Goal: Task Accomplishment & Management: Use online tool/utility

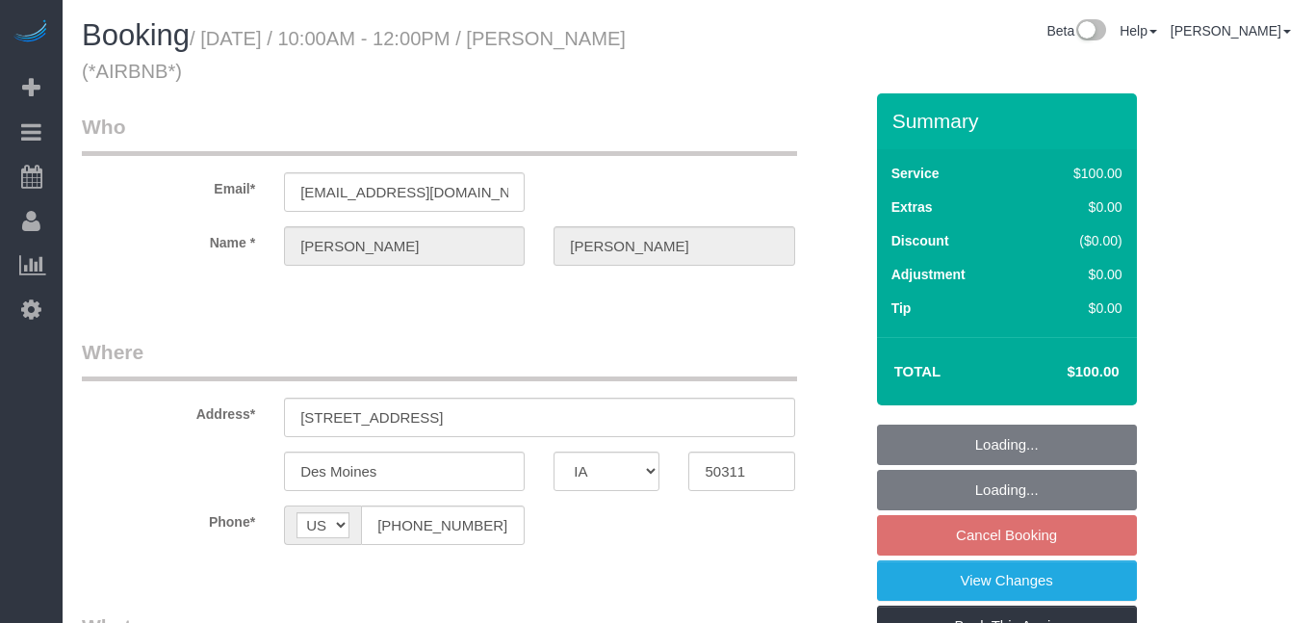
select select "IA"
select select "spot2"
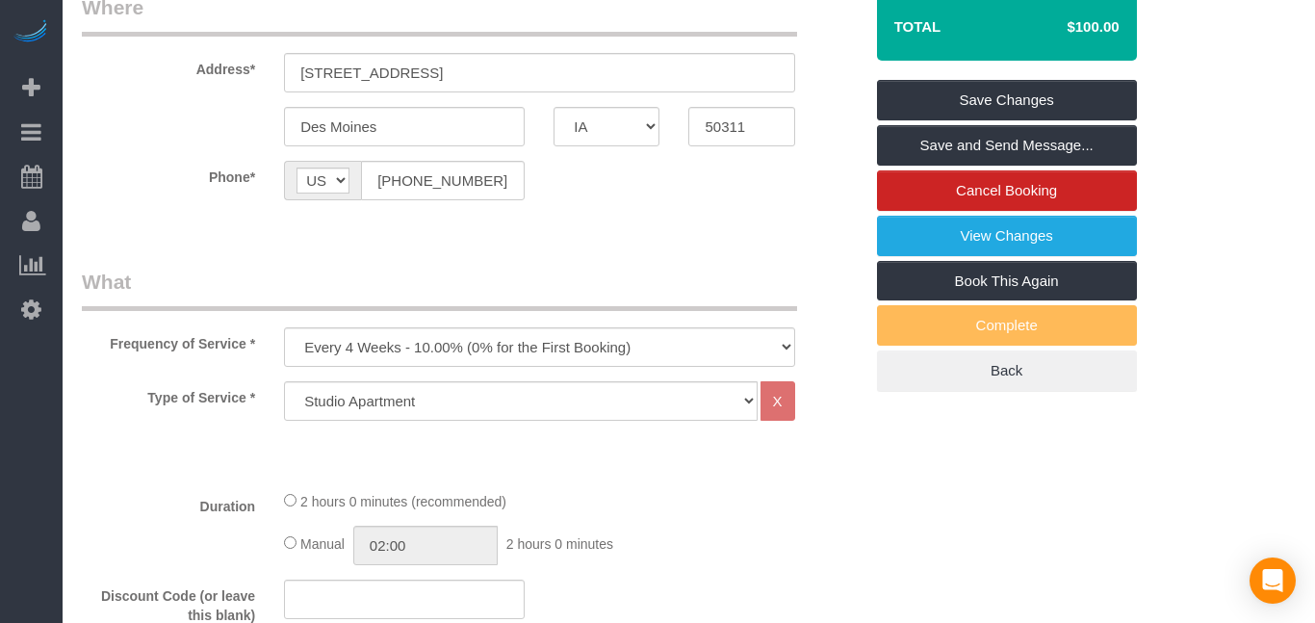
scroll to position [351, 0]
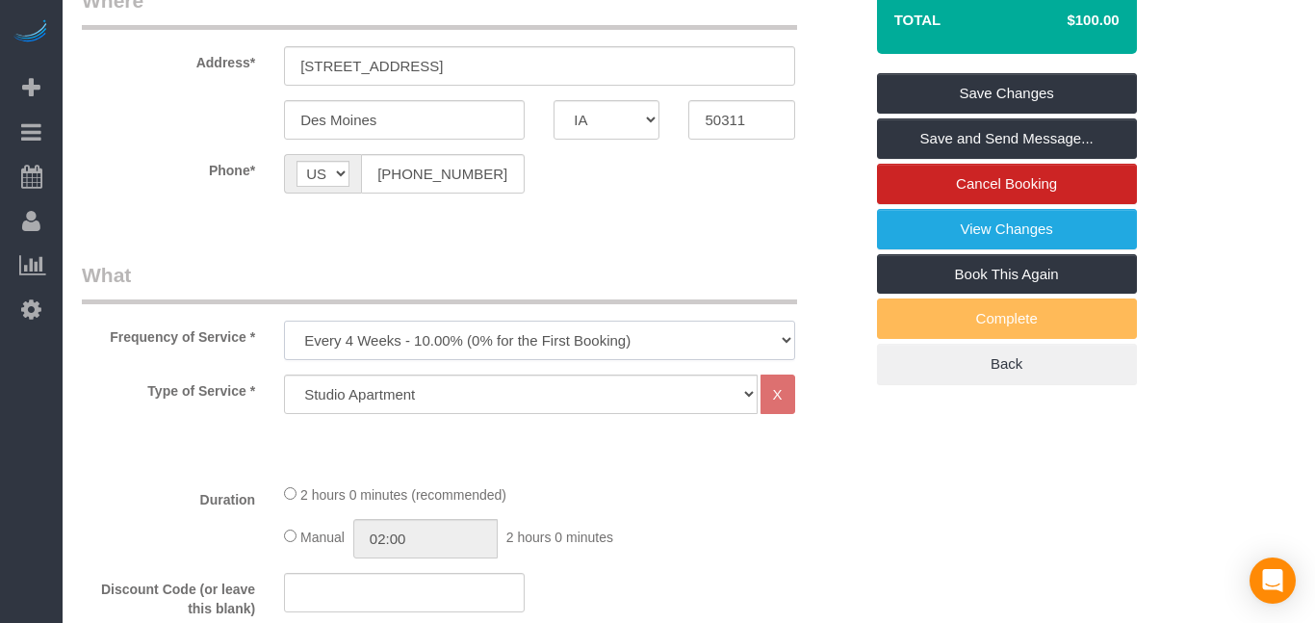
click at [662, 330] on select "Every 6 Weeks (0% for the First Booking) One Time Every 8 Weeks (0% for the Fir…" at bounding box center [539, 339] width 510 height 39
select select "object:646"
click at [284, 320] on select "Every 6 Weeks (0% for the First Booking) One Time Every 8 Weeks (0% for the Fir…" at bounding box center [539, 339] width 510 height 39
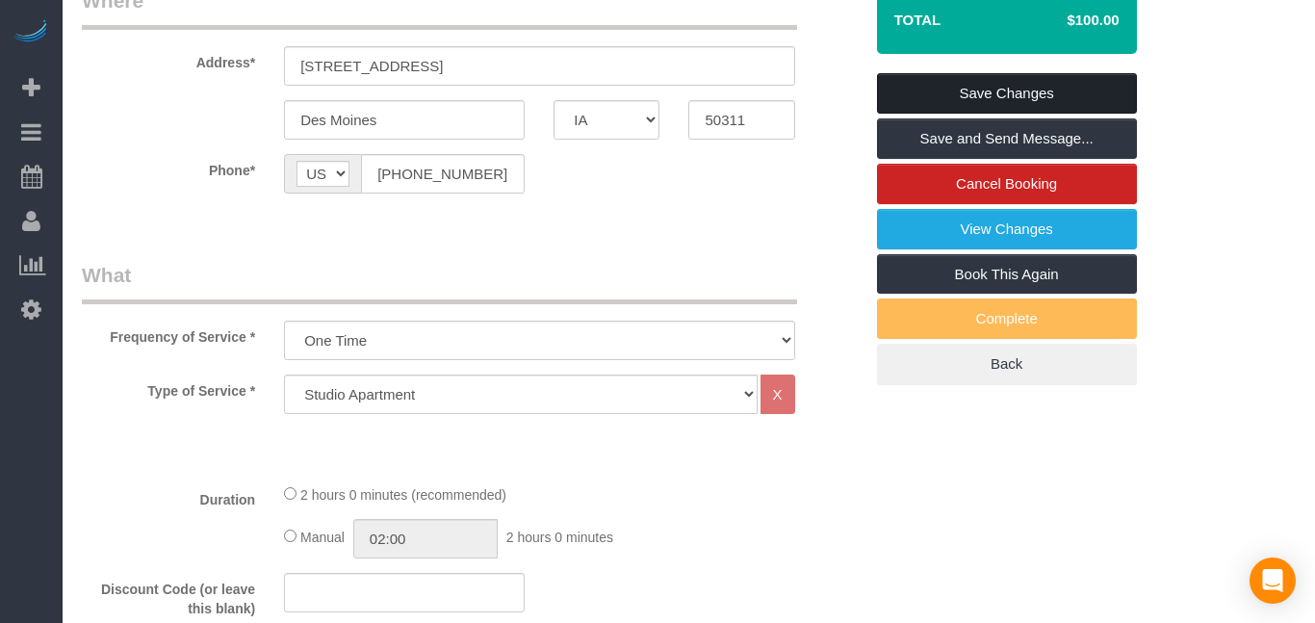
click at [1007, 90] on link "Save Changes" at bounding box center [1007, 93] width 260 height 40
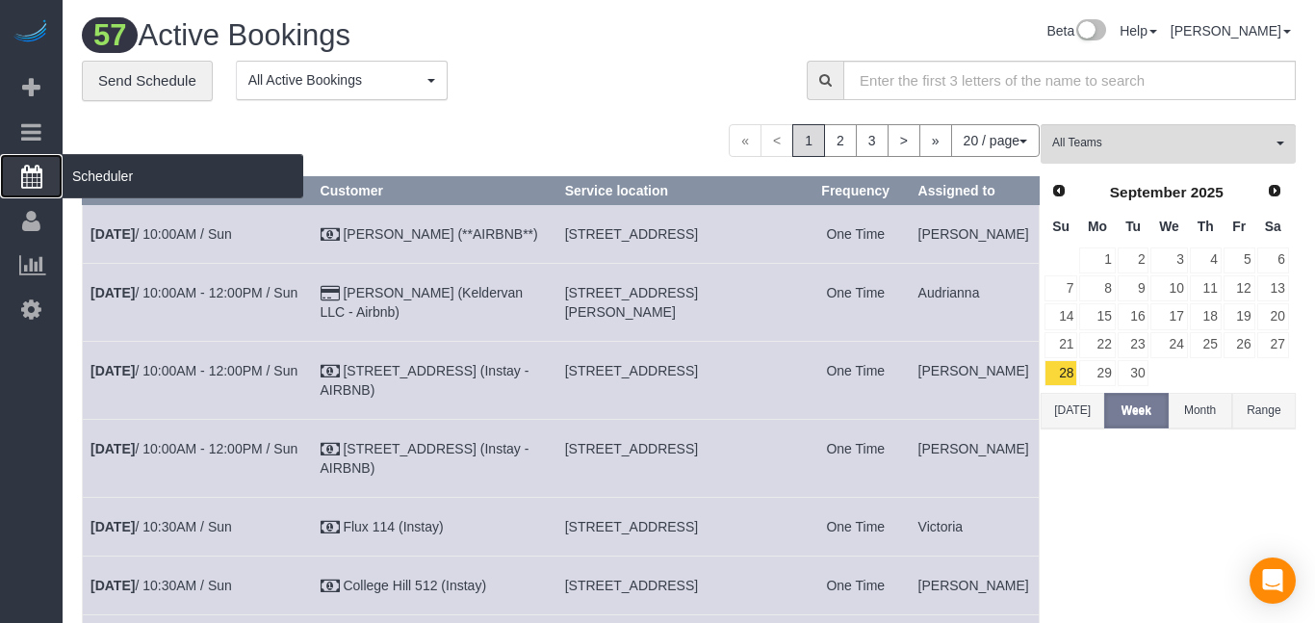
click at [37, 182] on icon at bounding box center [31, 176] width 21 height 23
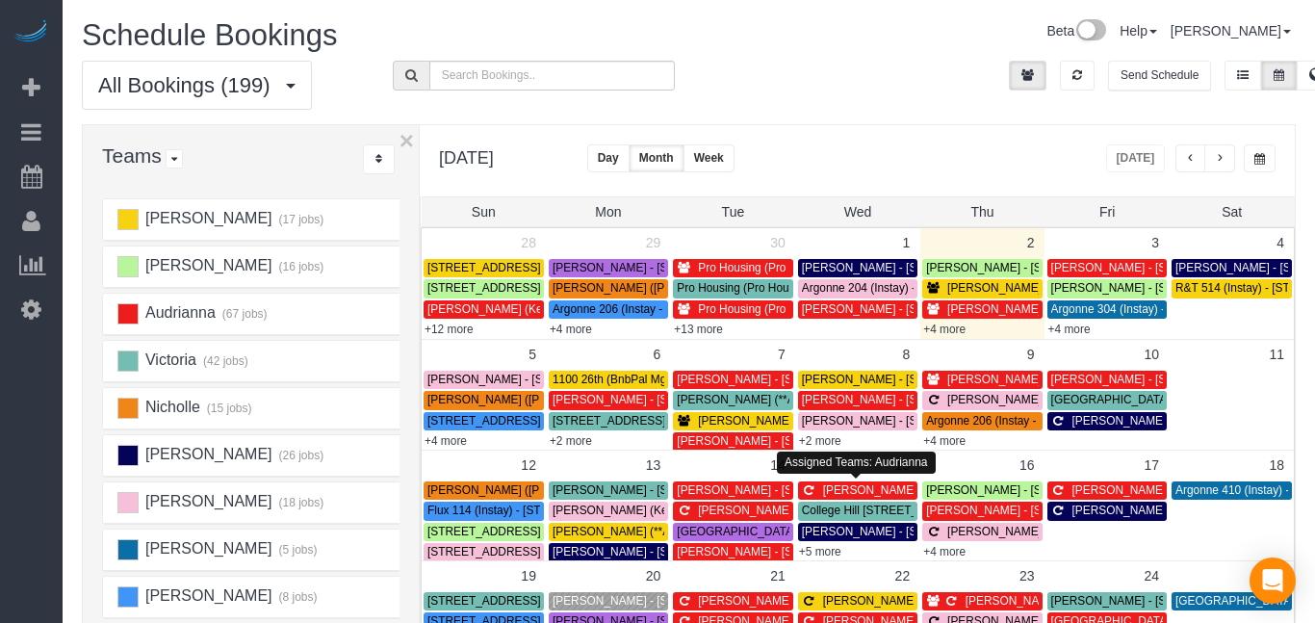
click at [1216, 150] on button "button" at bounding box center [1219, 158] width 31 height 28
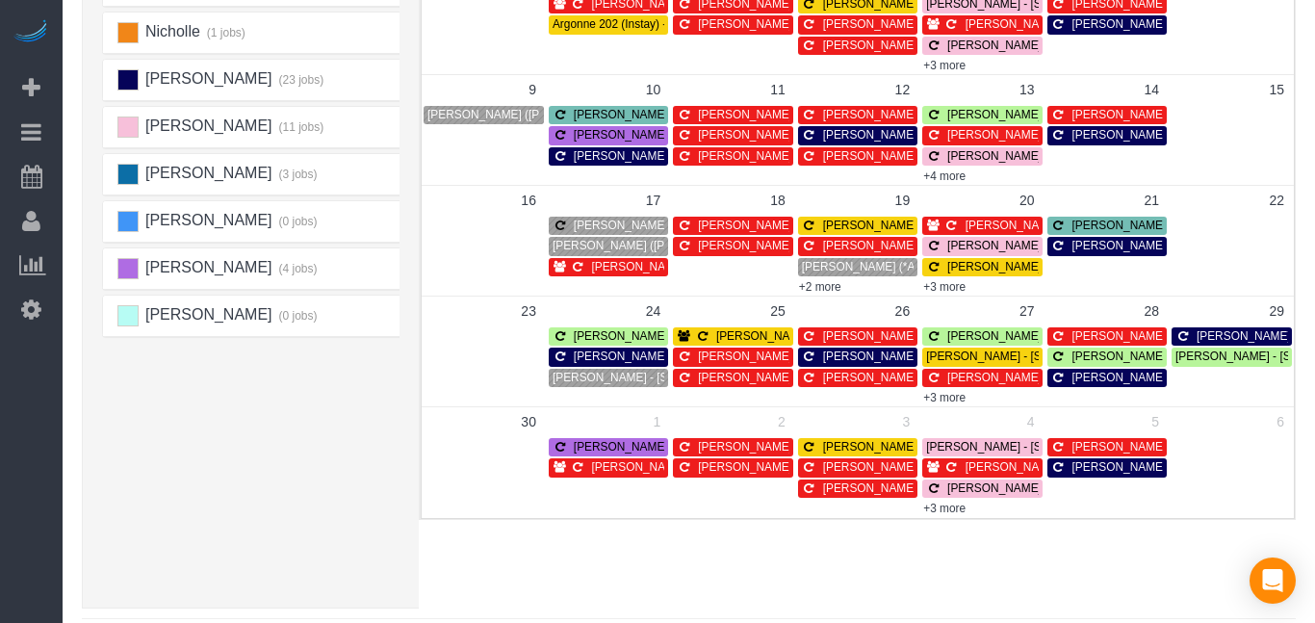
scroll to position [377, 0]
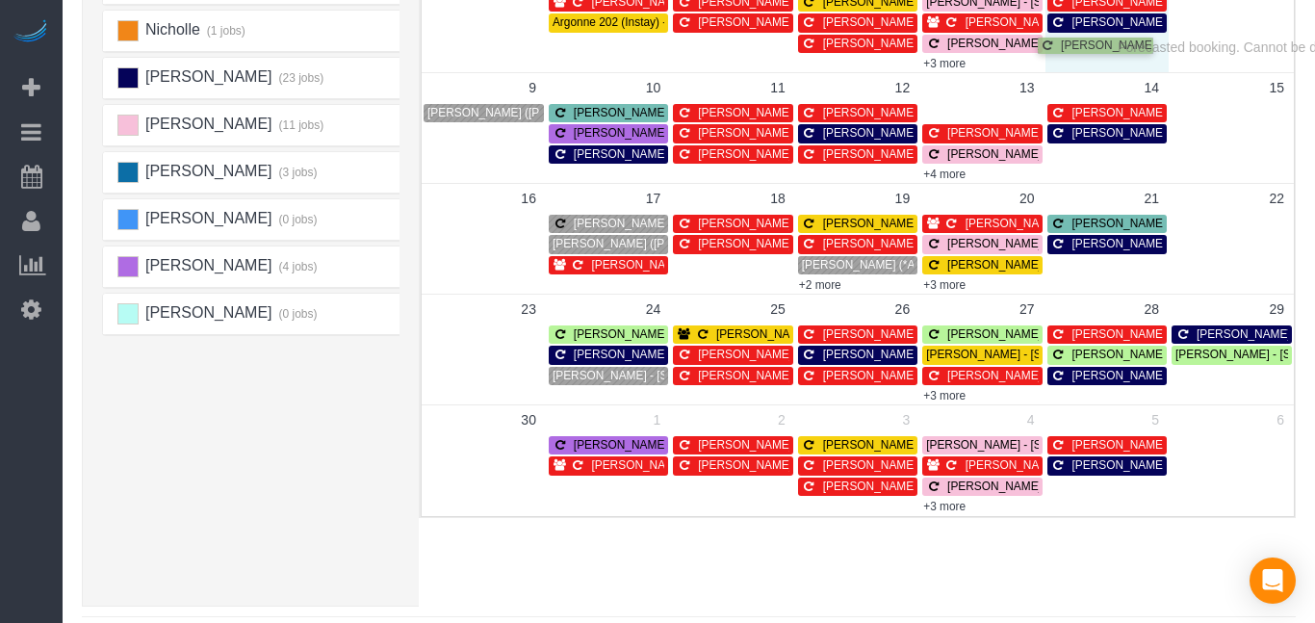
drag, startPoint x: 1009, startPoint y: 111, endPoint x: 1124, endPoint y: 44, distance: 132.4
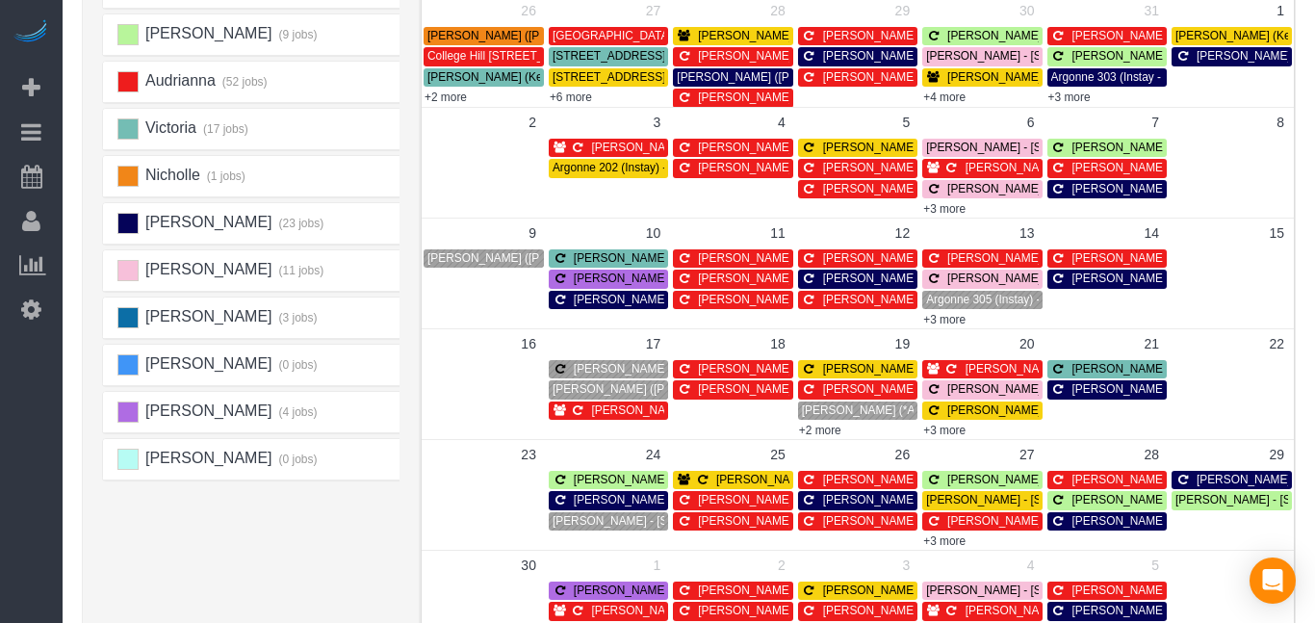
scroll to position [231, 0]
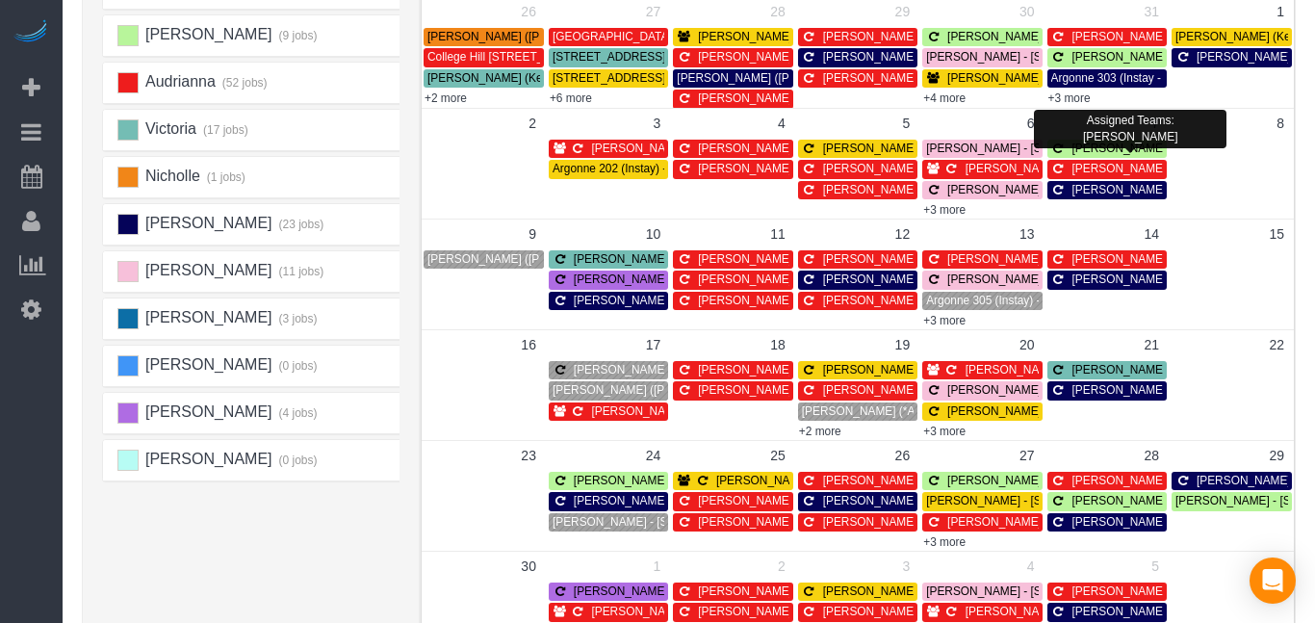
click at [1108, 153] on span "[PERSON_NAME] - [STREET_ADDRESS]" at bounding box center [1180, 147] width 217 height 13
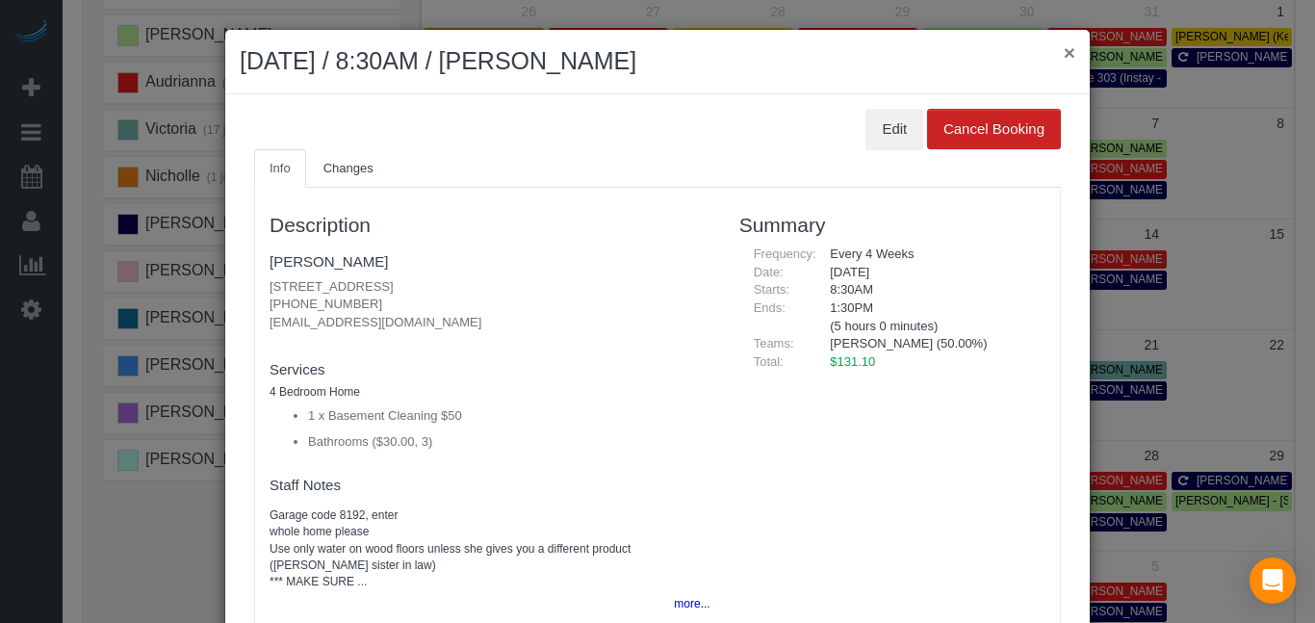
click at [1072, 49] on button "×" at bounding box center [1069, 52] width 12 height 20
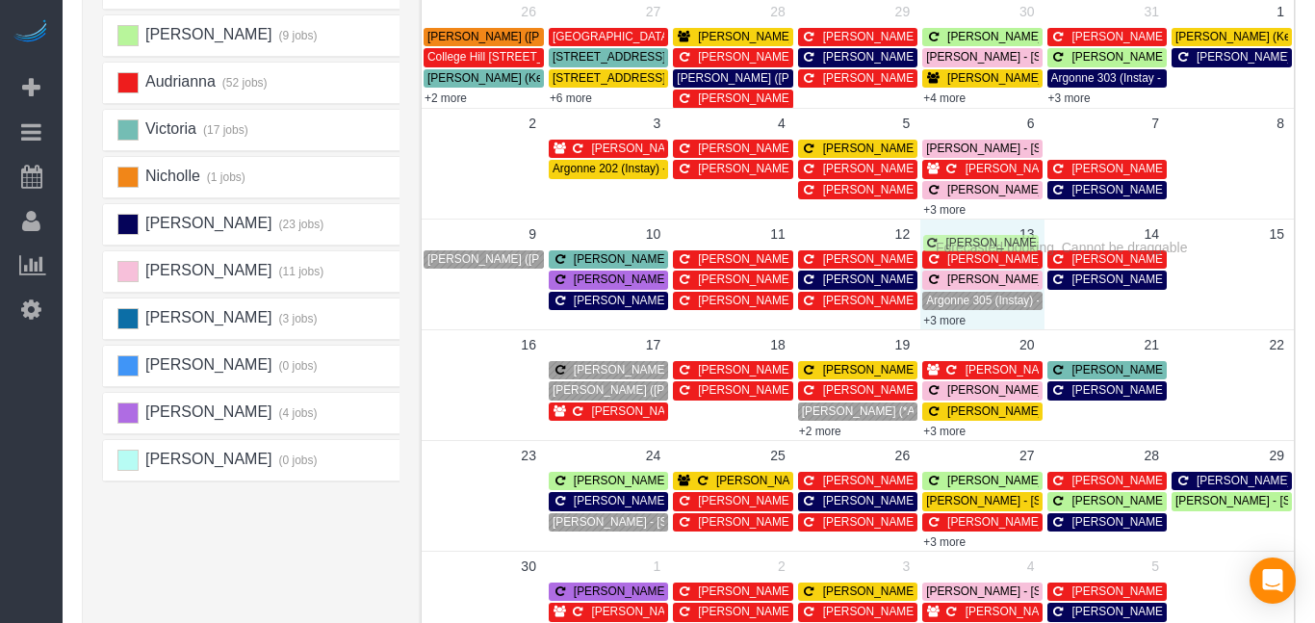
drag, startPoint x: 1067, startPoint y: 149, endPoint x: 942, endPoint y: 244, distance: 157.2
drag, startPoint x: 1115, startPoint y: 146, endPoint x: 980, endPoint y: 252, distance: 172.1
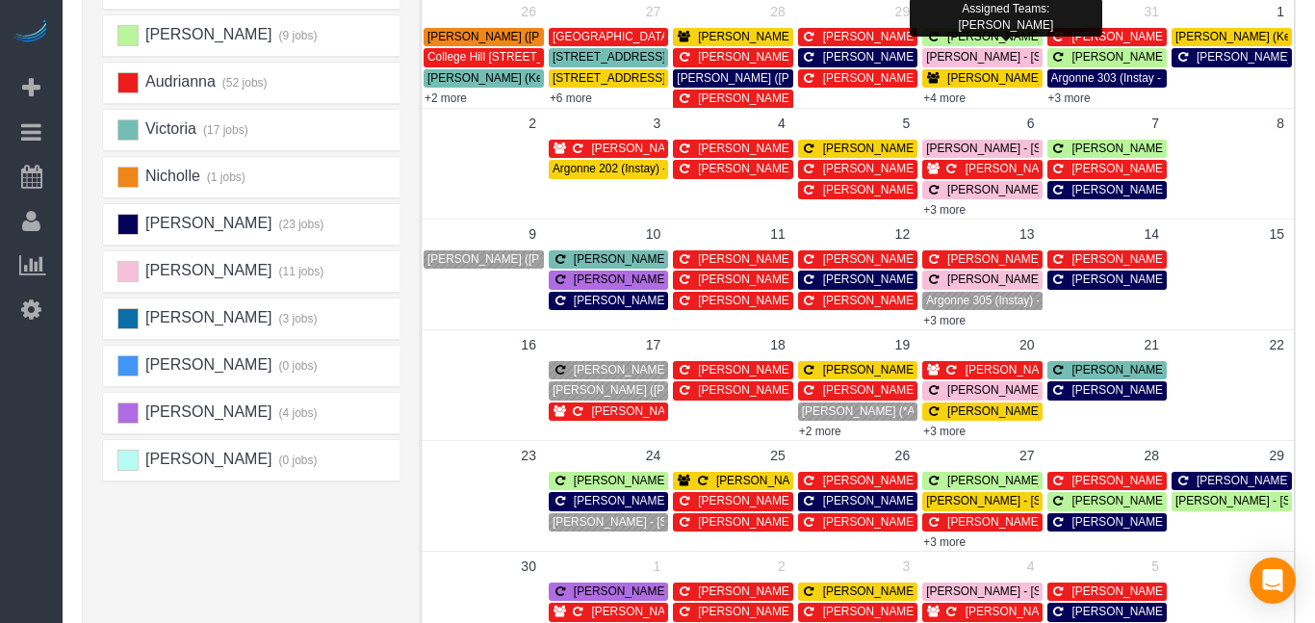
click at [1016, 33] on span "[PERSON_NAME] - [STREET_ADDRESS]" at bounding box center [1055, 36] width 217 height 13
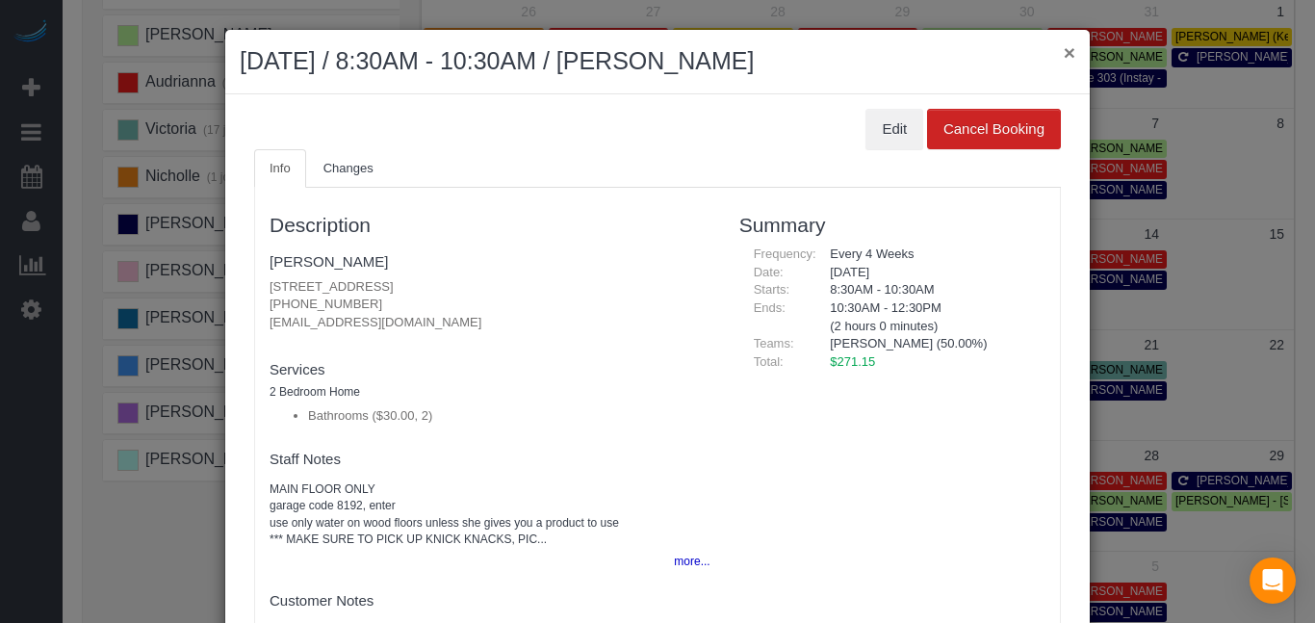
click at [1063, 50] on button "×" at bounding box center [1069, 52] width 12 height 20
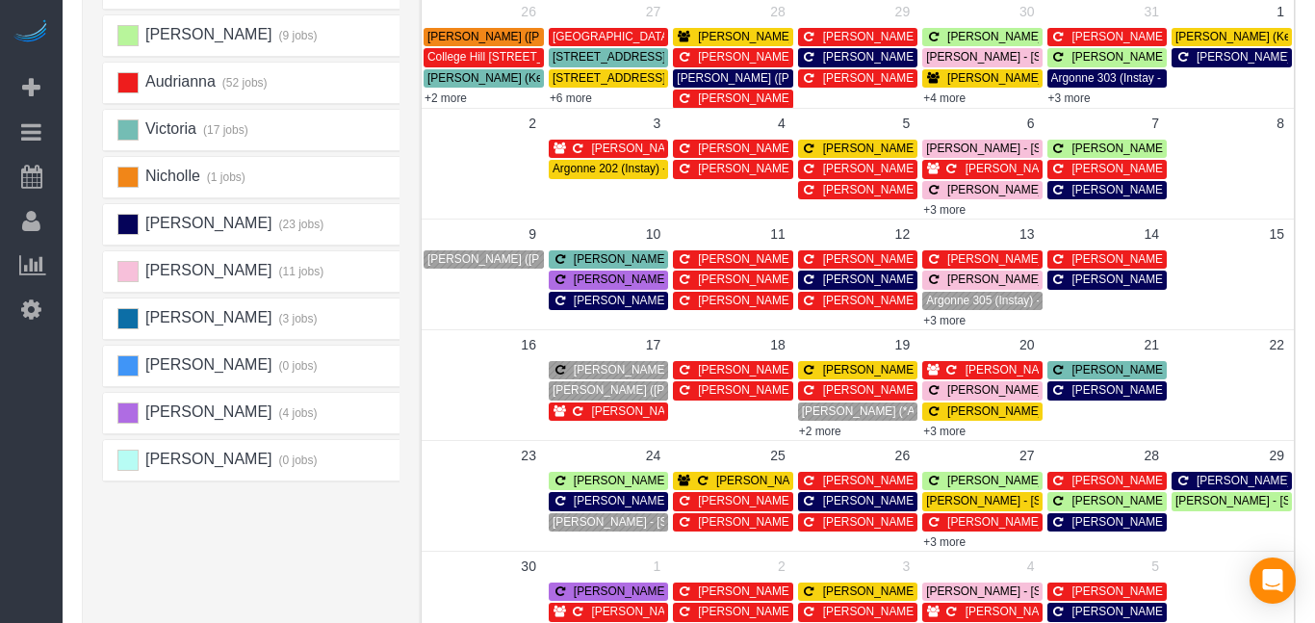
click at [1069, 151] on div "[PERSON_NAME] - [STREET_ADDRESS]" at bounding box center [1107, 148] width 112 height 14
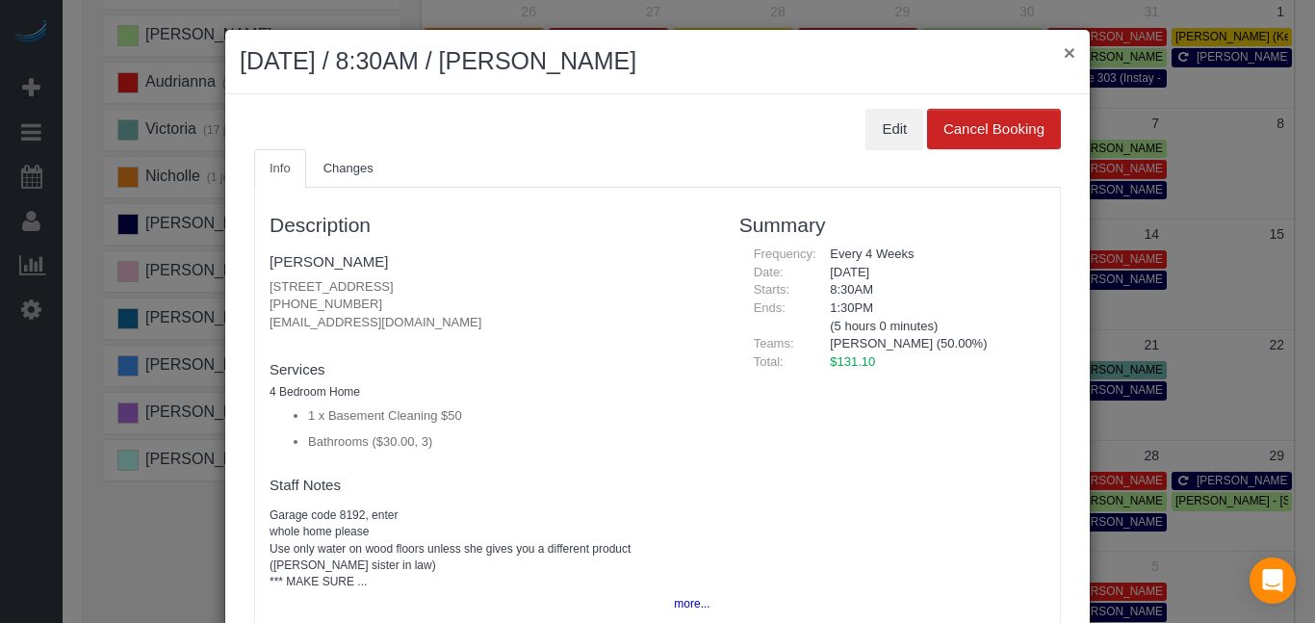
click at [1070, 53] on button "×" at bounding box center [1069, 52] width 12 height 20
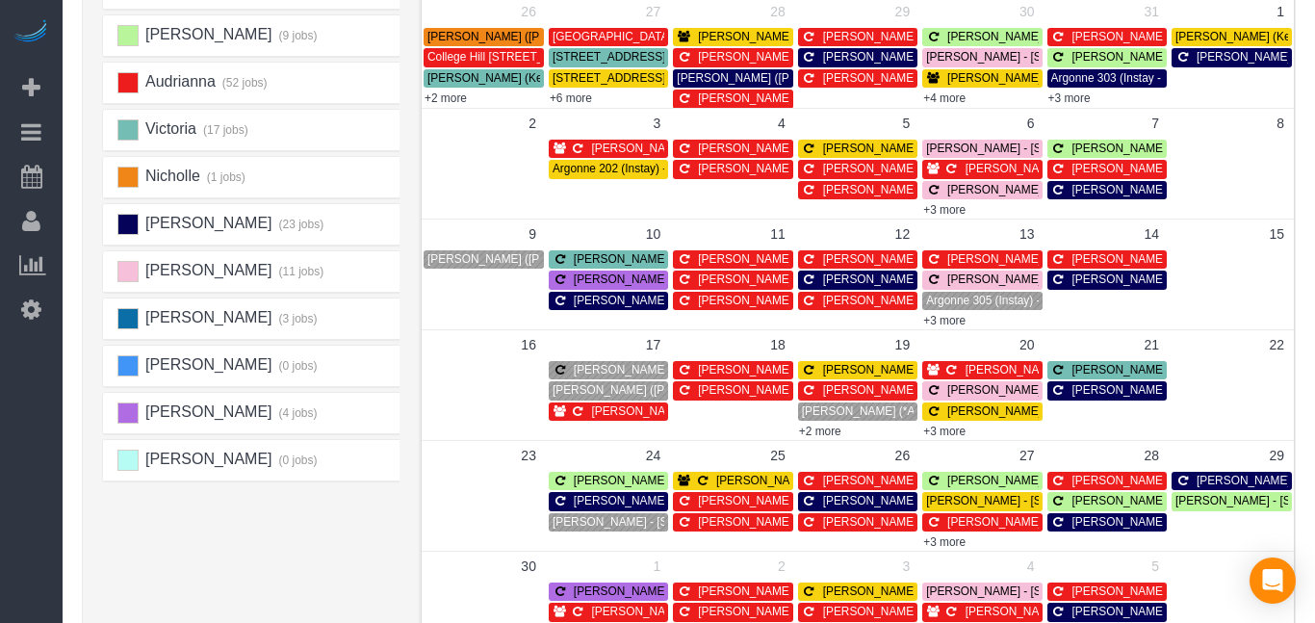
click at [958, 487] on span "[PERSON_NAME] - [STREET_ADDRESS]" at bounding box center [1055, 479] width 217 height 13
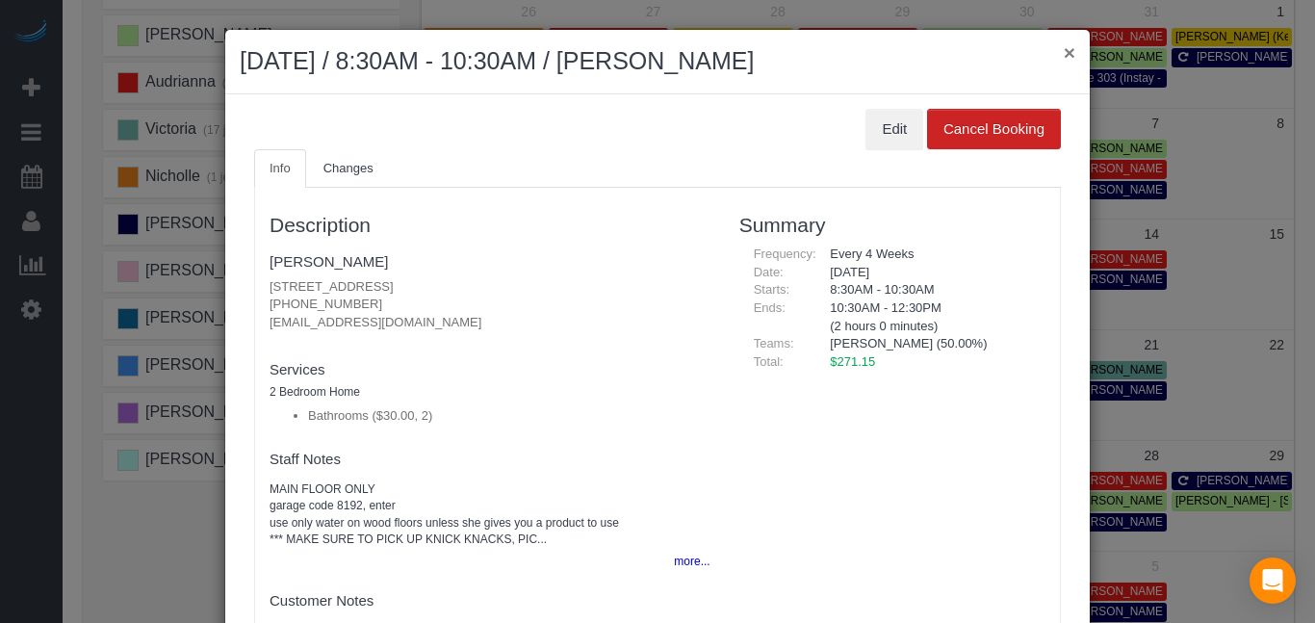
click at [1066, 51] on button "×" at bounding box center [1069, 52] width 12 height 20
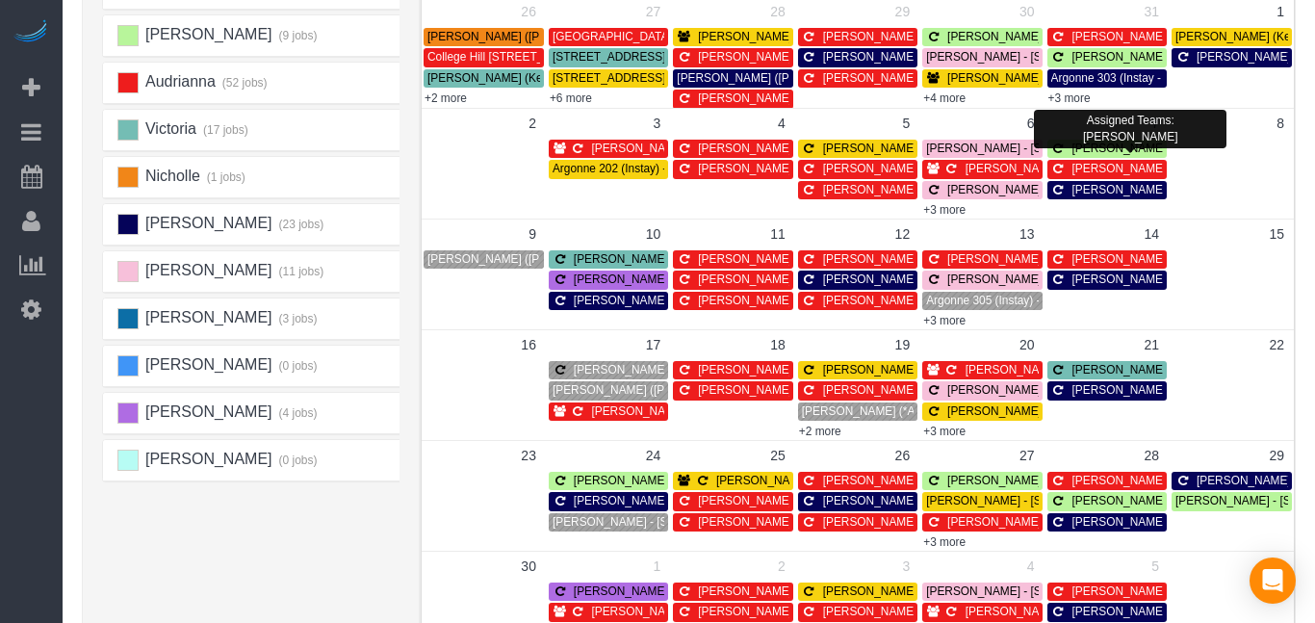
click at [1086, 147] on span "[PERSON_NAME] - [STREET_ADDRESS]" at bounding box center [1180, 147] width 217 height 13
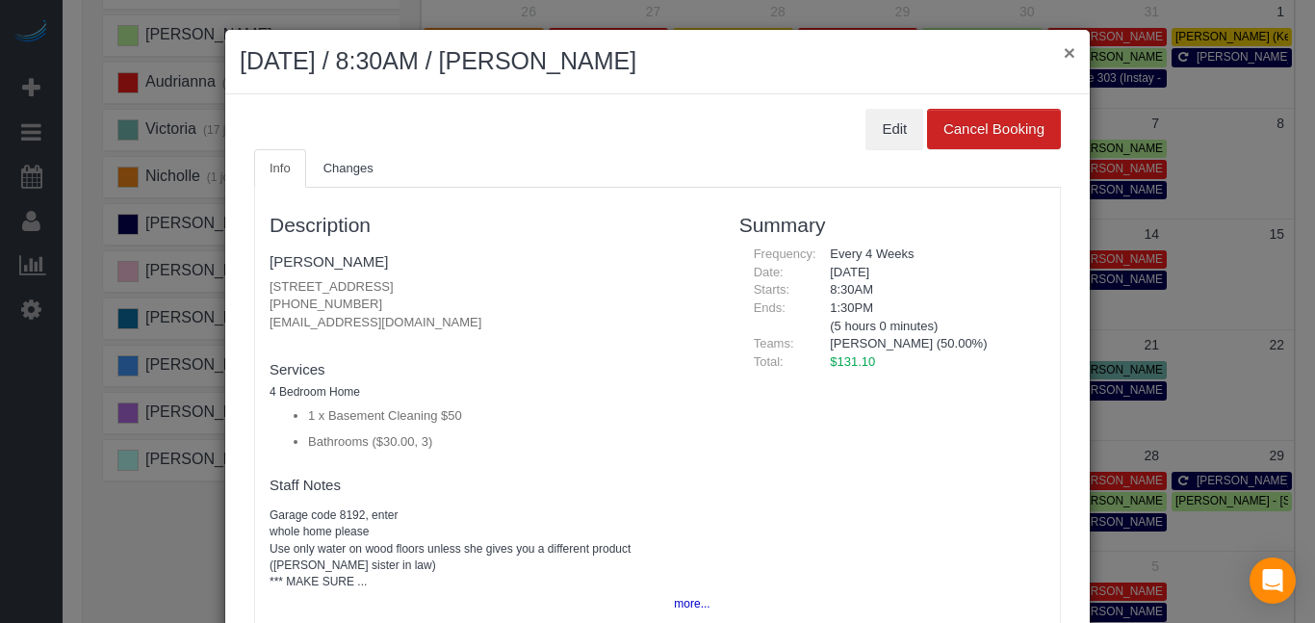
click at [1066, 50] on button "×" at bounding box center [1069, 52] width 12 height 20
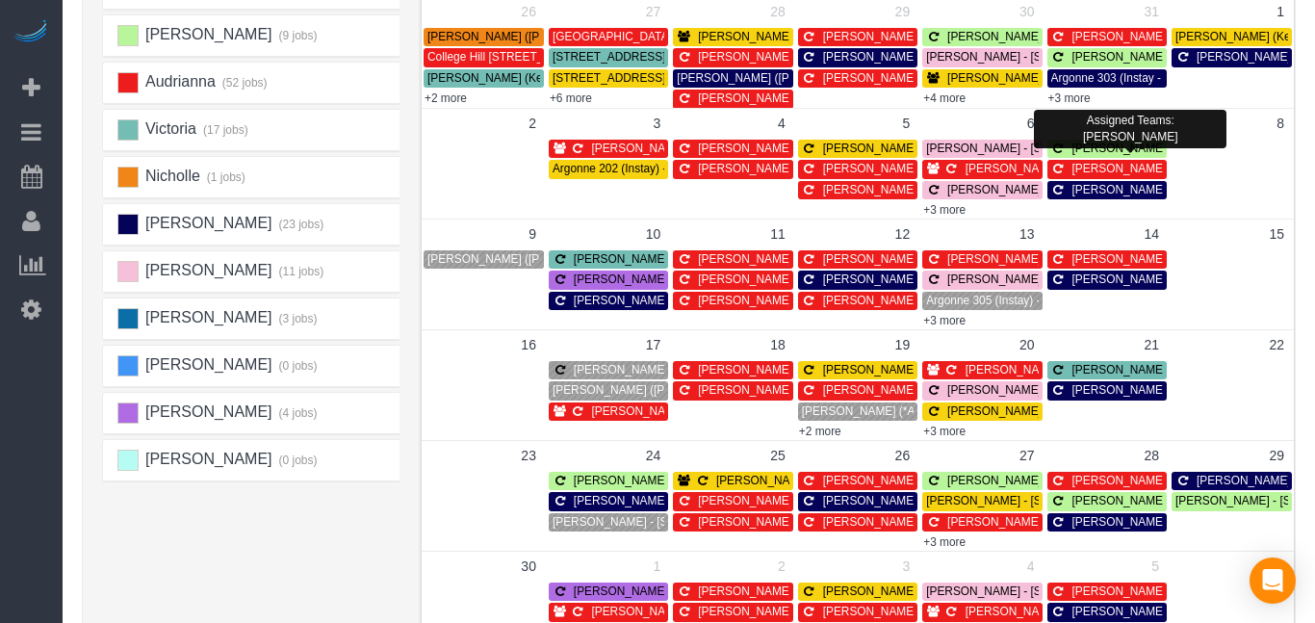
click at [1086, 142] on span "[PERSON_NAME] - [STREET_ADDRESS]" at bounding box center [1180, 147] width 217 height 13
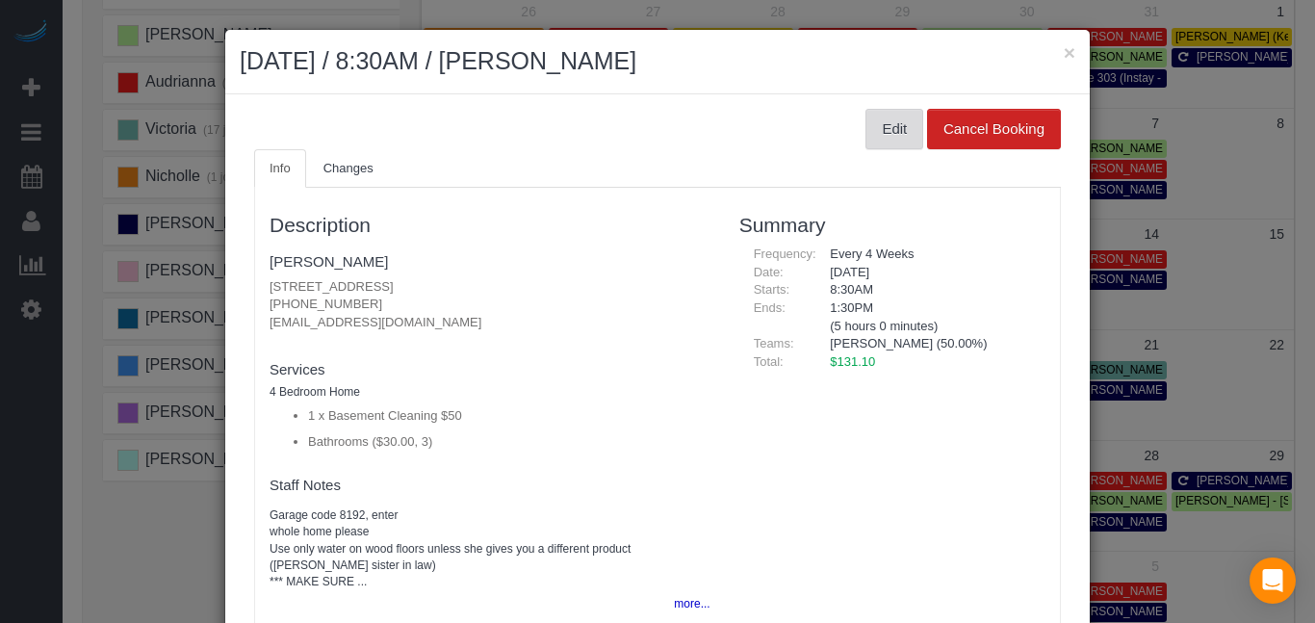
click at [912, 133] on button "Edit" at bounding box center [894, 129] width 58 height 40
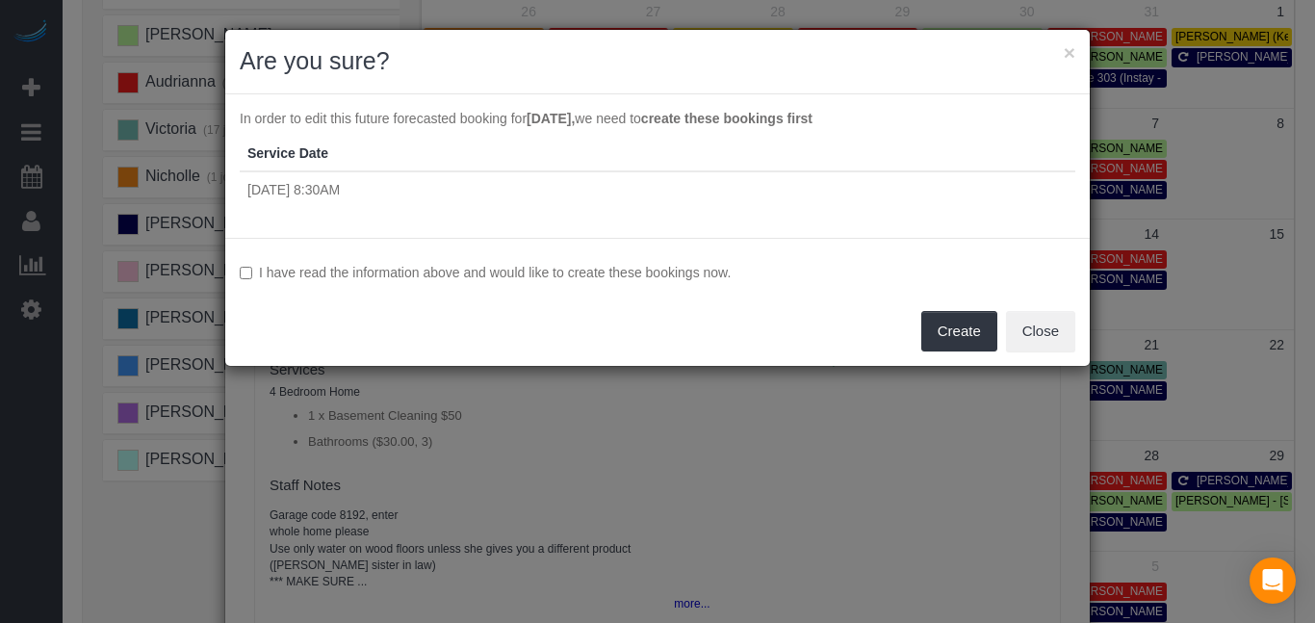
click at [600, 266] on label "I have read the information above and would like to create these bookings now." at bounding box center [657, 272] width 835 height 19
click at [955, 327] on button "Create" at bounding box center [959, 331] width 76 height 40
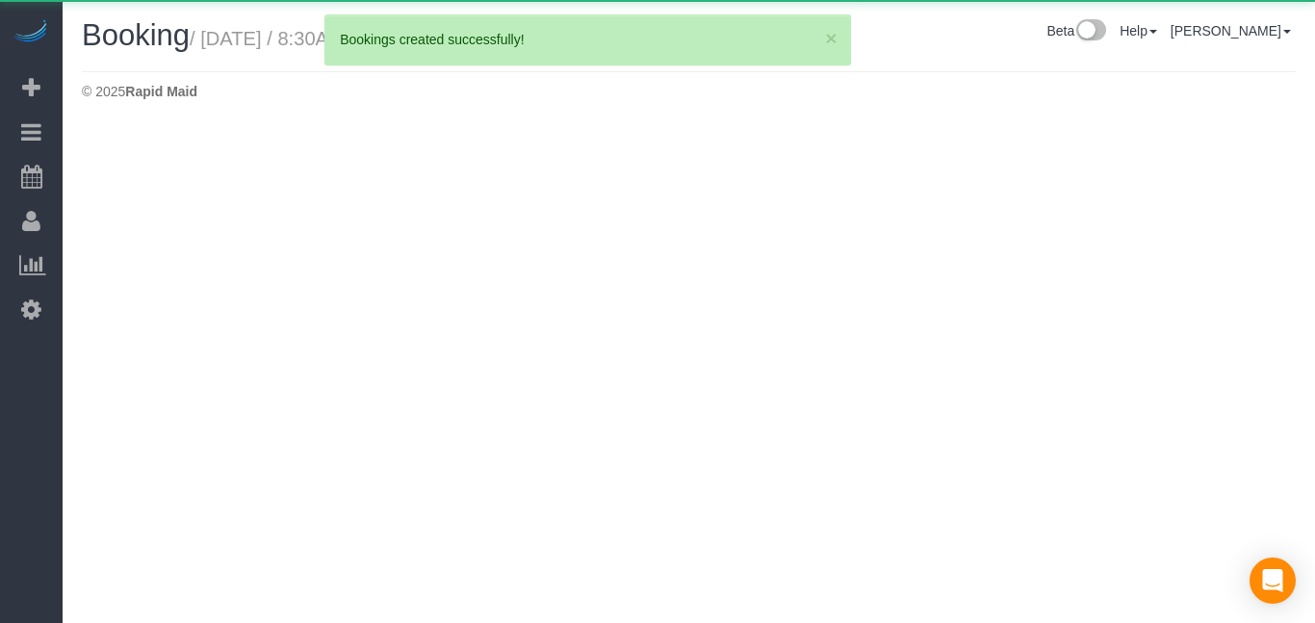
select select "IA"
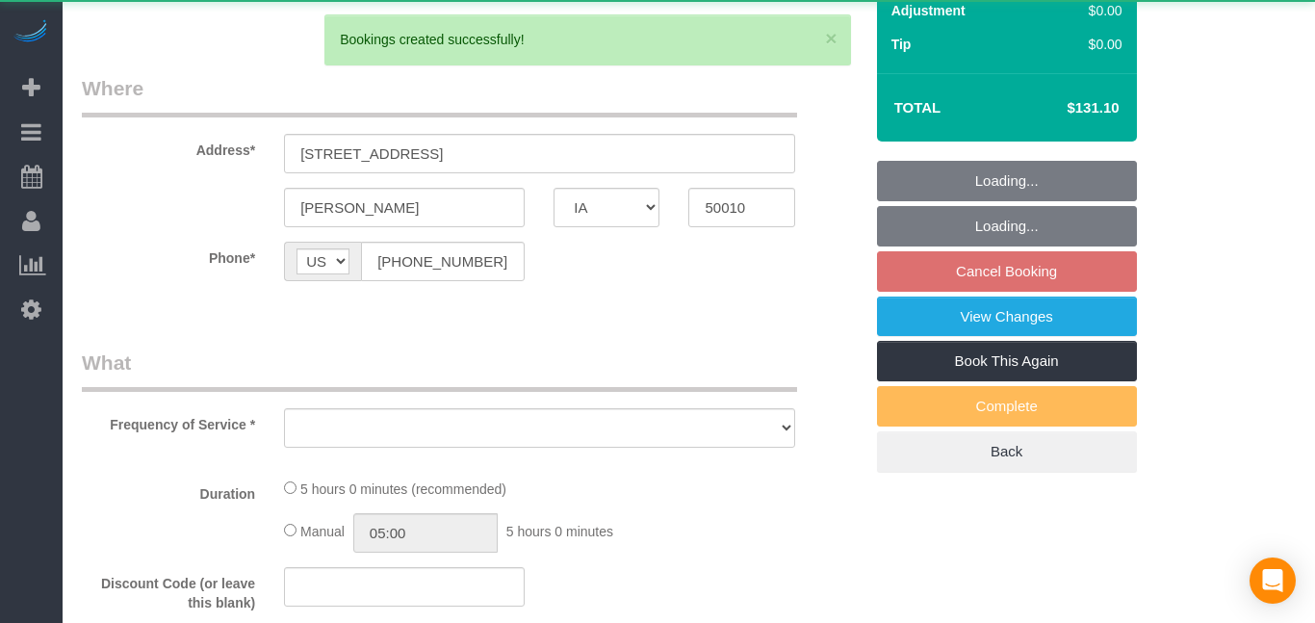
select select "3"
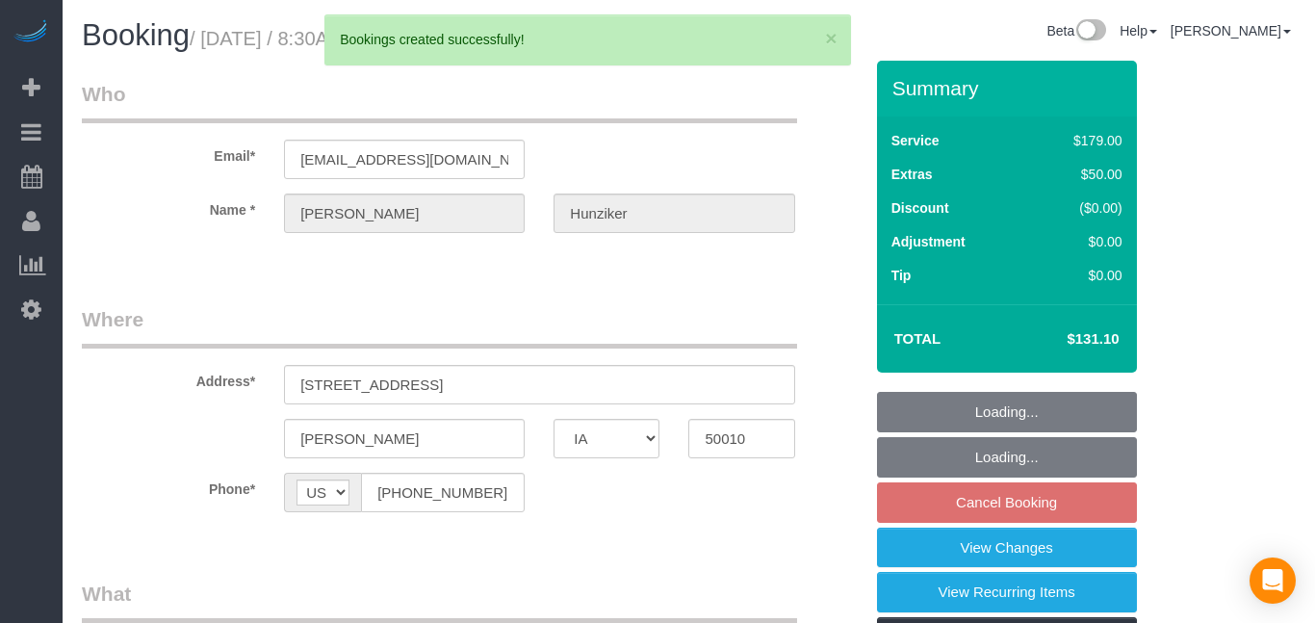
select select "object:2187"
select select "3"
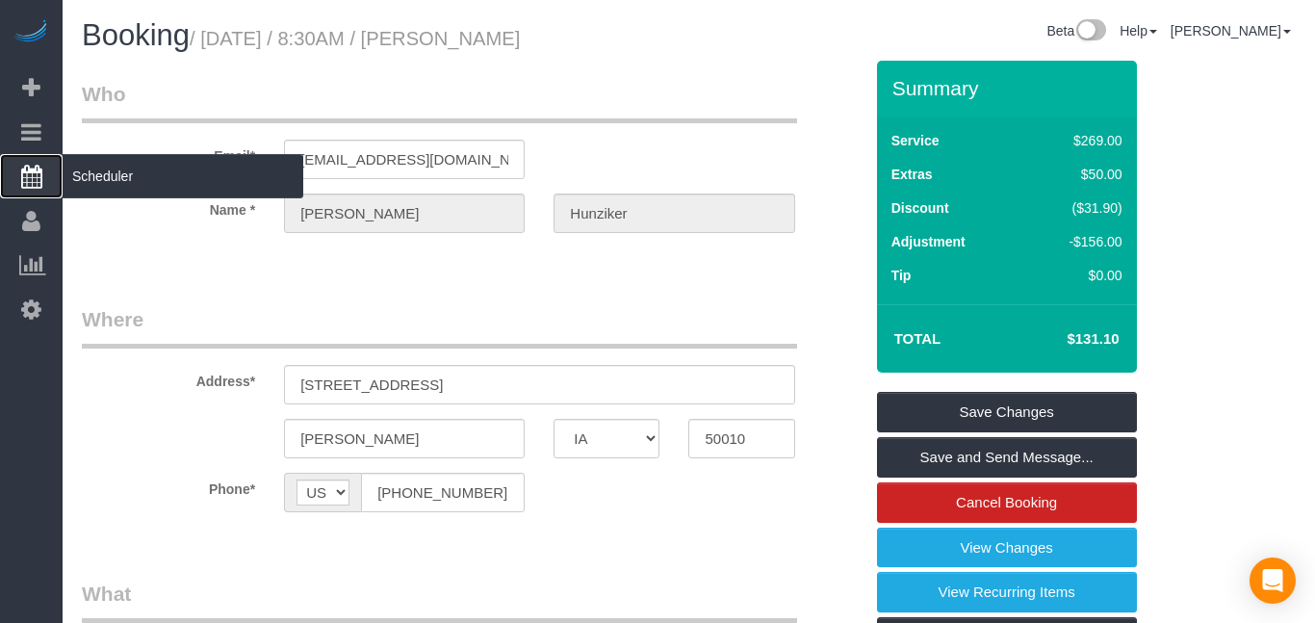
click at [23, 173] on icon at bounding box center [31, 176] width 21 height 23
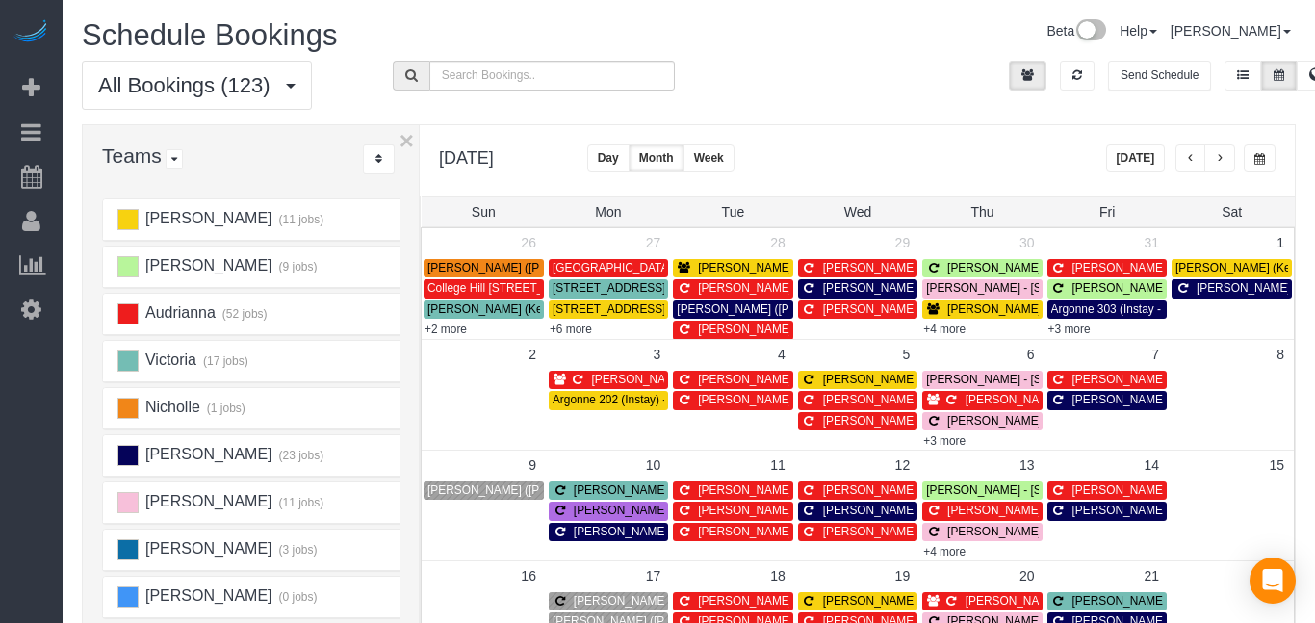
click at [1217, 159] on span "button" at bounding box center [1219, 159] width 10 height 12
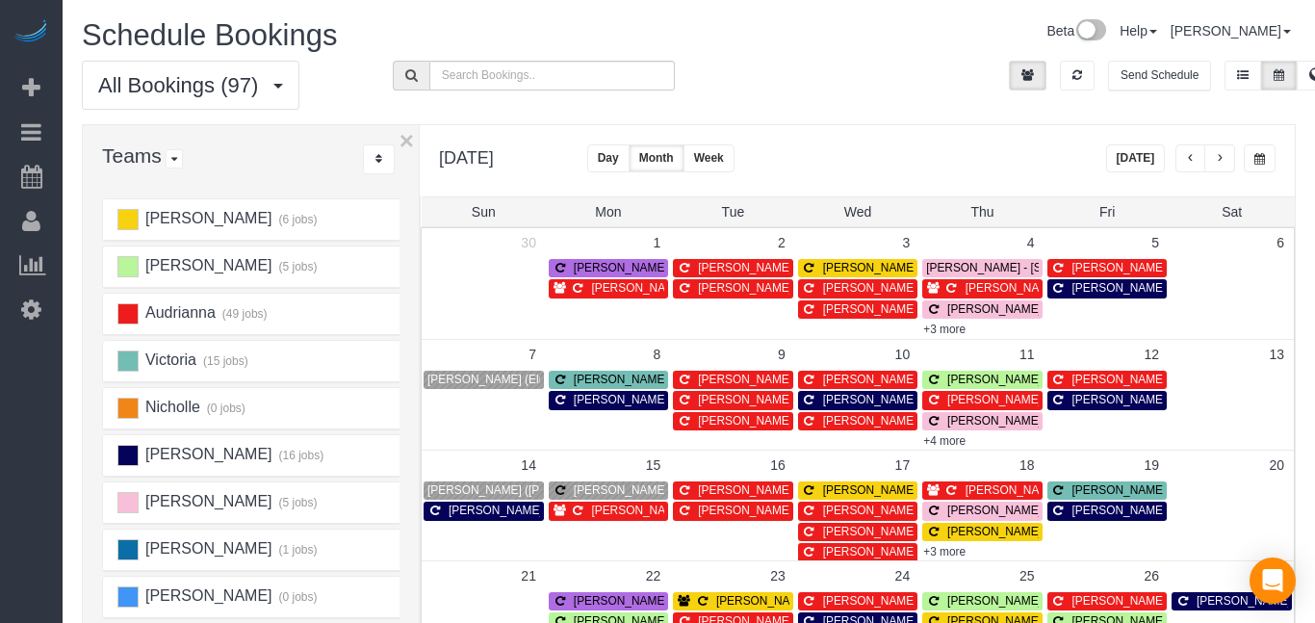
click at [1181, 161] on button "button" at bounding box center [1190, 158] width 31 height 28
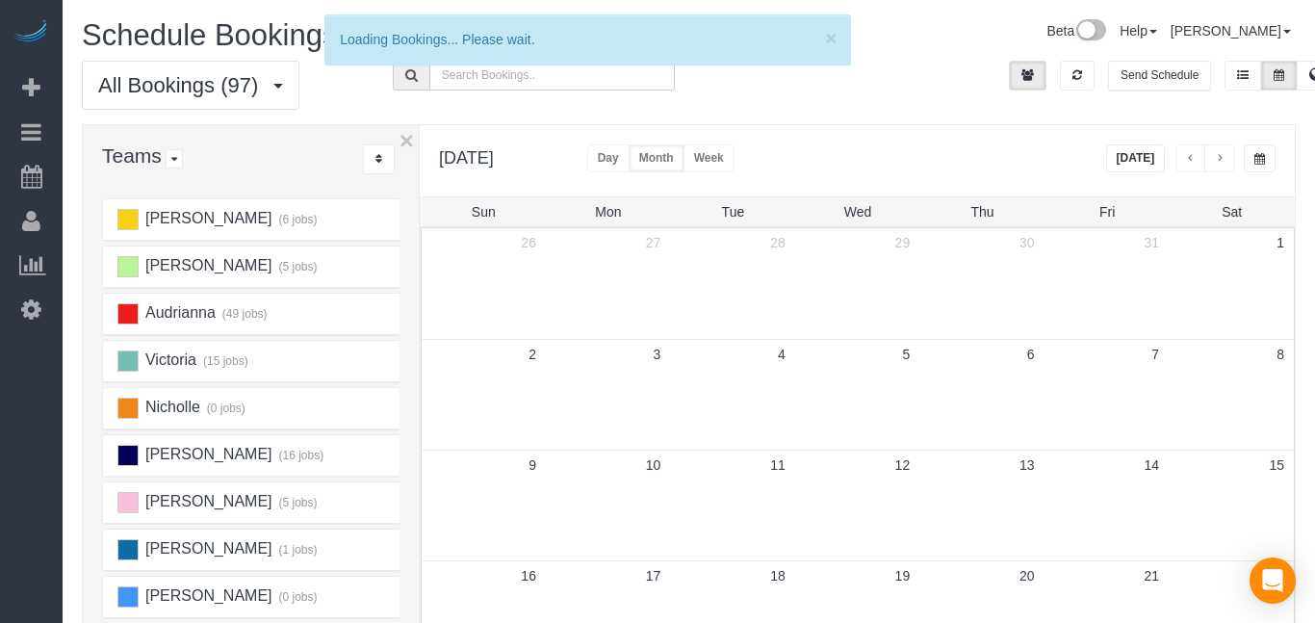
click at [1181, 161] on button "button" at bounding box center [1190, 158] width 31 height 28
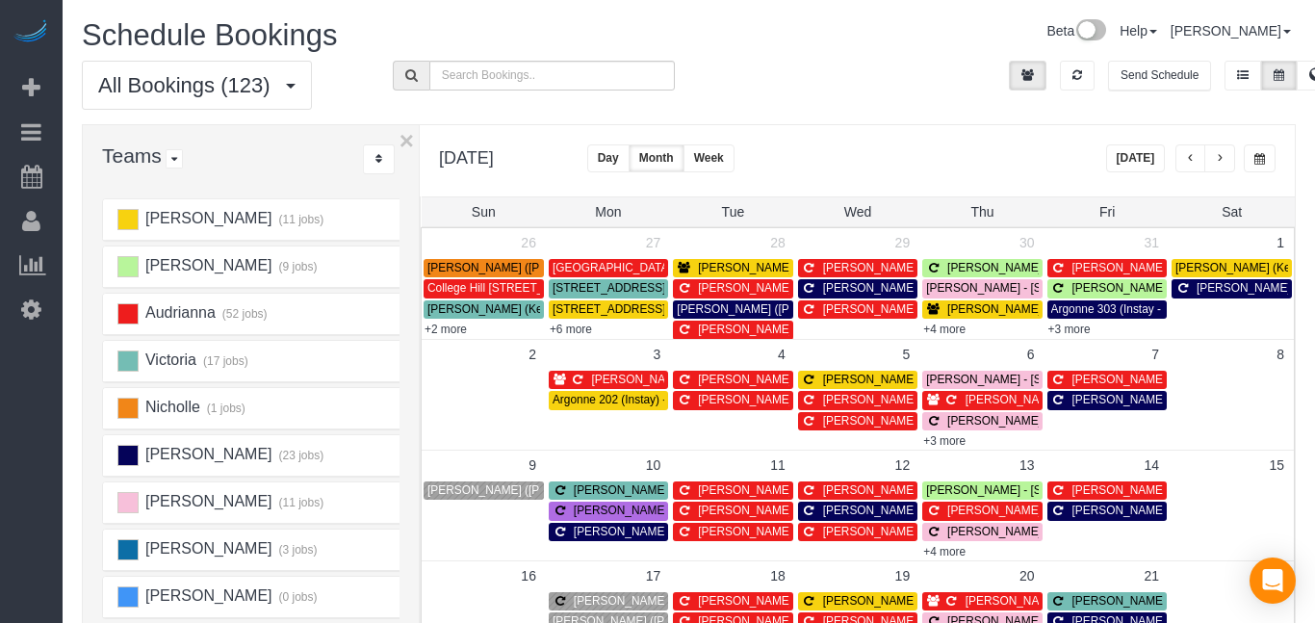
click at [1228, 144] on button "button" at bounding box center [1219, 158] width 31 height 28
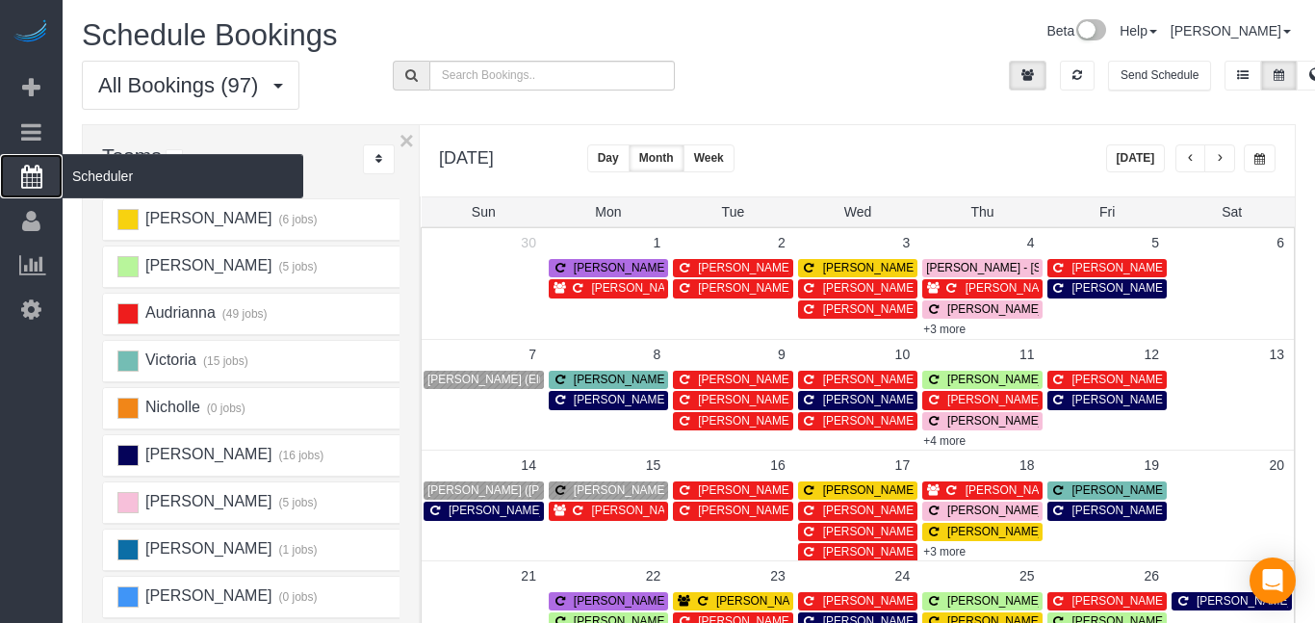
click at [31, 190] on link "Scheduler" at bounding box center [31, 176] width 63 height 44
click at [21, 182] on icon at bounding box center [31, 176] width 21 height 23
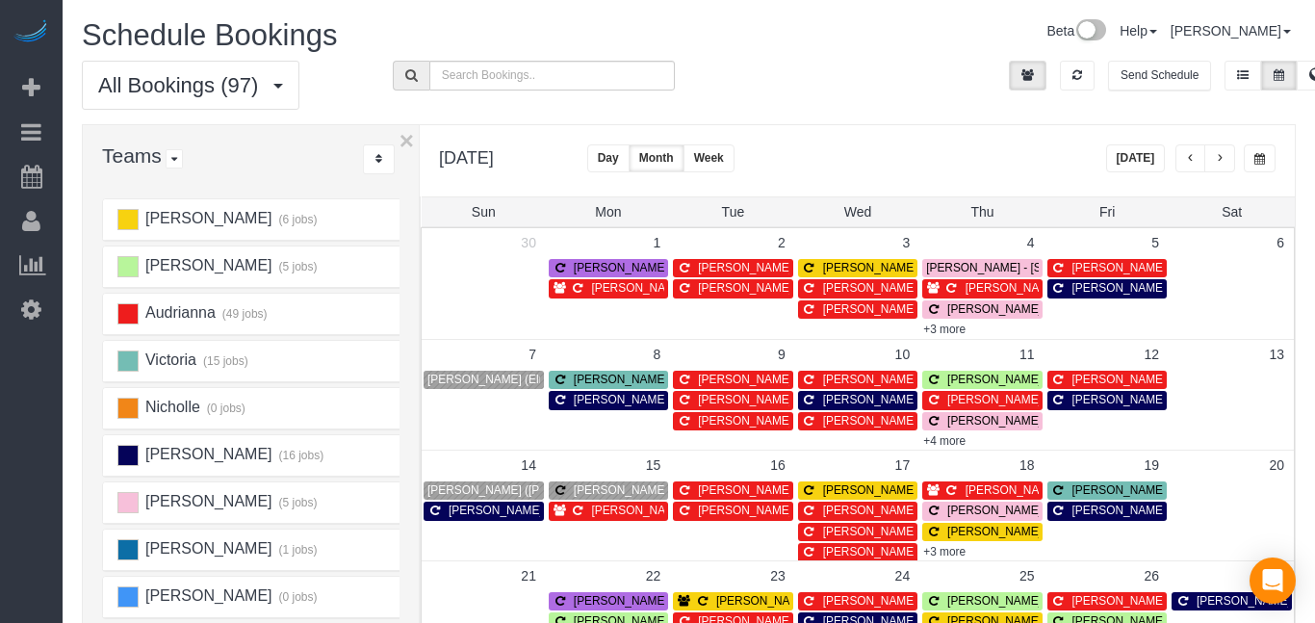
click at [1189, 157] on span "button" at bounding box center [1191, 159] width 10 height 12
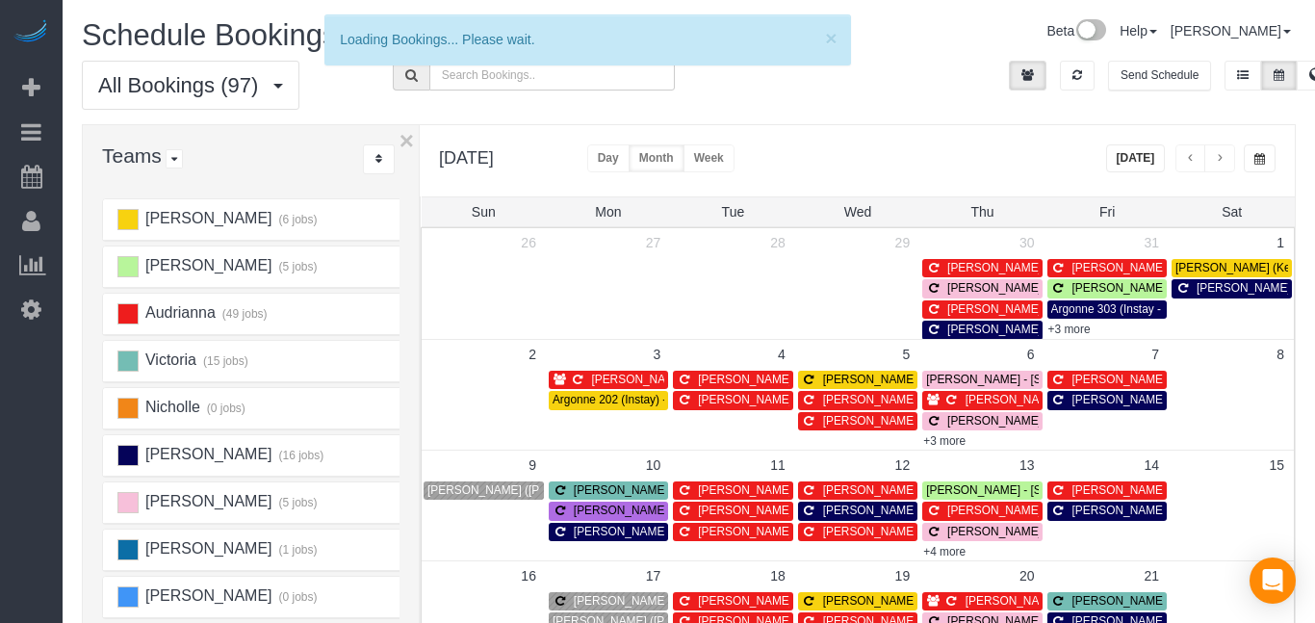
click at [1189, 157] on span "button" at bounding box center [1191, 159] width 10 height 12
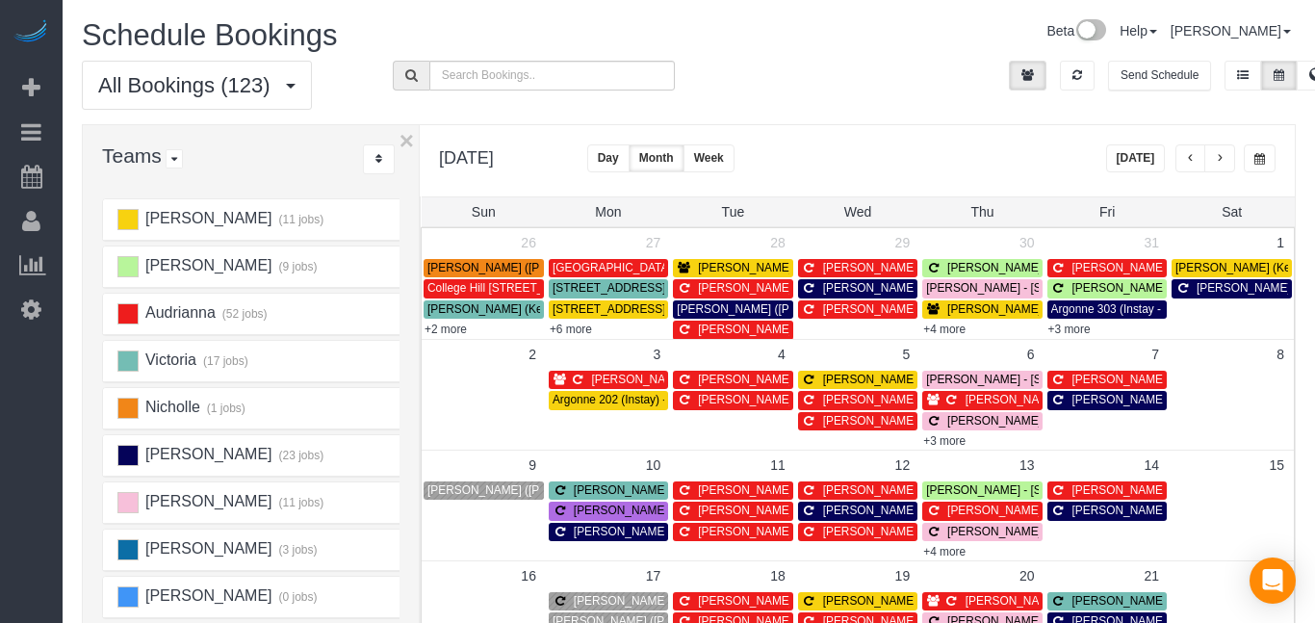
click at [1189, 157] on span "button" at bounding box center [1191, 159] width 10 height 12
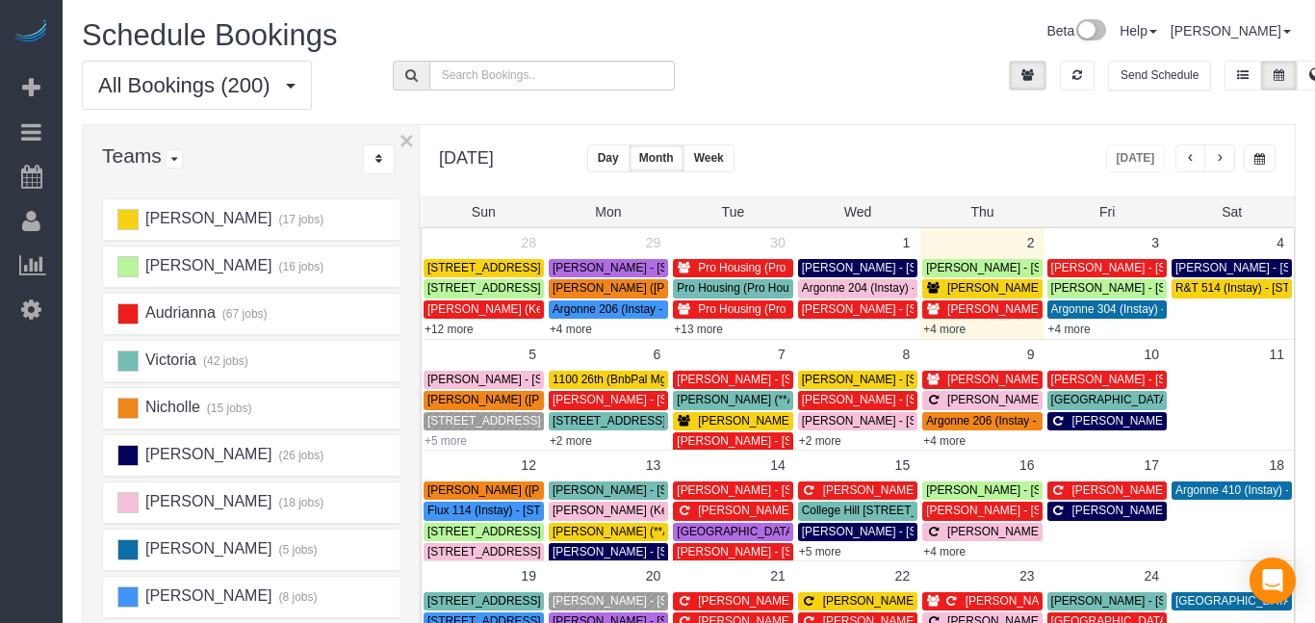
click at [452, 436] on link "+5 more" at bounding box center [445, 440] width 42 height 13
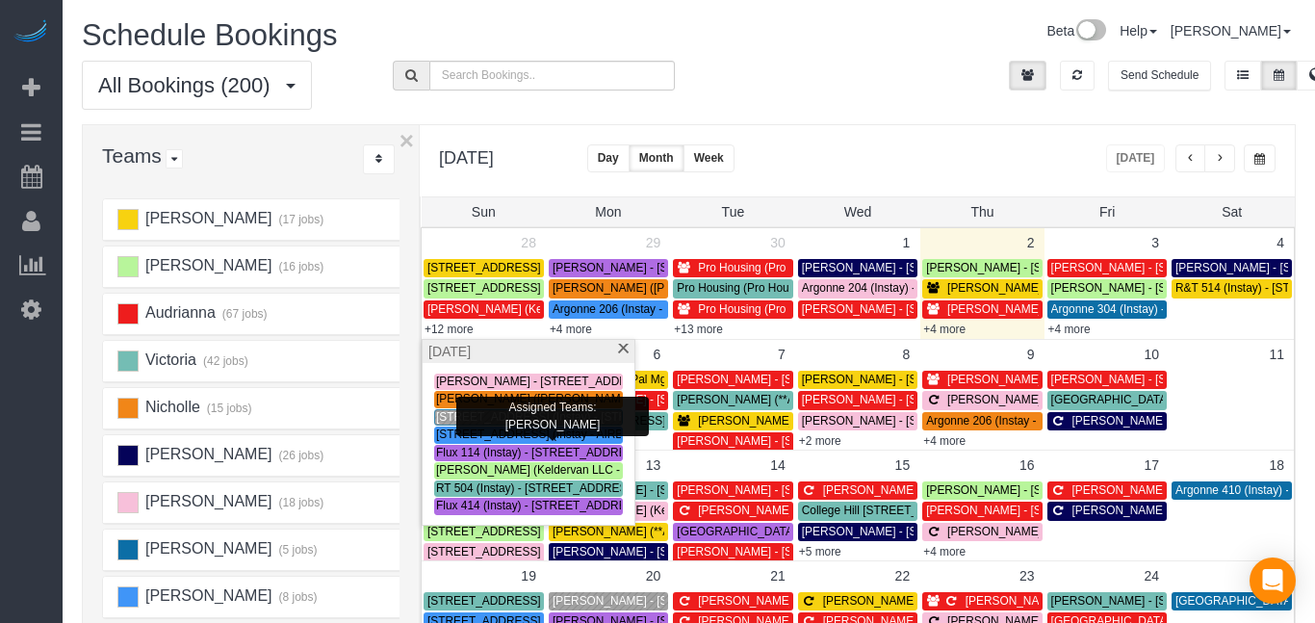
click at [452, 436] on span "[STREET_ADDRESS] (Instay - AIRBNB) - [STREET_ADDRESS]" at bounding box center [601, 433] width 330 height 13
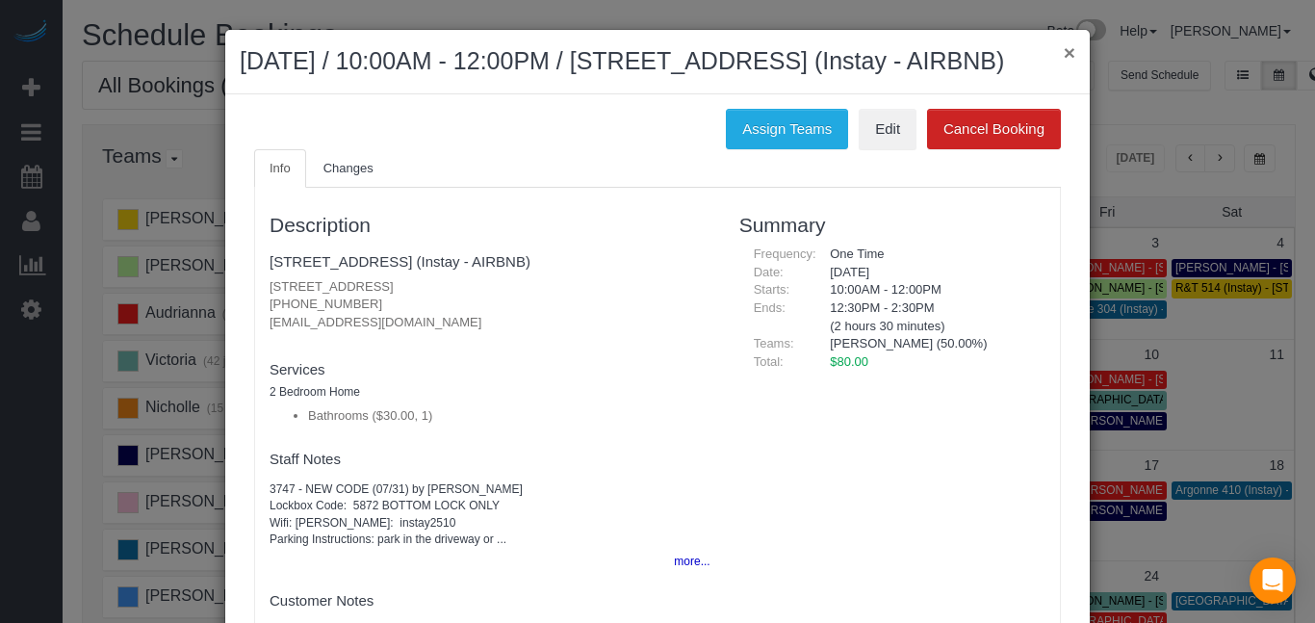
click at [1064, 55] on button "×" at bounding box center [1069, 52] width 12 height 20
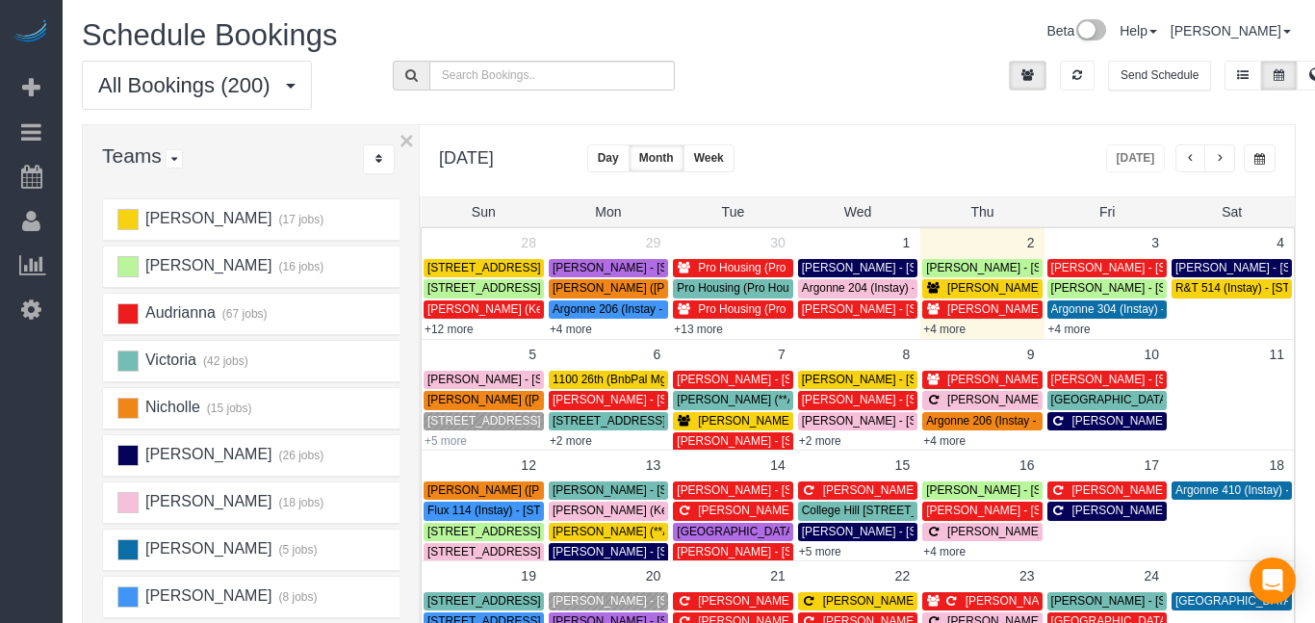
click at [449, 443] on link "+5 more" at bounding box center [445, 440] width 42 height 13
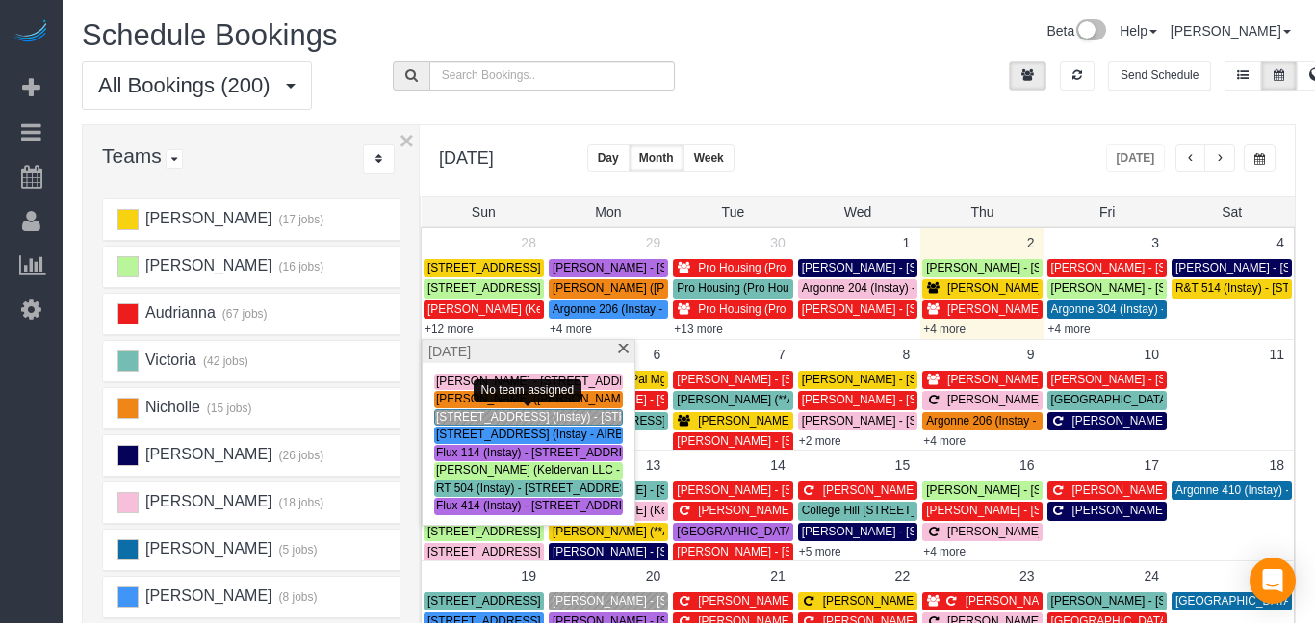
click at [452, 421] on span "[STREET_ADDRESS] (Instay) - [STREET_ADDRESS]" at bounding box center [575, 416] width 278 height 13
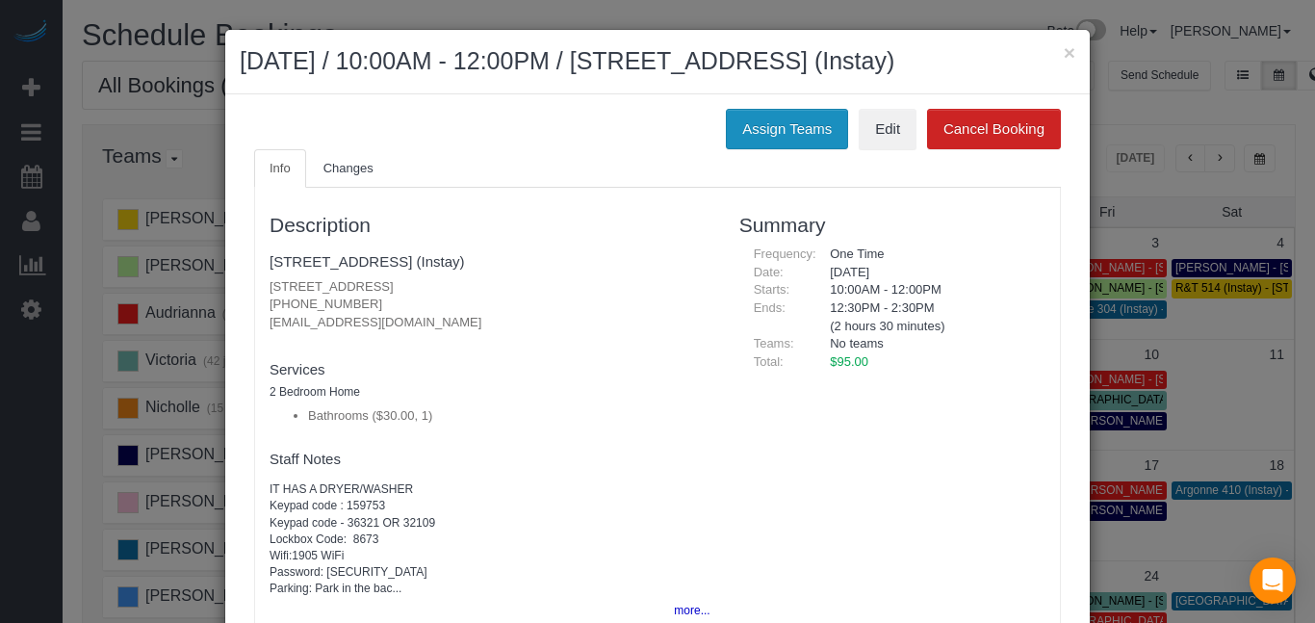
click at [769, 132] on button "Assign Teams" at bounding box center [787, 129] width 122 height 40
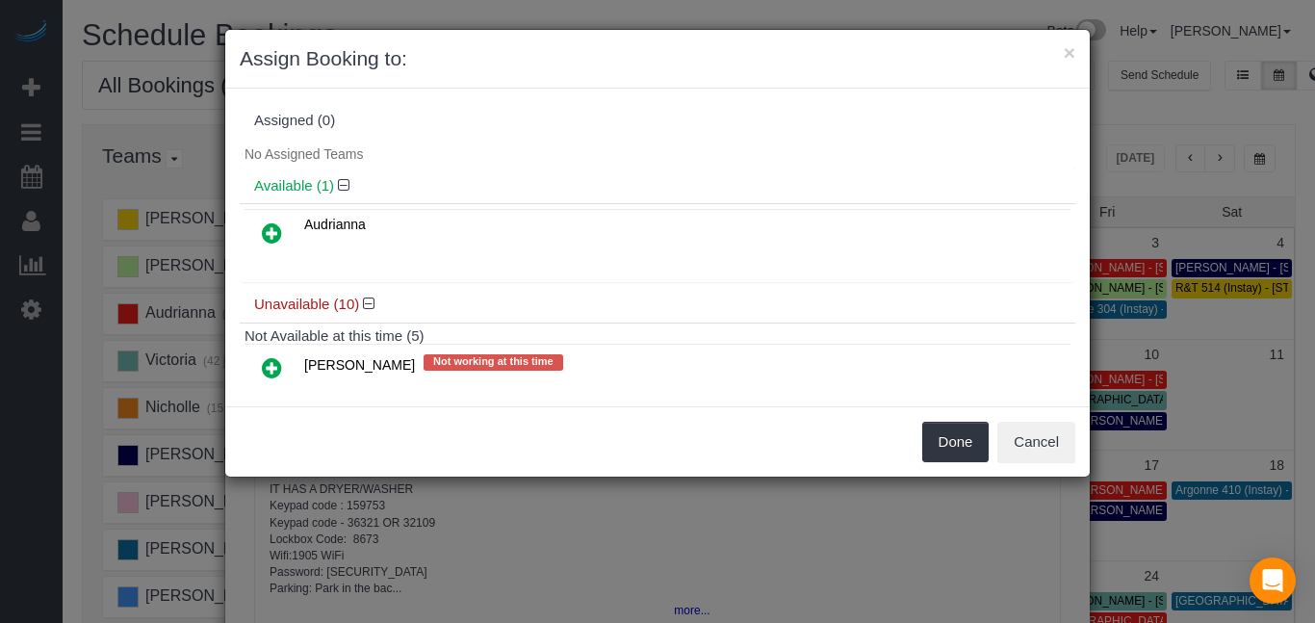
click at [267, 235] on icon at bounding box center [272, 232] width 20 height 23
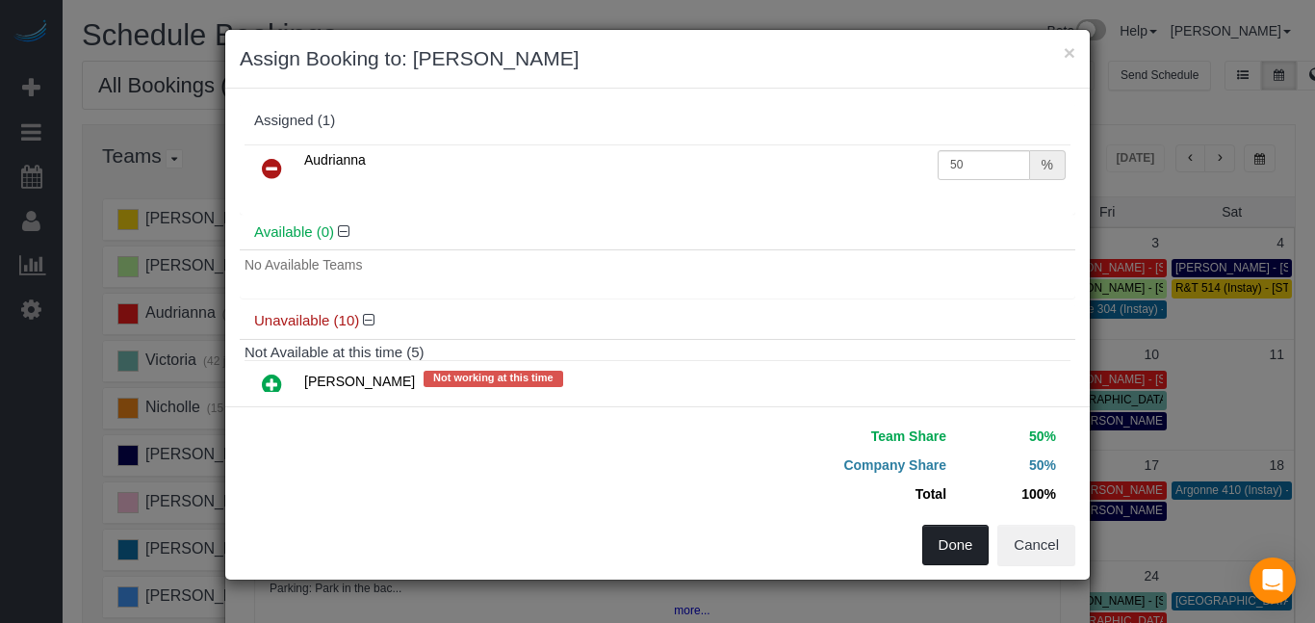
click at [967, 546] on button "Done" at bounding box center [955, 544] width 67 height 40
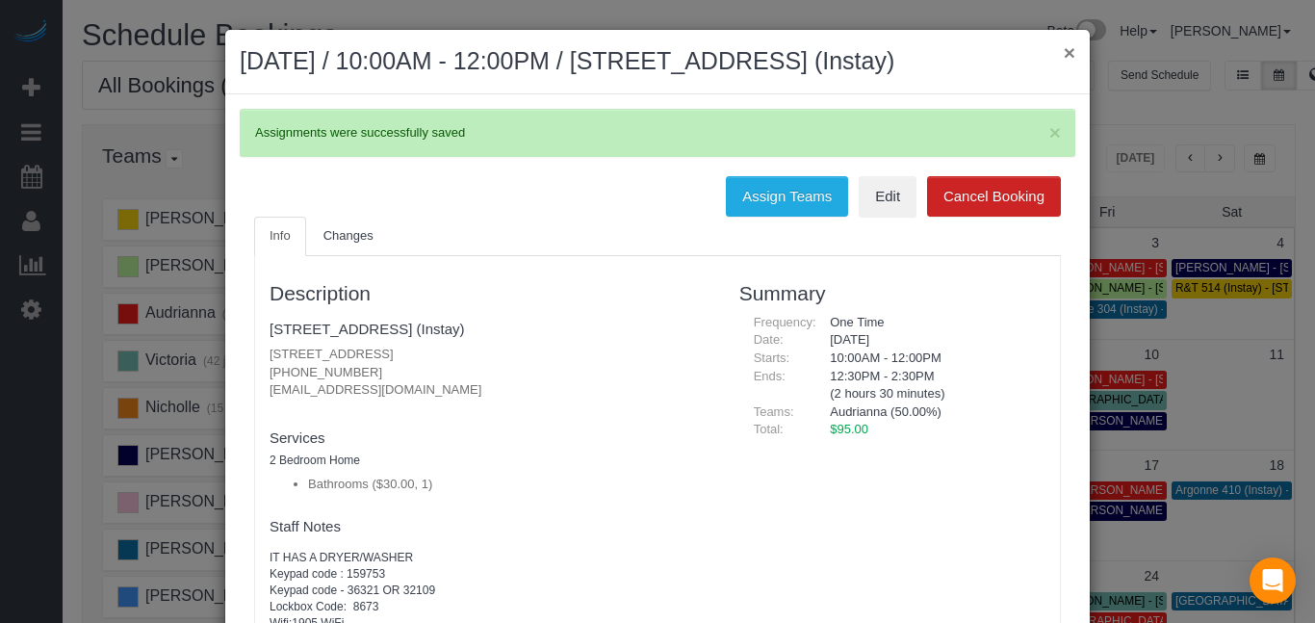
click at [1067, 49] on button "×" at bounding box center [1069, 52] width 12 height 20
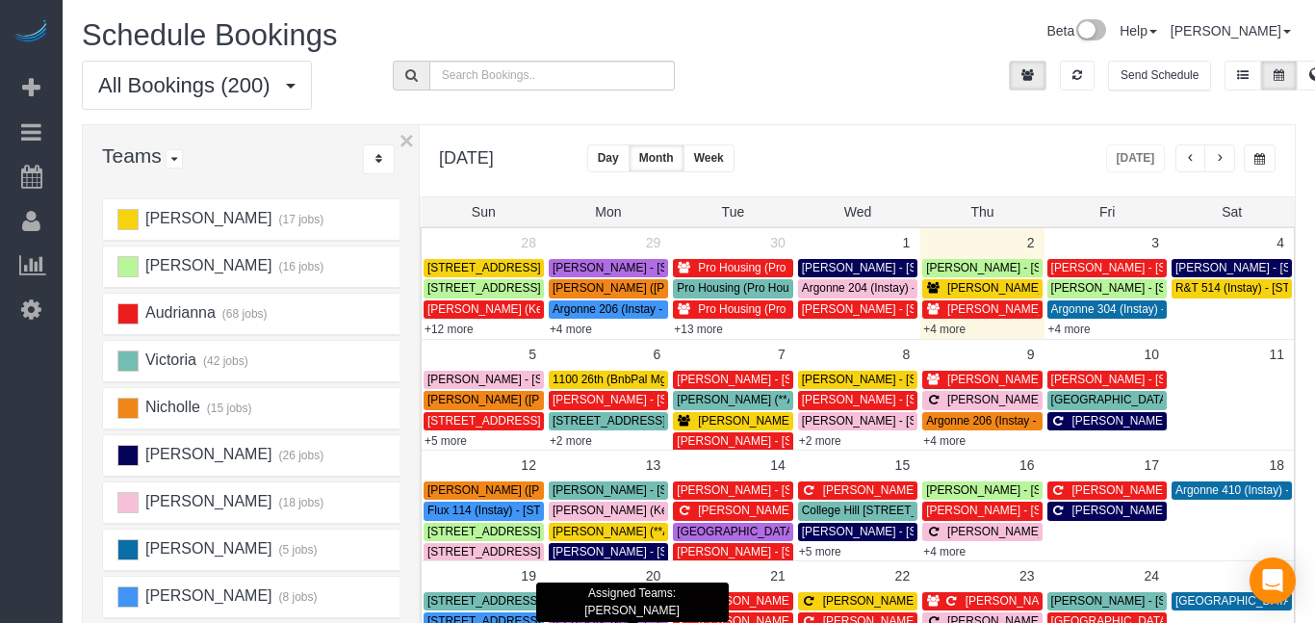
click at [460, 437] on link "+5 more" at bounding box center [445, 440] width 42 height 13
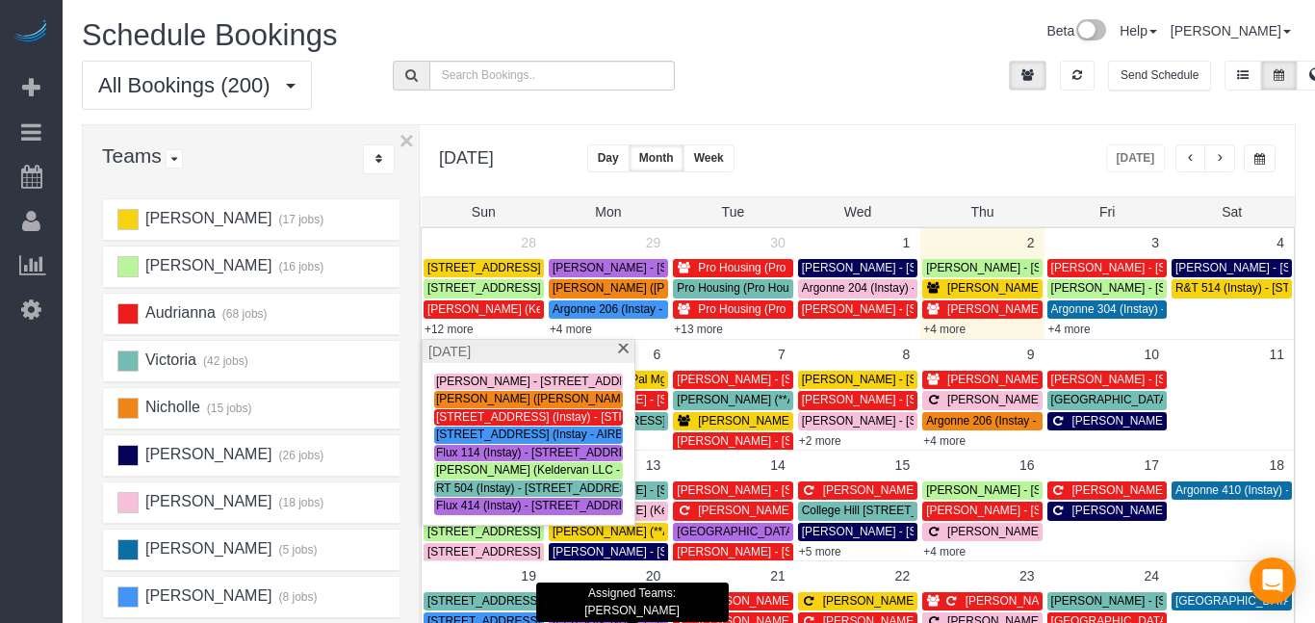
click at [789, 50] on div "Beta Help Help Docs Take a Tour Contact Support [PERSON_NAME] My Account Change…" at bounding box center [1000, 36] width 622 height 34
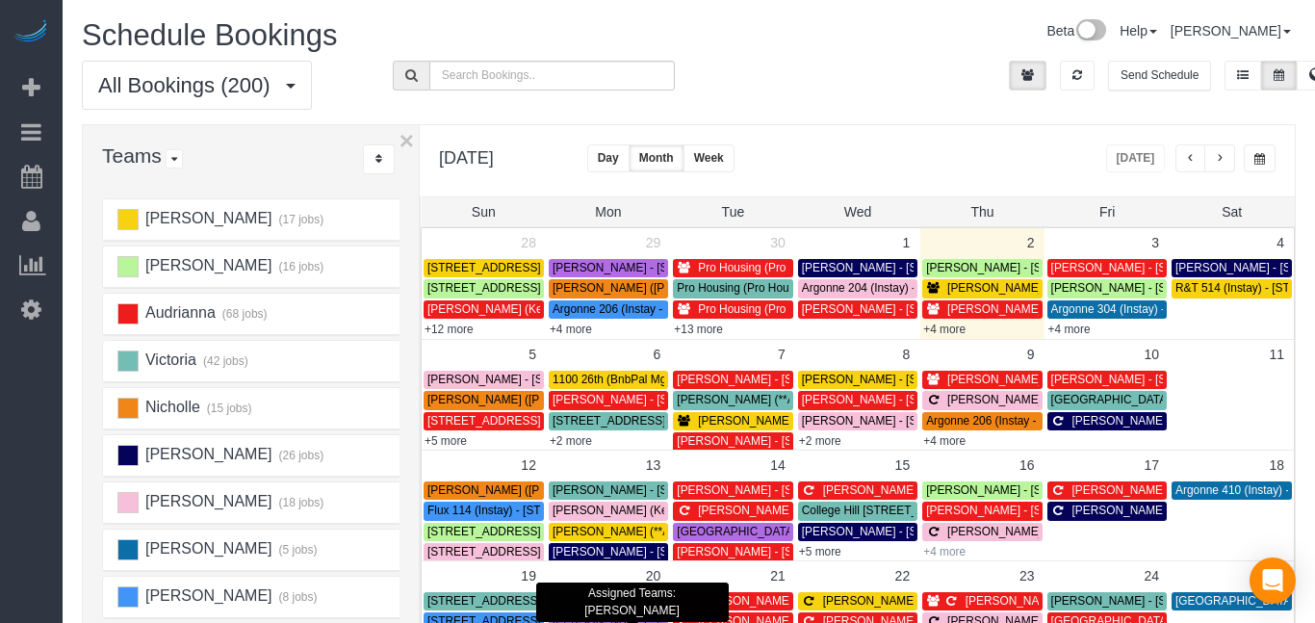
click at [948, 555] on link "+4 more" at bounding box center [944, 551] width 42 height 13
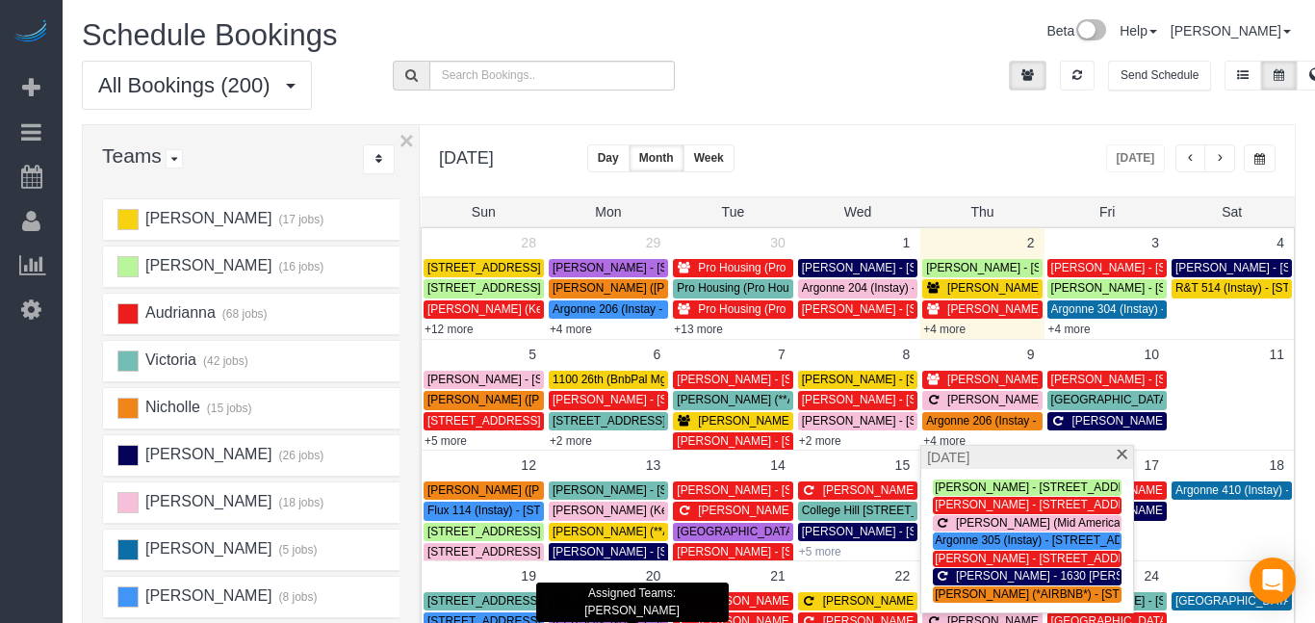
click at [830, 549] on link "+5 more" at bounding box center [820, 551] width 42 height 13
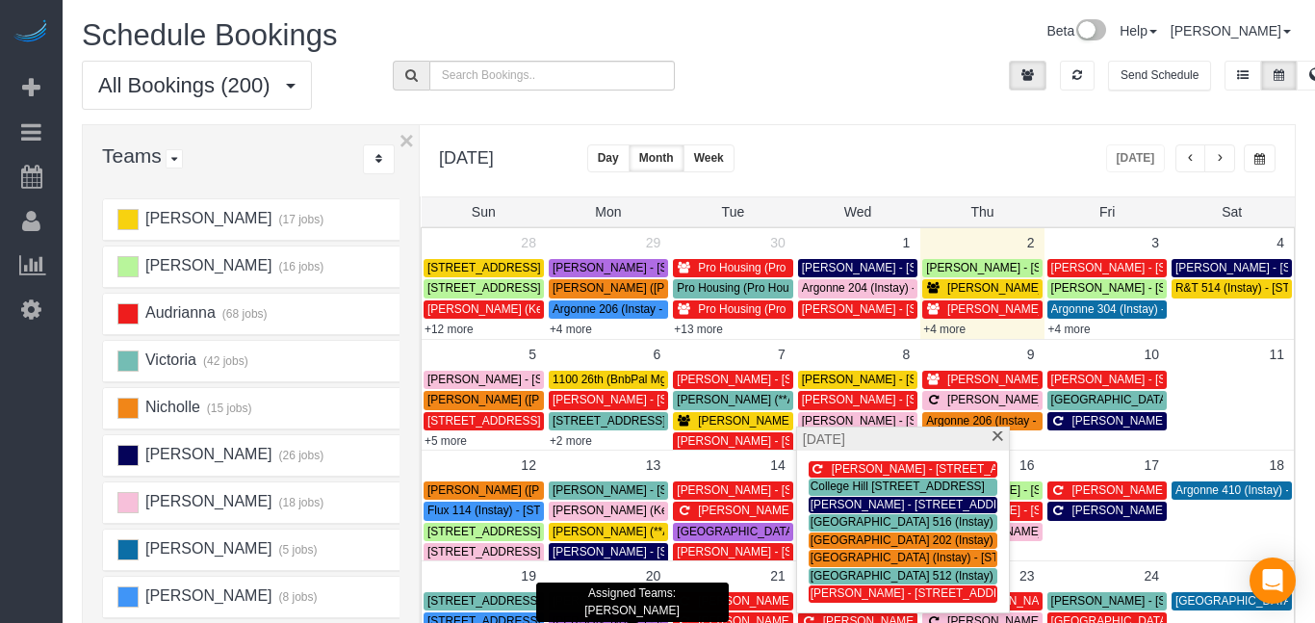
click at [813, 74] on div "All Bookings (200) All Bookings Unassigned Bookings Recurring Bookings New Cust…" at bounding box center [688, 93] width 1242 height 64
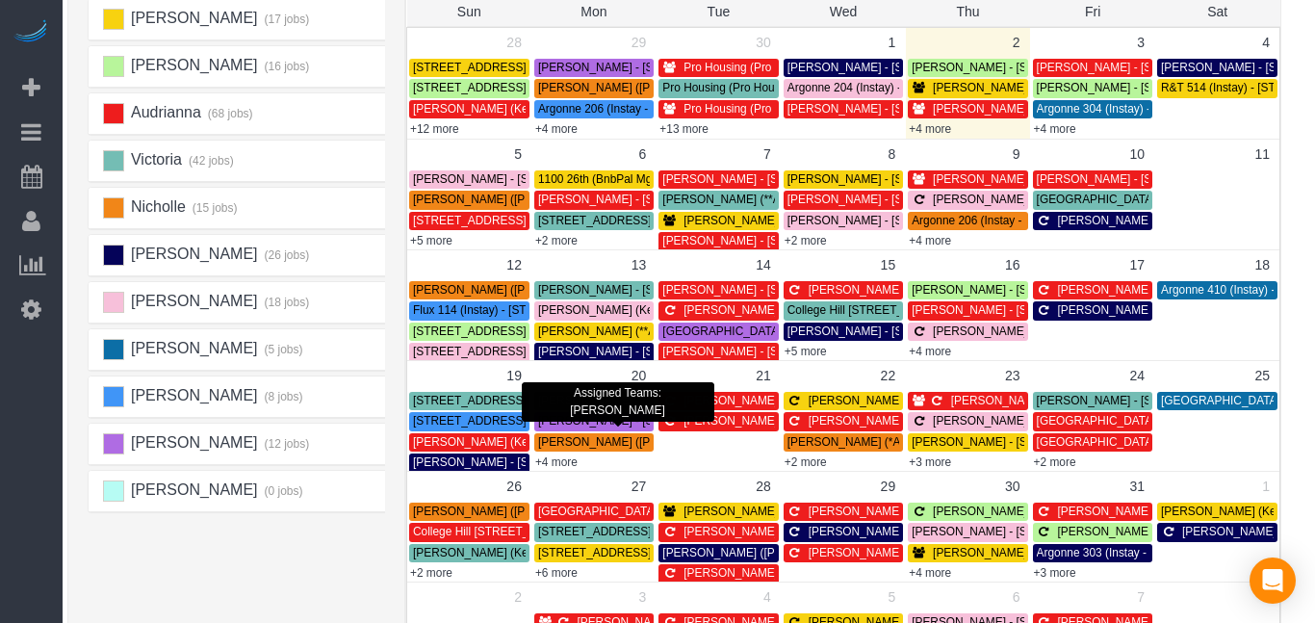
scroll to position [199, 14]
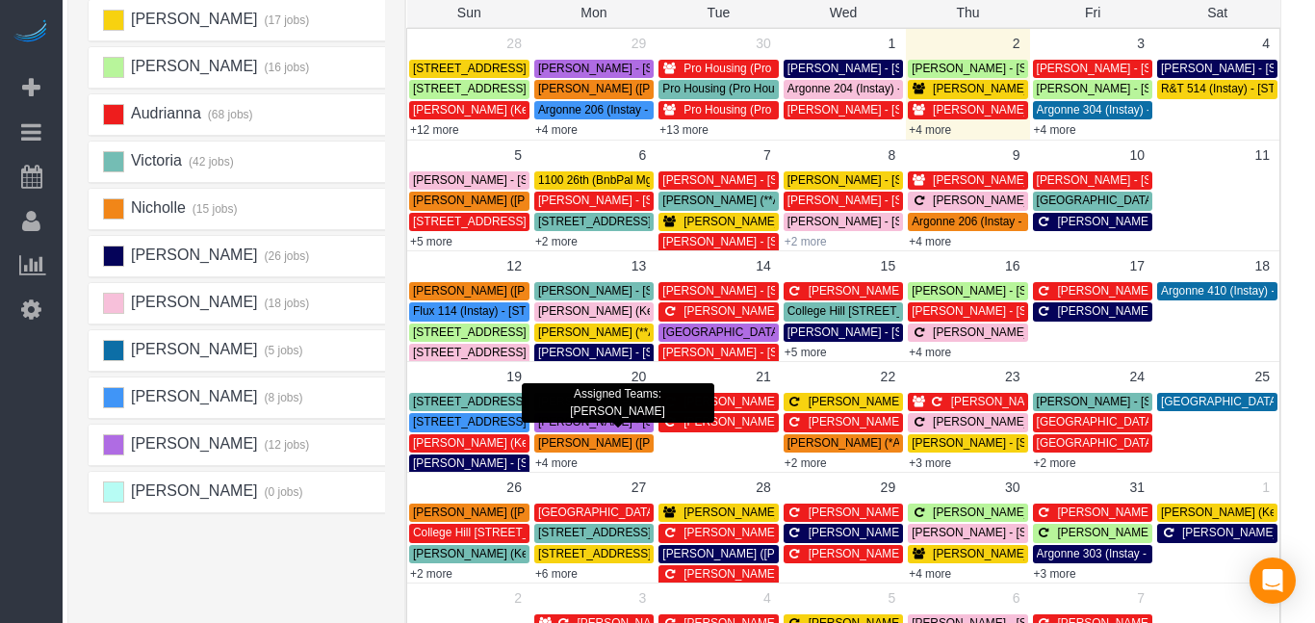
click at [800, 240] on link "+2 more" at bounding box center [805, 241] width 42 height 13
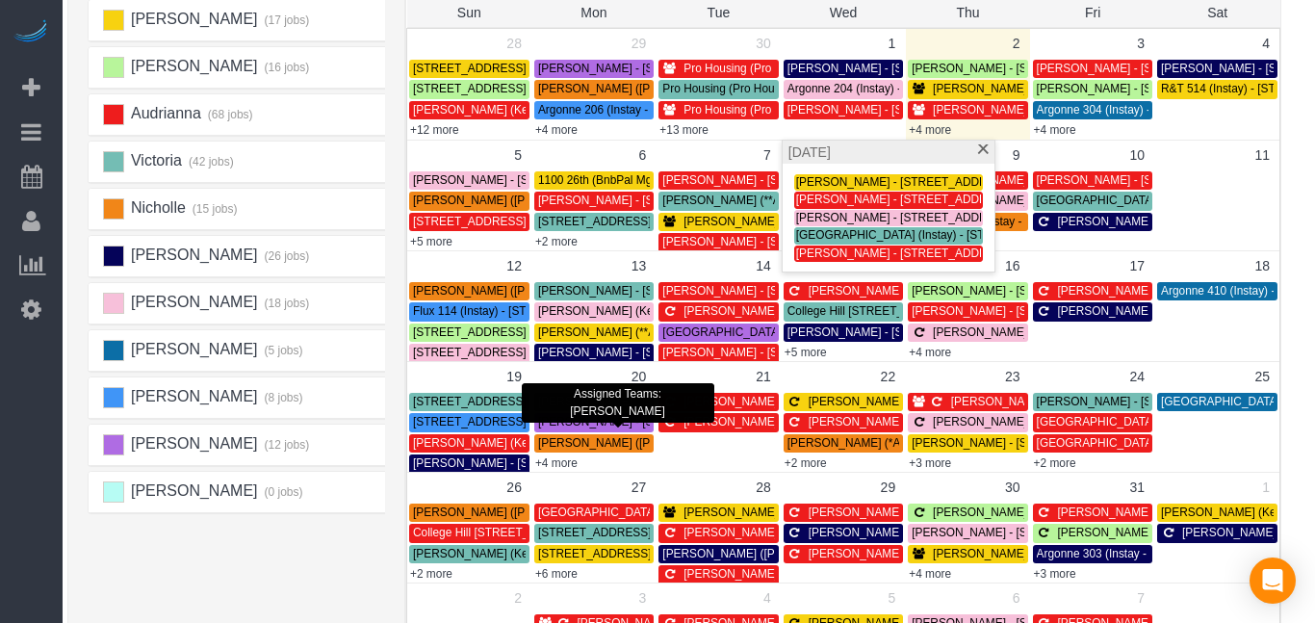
click at [360, 563] on div "[PERSON_NAME] (17 jobs) [PERSON_NAME] (16 jobs) Audrianna (68 jobs) [GEOGRAPHIC…" at bounding box center [242, 379] width 308 height 770
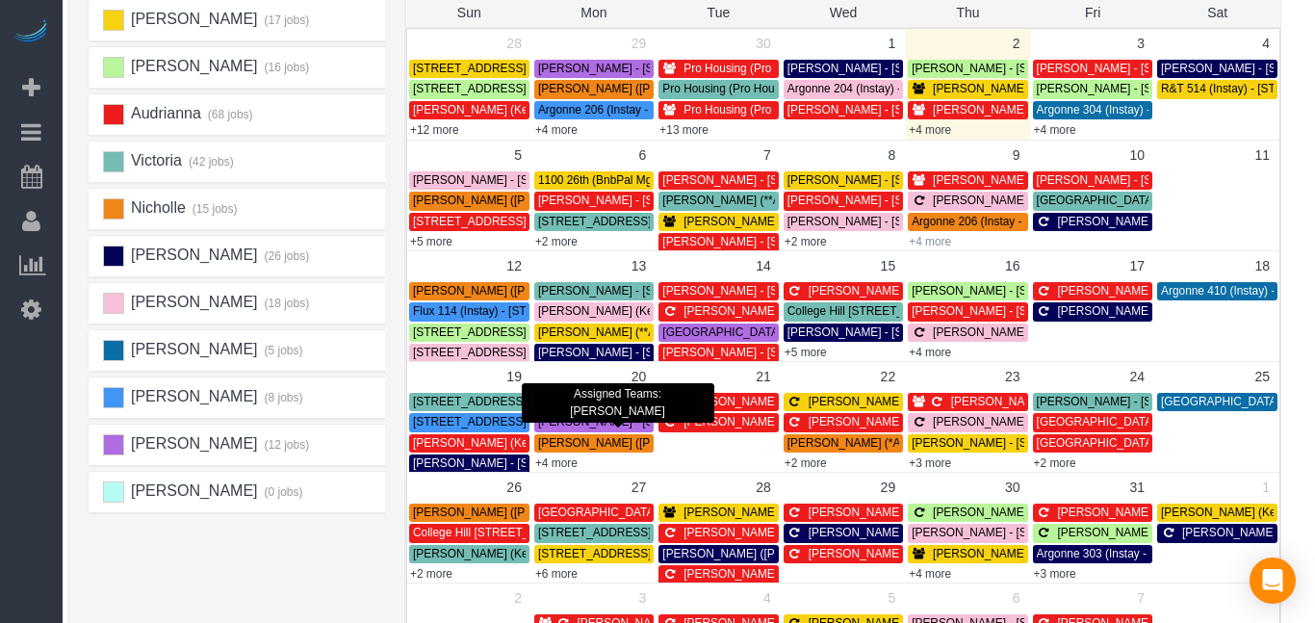
click at [929, 243] on link "+4 more" at bounding box center [929, 241] width 42 height 13
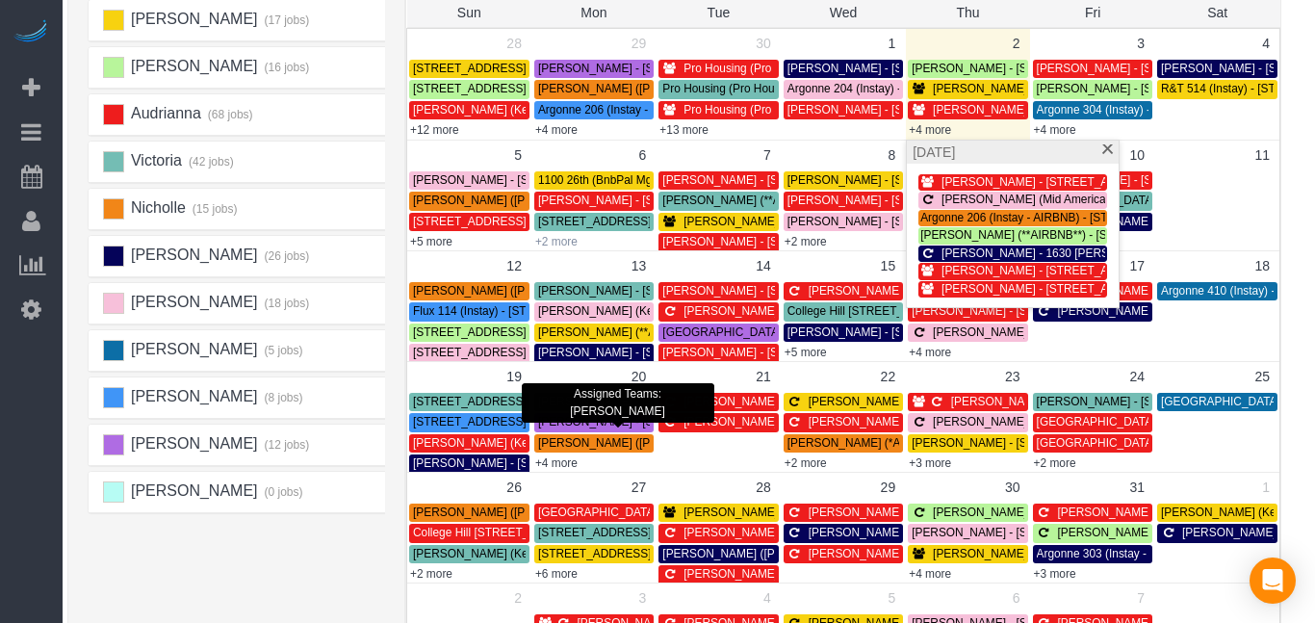
click at [556, 241] on link "+2 more" at bounding box center [556, 241] width 42 height 13
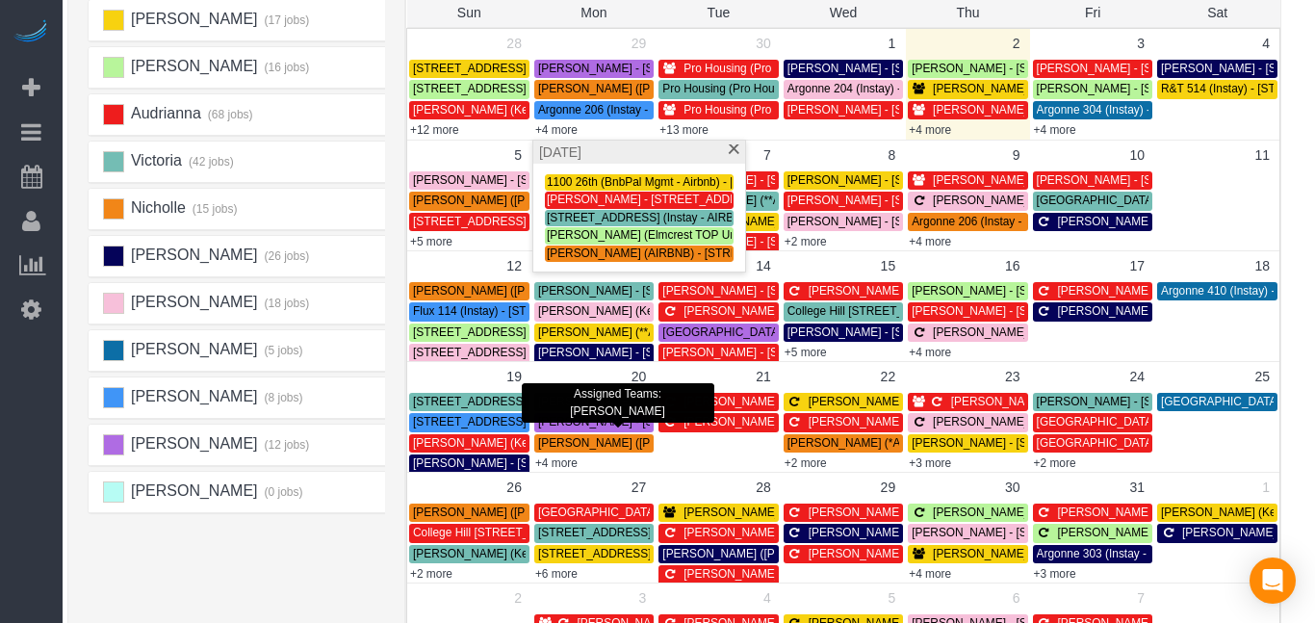
click at [308, 546] on div "[PERSON_NAME] (17 jobs) [PERSON_NAME] (16 jobs) Audrianna (68 jobs) [GEOGRAPHIC…" at bounding box center [242, 379] width 308 height 770
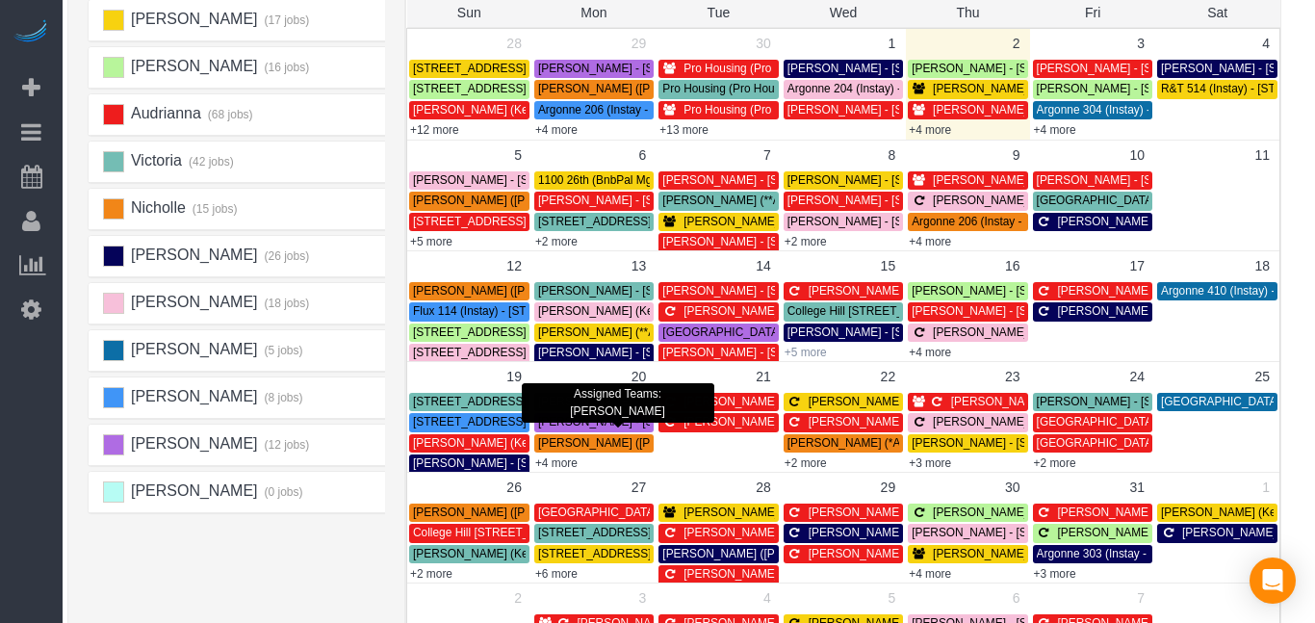
click at [815, 348] on link "+5 more" at bounding box center [805, 351] width 42 height 13
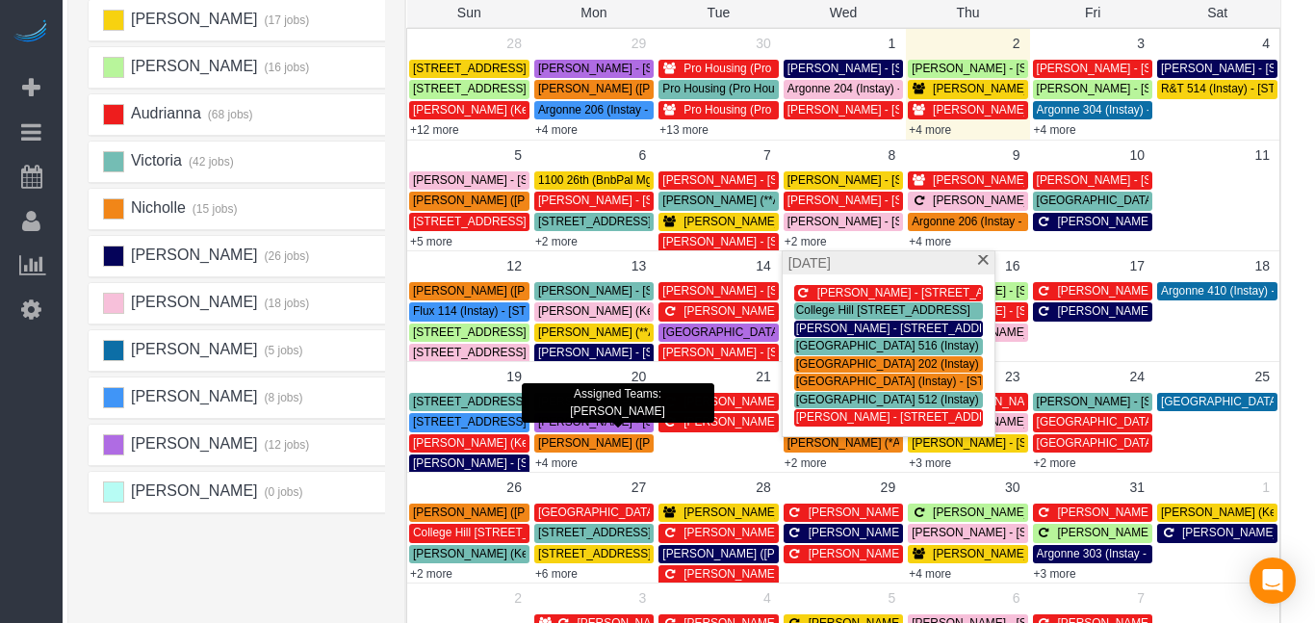
click at [230, 575] on div "[PERSON_NAME] (17 jobs) [PERSON_NAME] (16 jobs) Audrianna (68 jobs) [GEOGRAPHIC…" at bounding box center [242, 379] width 308 height 770
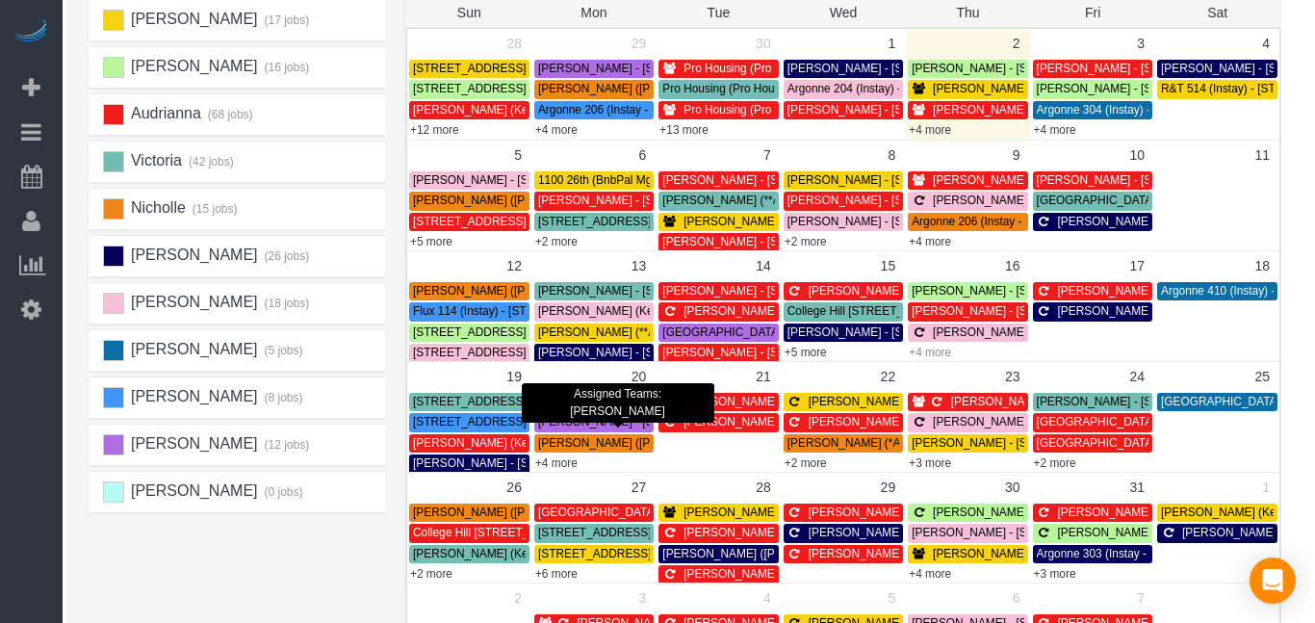
click at [934, 355] on link "+4 more" at bounding box center [929, 351] width 42 height 13
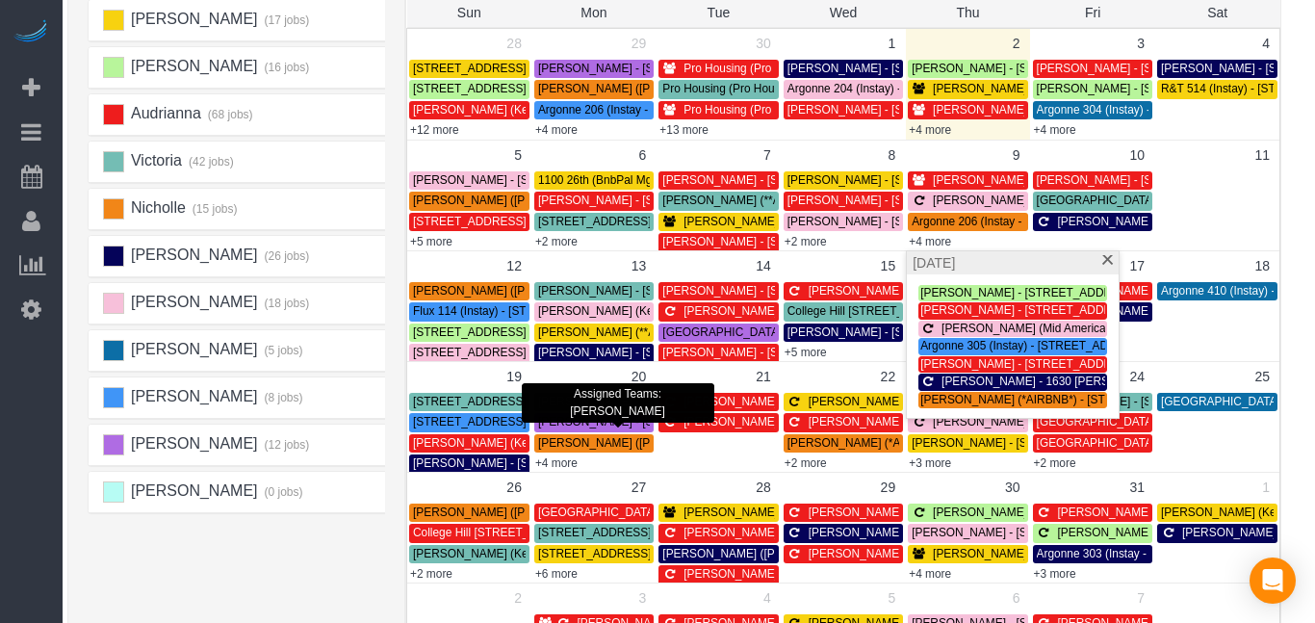
click at [200, 572] on div "[PERSON_NAME] (17 jobs) [PERSON_NAME] (16 jobs) Audrianna (68 jobs) [GEOGRAPHIC…" at bounding box center [242, 379] width 308 height 770
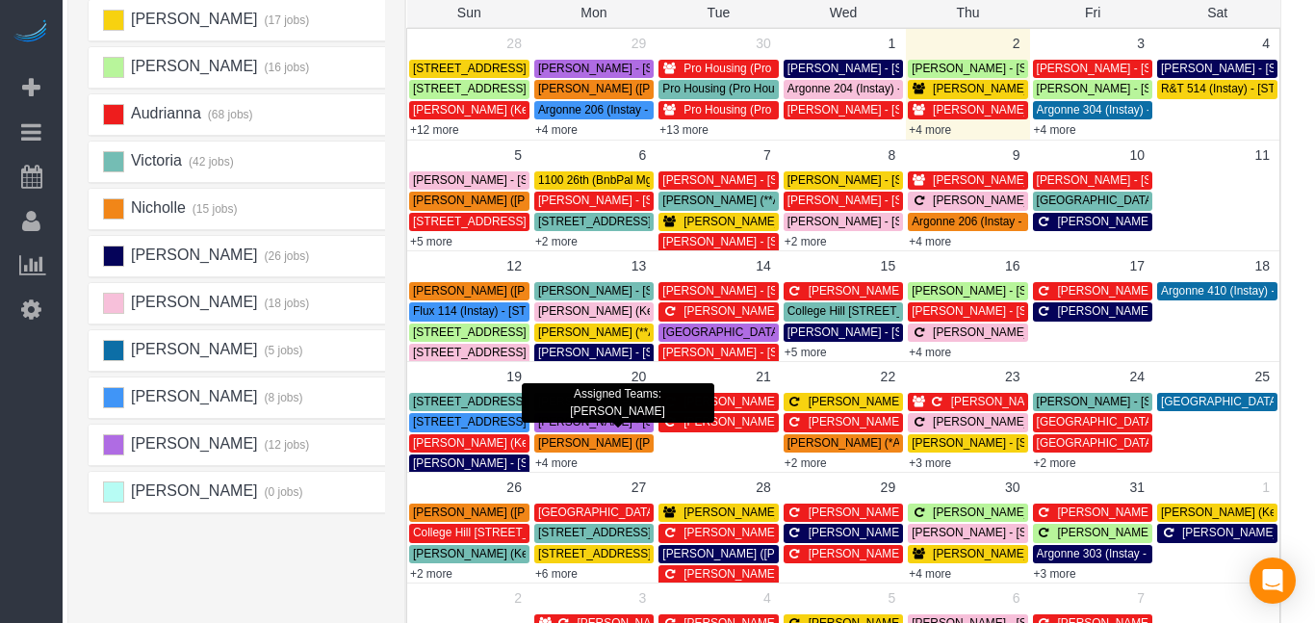
click at [298, 543] on div "[PERSON_NAME] (17 jobs) [PERSON_NAME] (16 jobs) Audrianna (68 jobs) [GEOGRAPHIC…" at bounding box center [242, 379] width 308 height 770
click at [814, 461] on link "+2 more" at bounding box center [805, 462] width 42 height 13
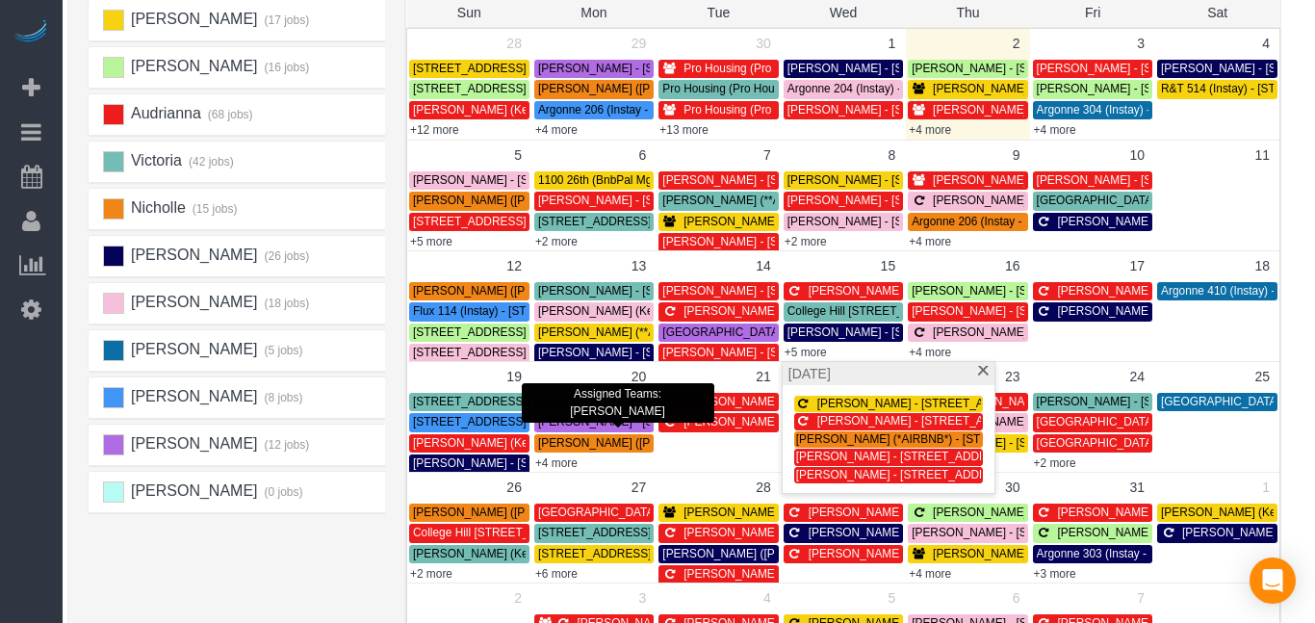
click at [283, 572] on div "[PERSON_NAME] (17 jobs) [PERSON_NAME] (16 jobs) Audrianna (68 jobs) [GEOGRAPHIC…" at bounding box center [242, 379] width 308 height 770
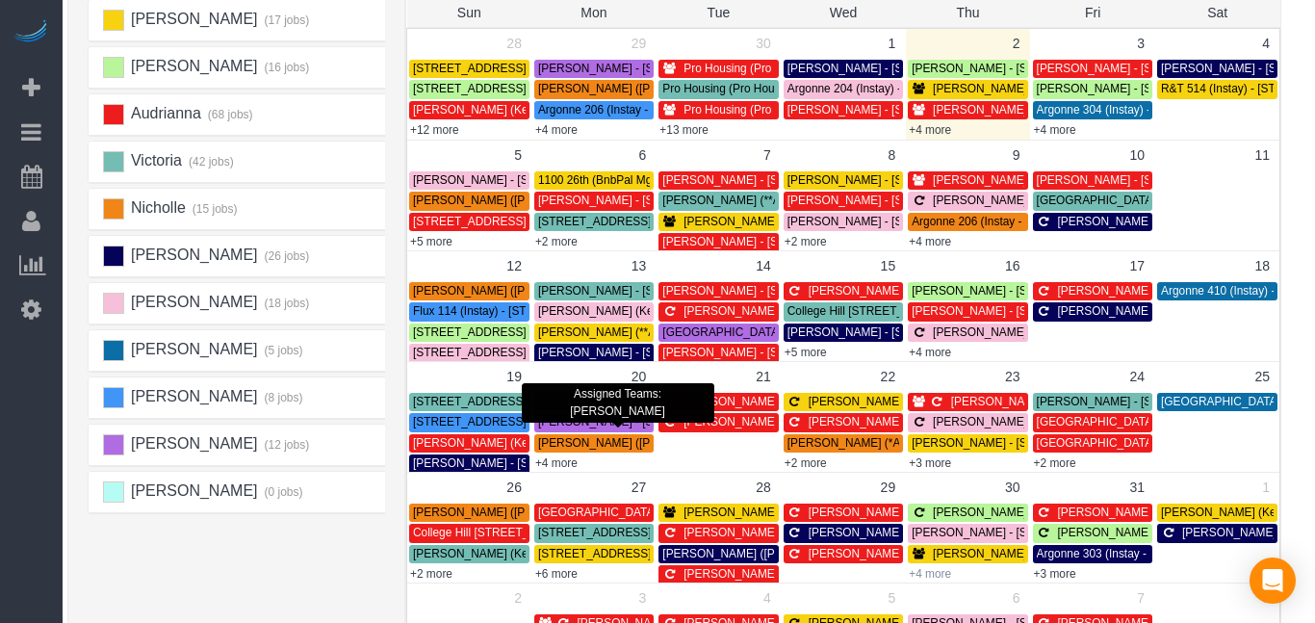
click at [928, 571] on link "+4 more" at bounding box center [929, 573] width 42 height 13
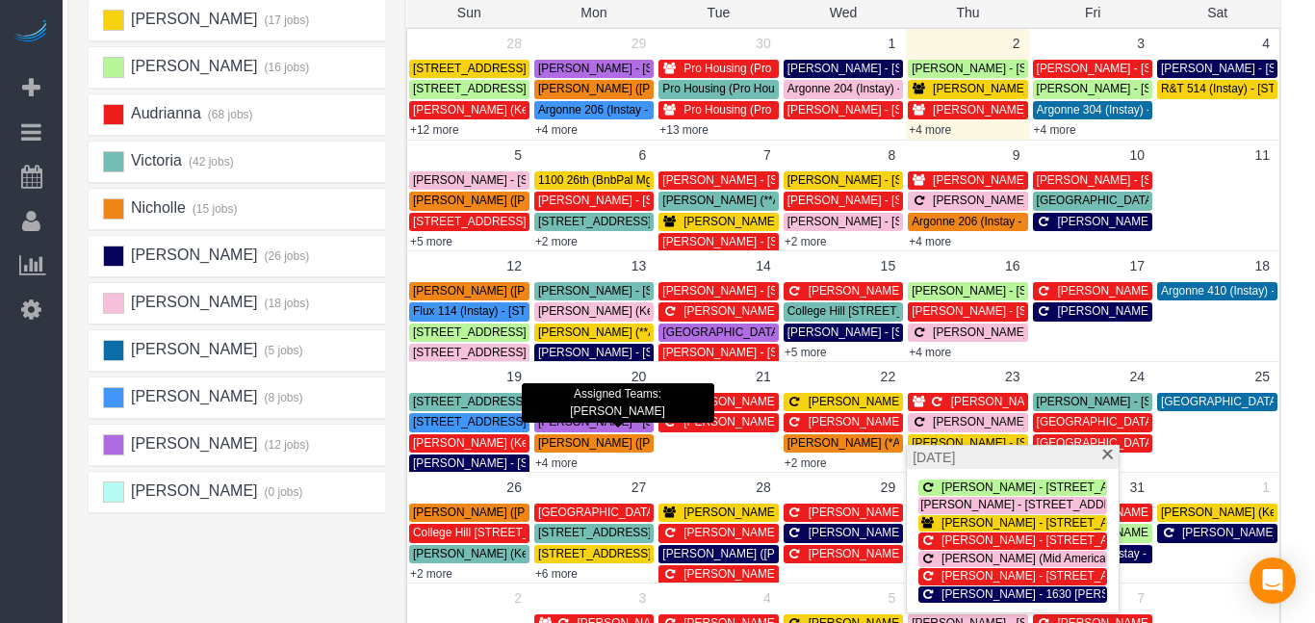
click at [225, 562] on div "[PERSON_NAME] (17 jobs) [PERSON_NAME] (16 jobs) Audrianna (68 jobs) [GEOGRAPHIC…" at bounding box center [242, 379] width 308 height 770
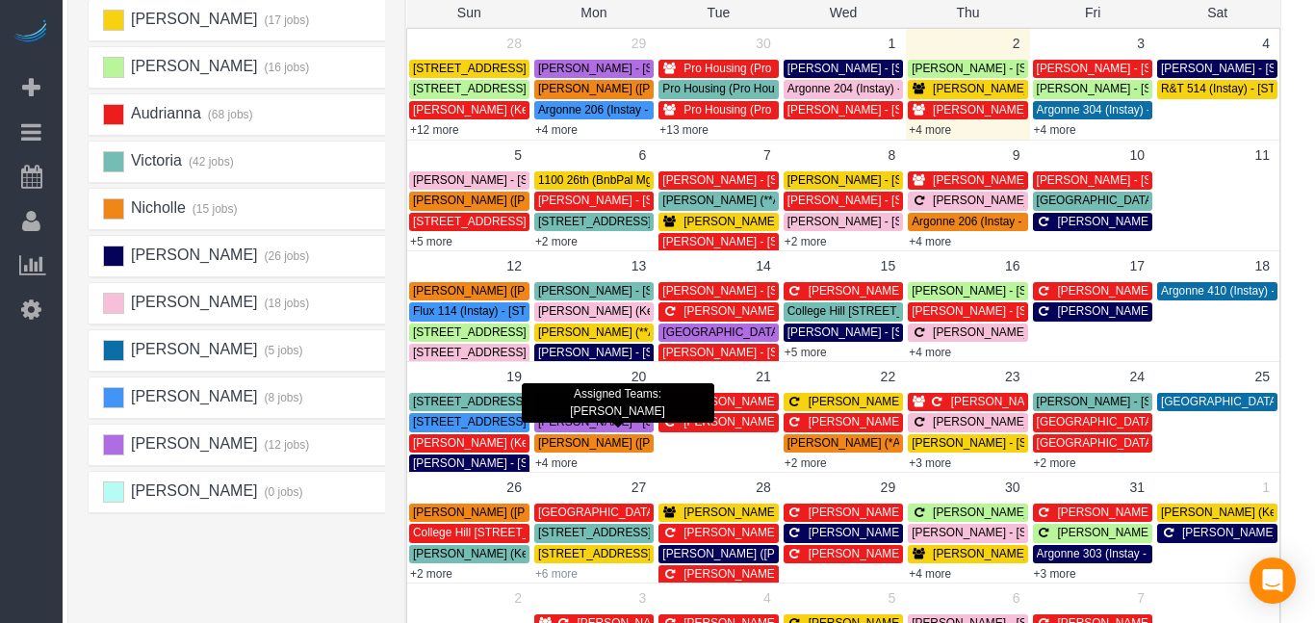
click at [559, 574] on link "+6 more" at bounding box center [556, 573] width 42 height 13
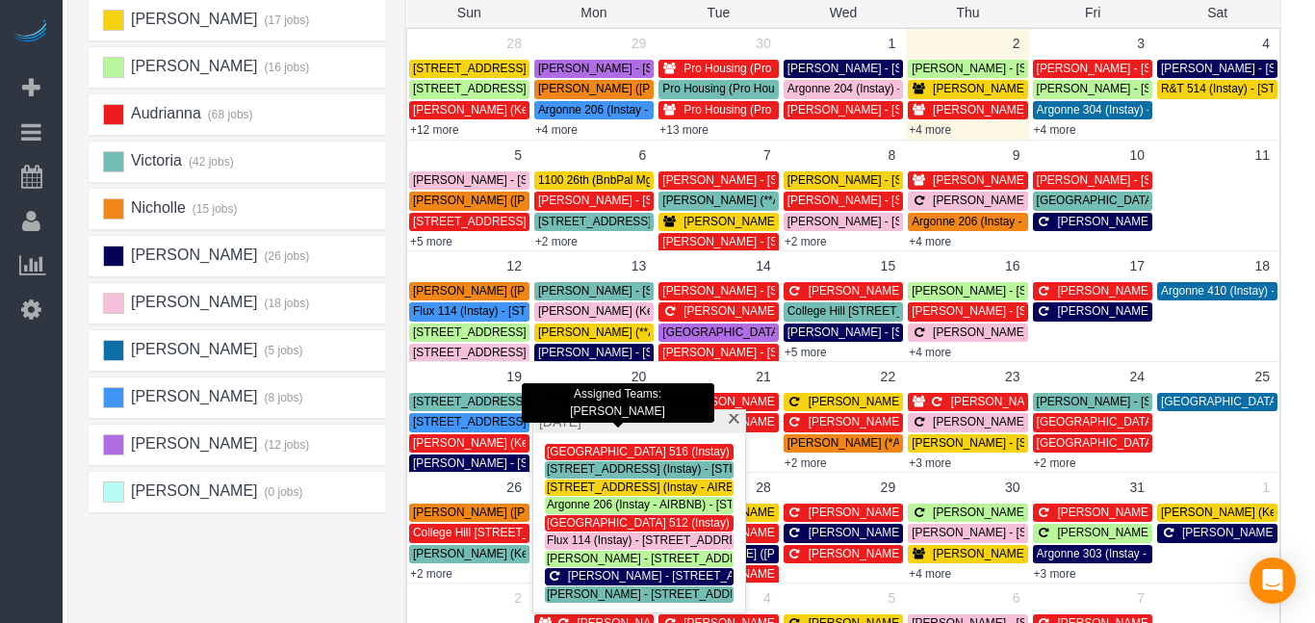
click at [219, 577] on div "[PERSON_NAME] (17 jobs) [PERSON_NAME] (16 jobs) Audrianna (68 jobs) [GEOGRAPHIC…" at bounding box center [242, 379] width 308 height 770
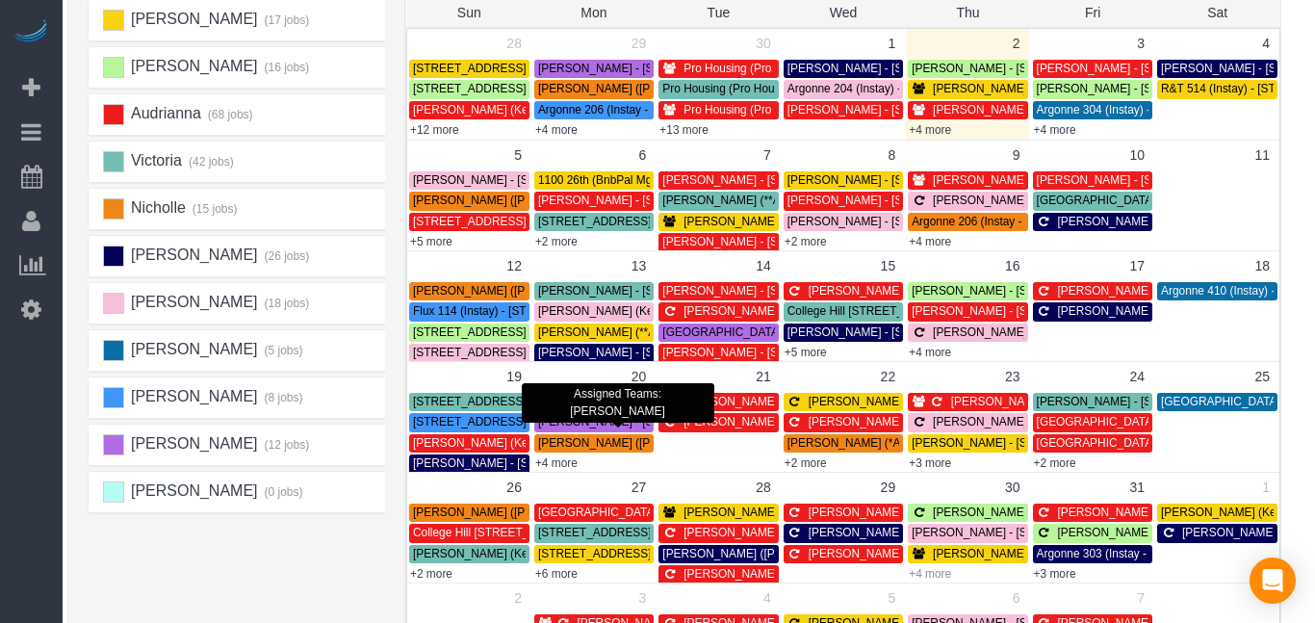
click at [931, 573] on link "+4 more" at bounding box center [929, 573] width 42 height 13
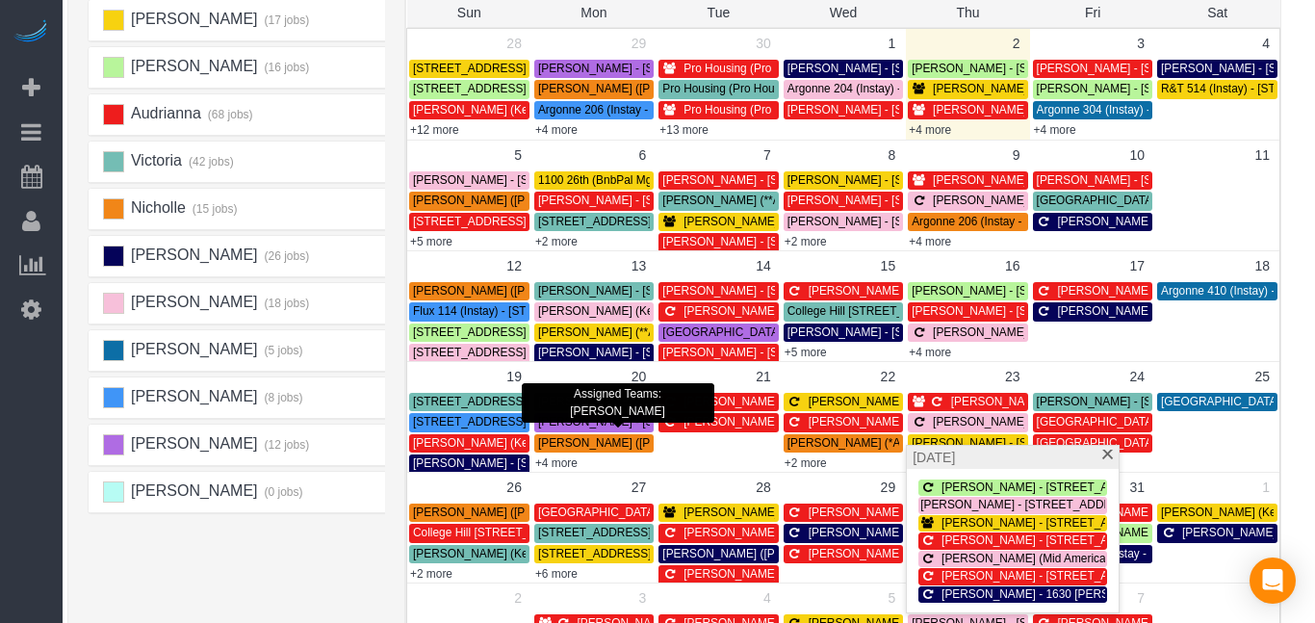
click at [229, 557] on div "[PERSON_NAME] (17 jobs) [PERSON_NAME] (16 jobs) Audrianna (68 jobs) [GEOGRAPHIC…" at bounding box center [242, 379] width 308 height 770
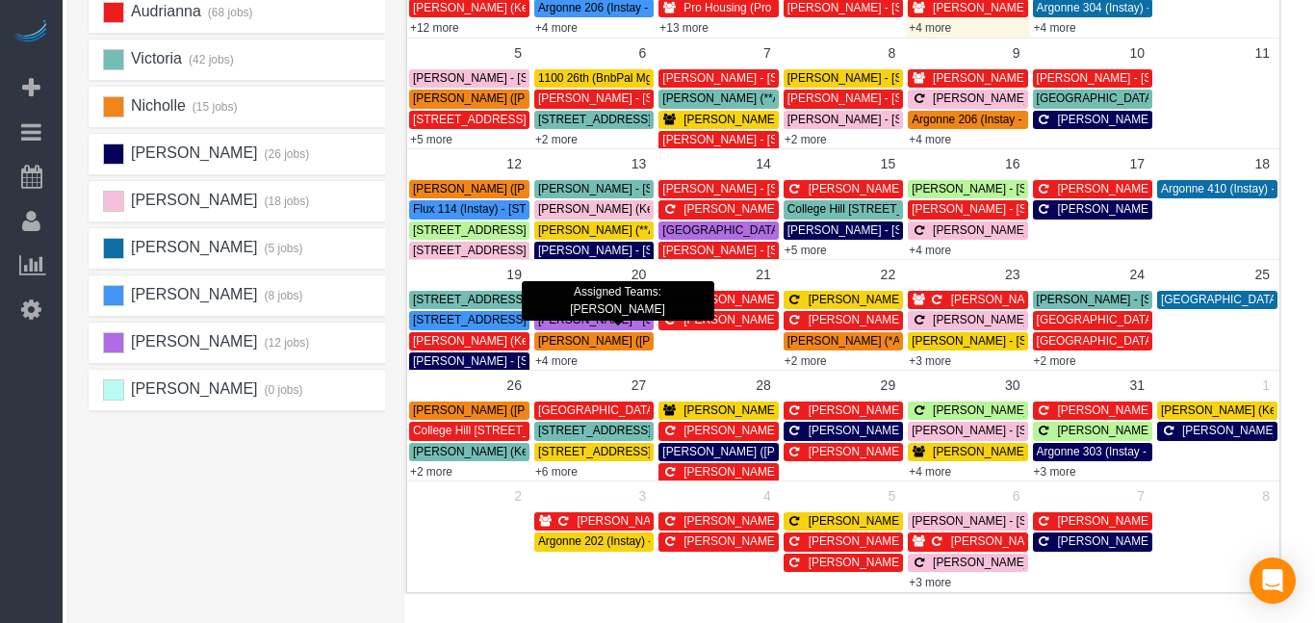
scroll to position [303, 14]
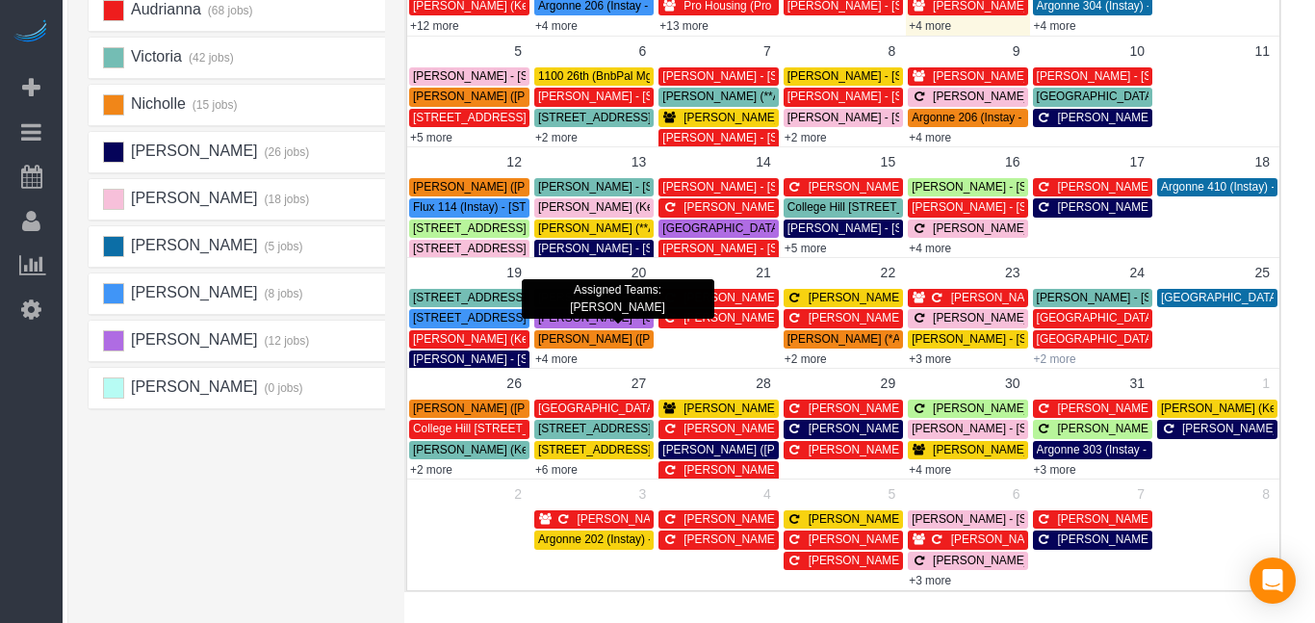
click at [1067, 360] on link "+2 more" at bounding box center [1055, 358] width 42 height 13
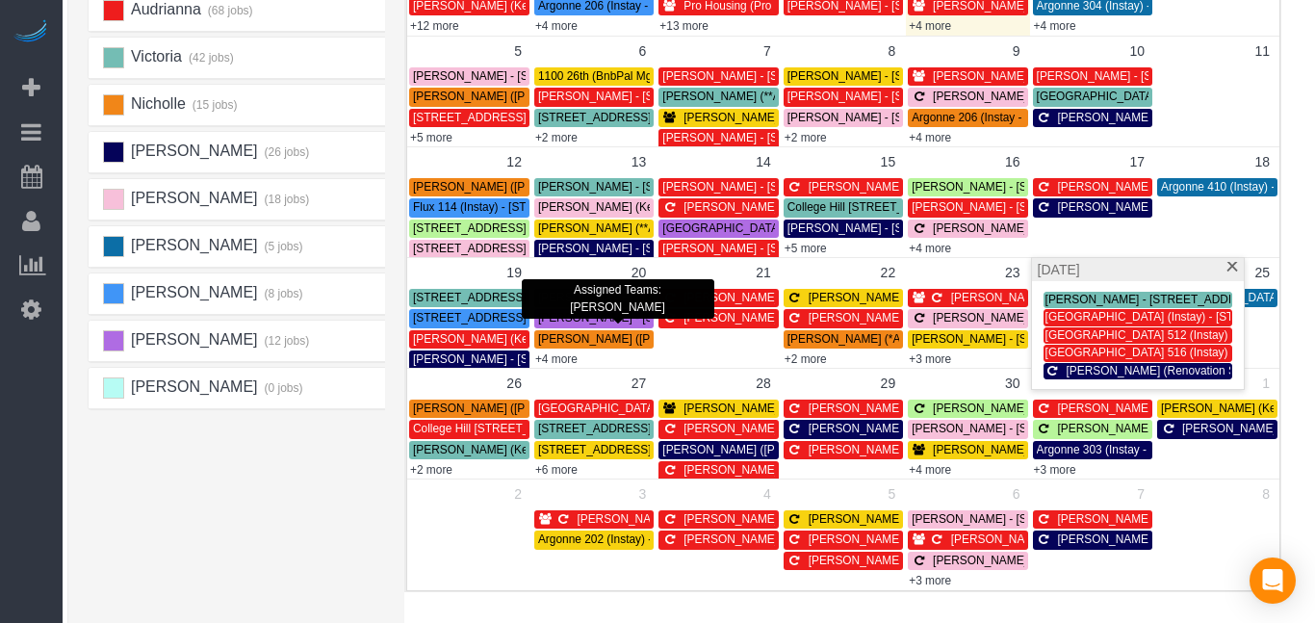
click at [1220, 575] on td at bounding box center [1217, 548] width 124 height 81
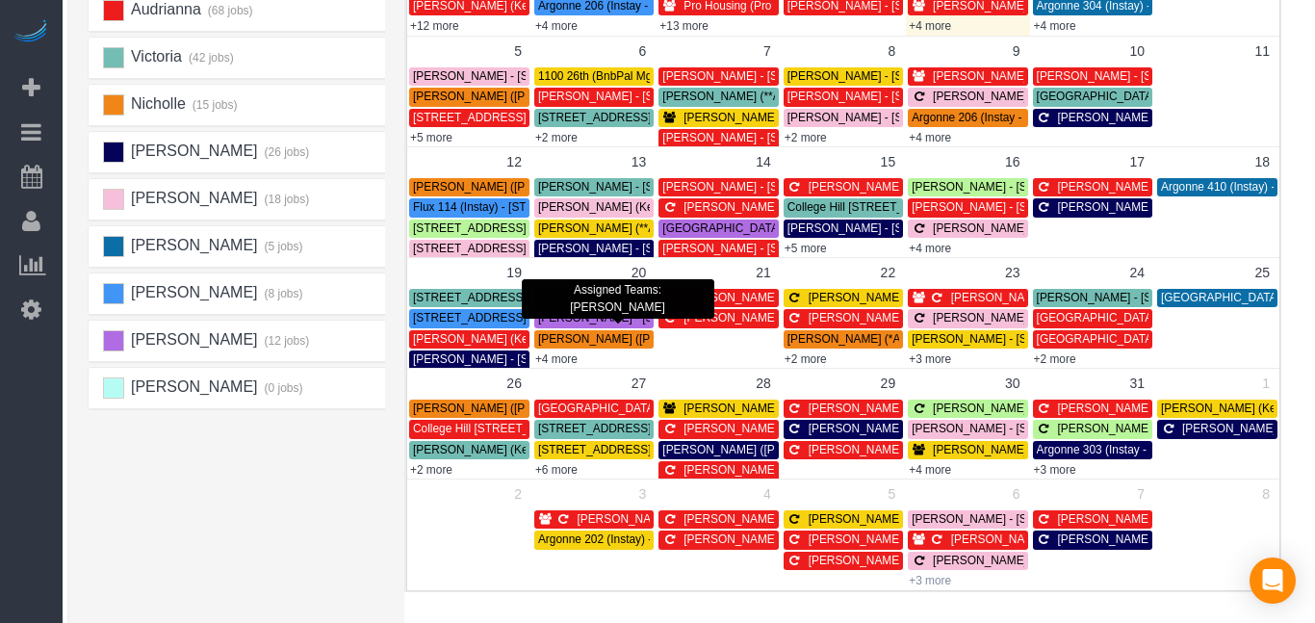
click at [930, 581] on link "+3 more" at bounding box center [929, 580] width 42 height 13
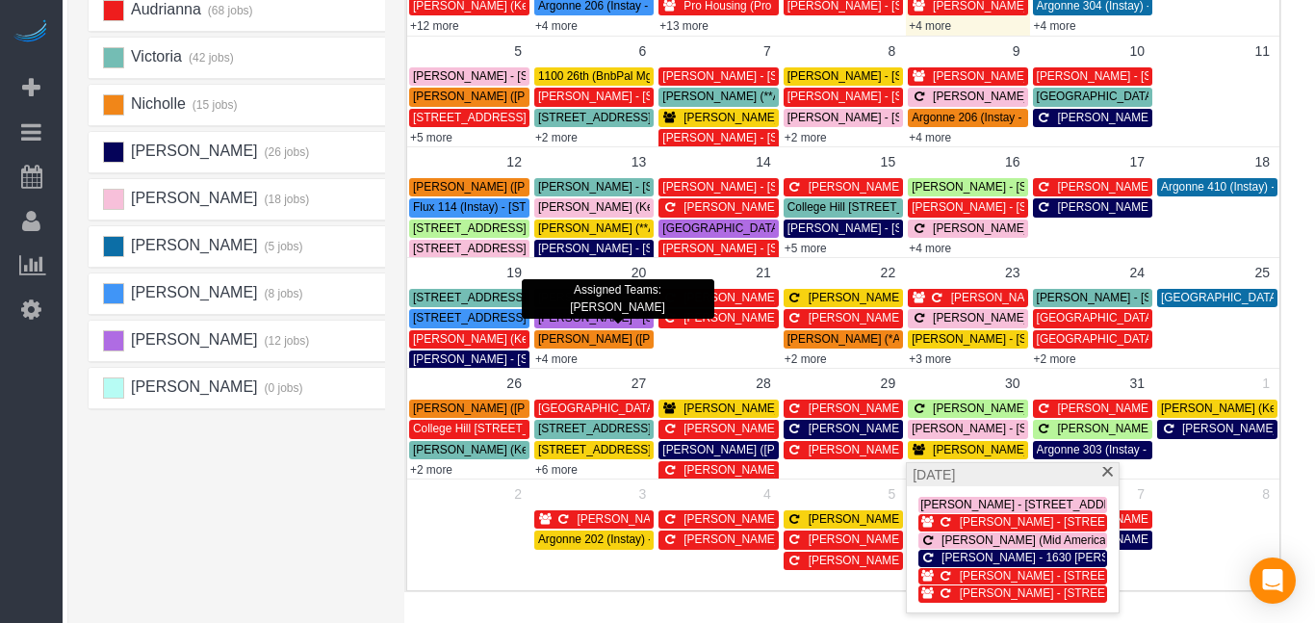
click at [176, 487] on div "[PERSON_NAME] (17 jobs) [PERSON_NAME] (16 jobs) Audrianna (68 jobs) [GEOGRAPHIC…" at bounding box center [242, 275] width 308 height 770
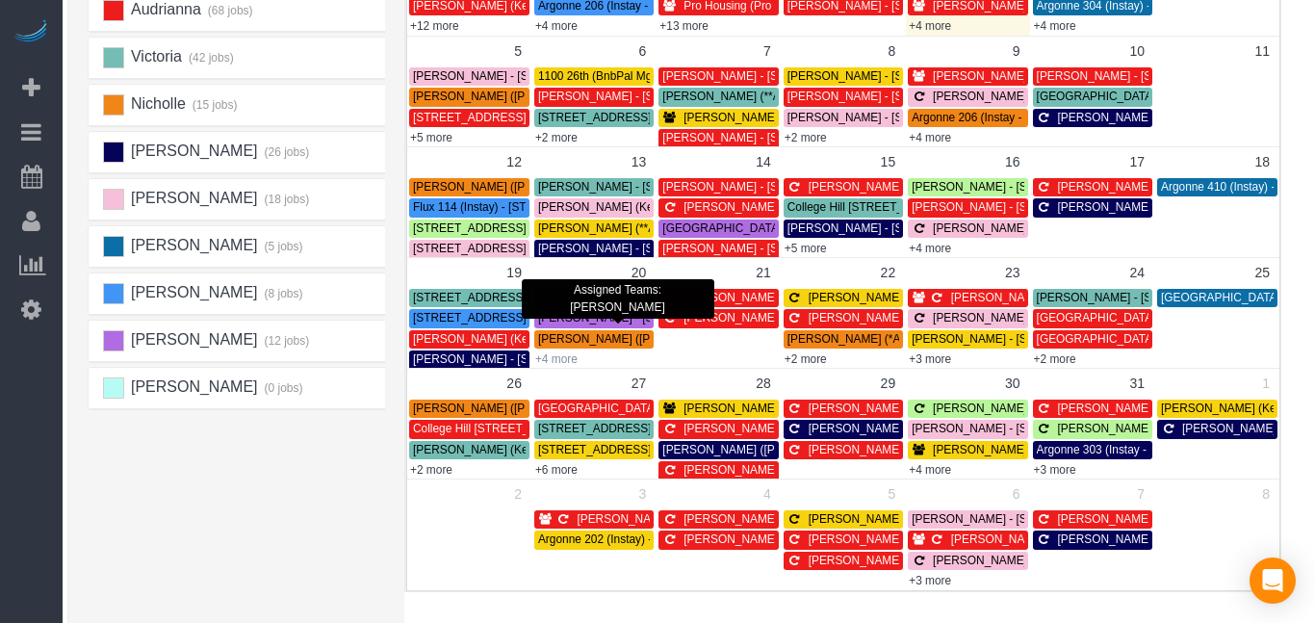
click at [566, 358] on link "+4 more" at bounding box center [556, 358] width 42 height 13
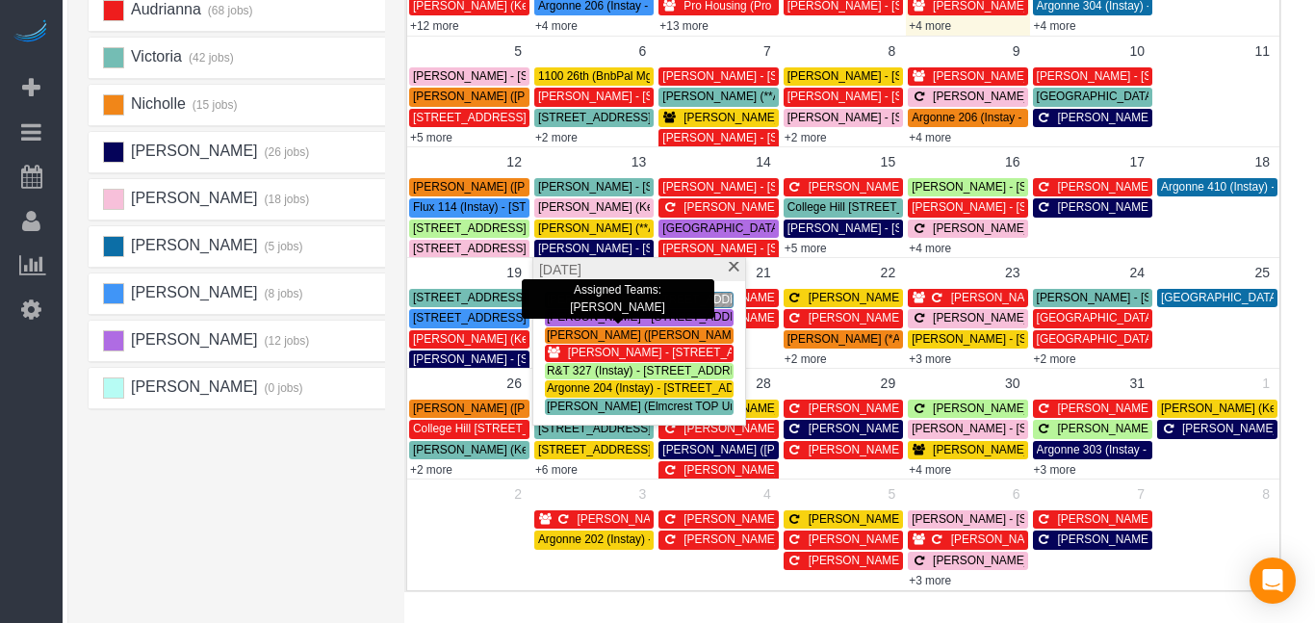
click at [683, 353] on span "[PERSON_NAME] - [STREET_ADDRESS][PERSON_NAME]" at bounding box center [724, 351] width 312 height 13
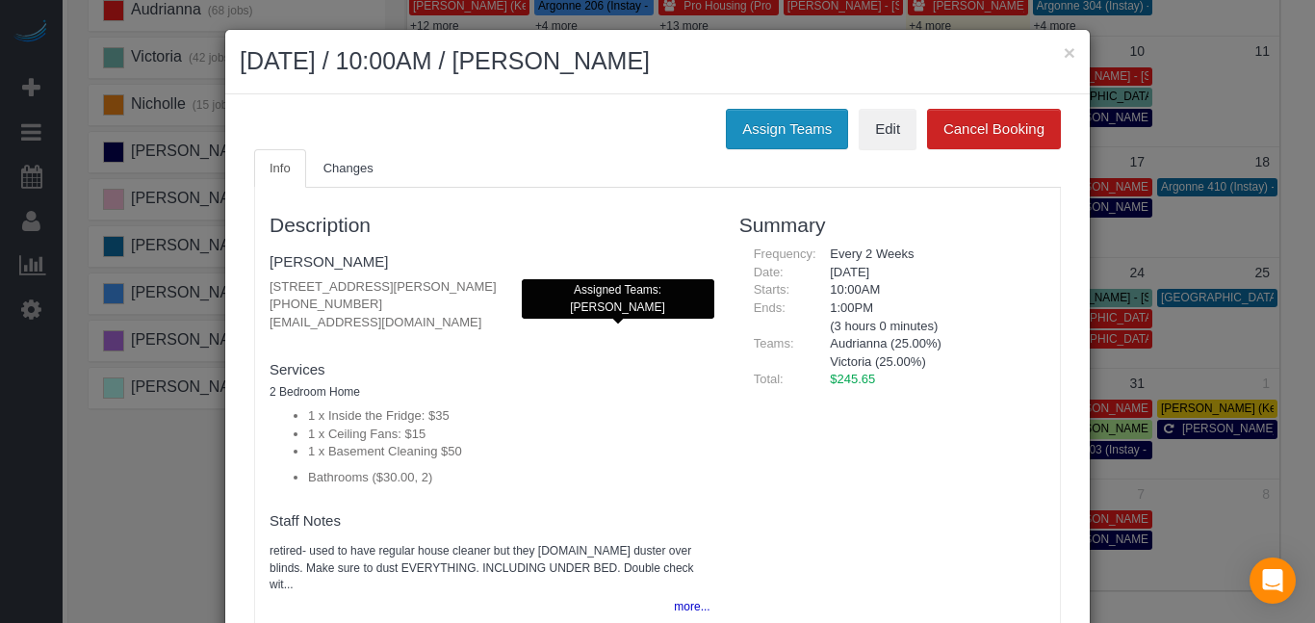
click at [764, 134] on button "Assign Teams" at bounding box center [787, 129] width 122 height 40
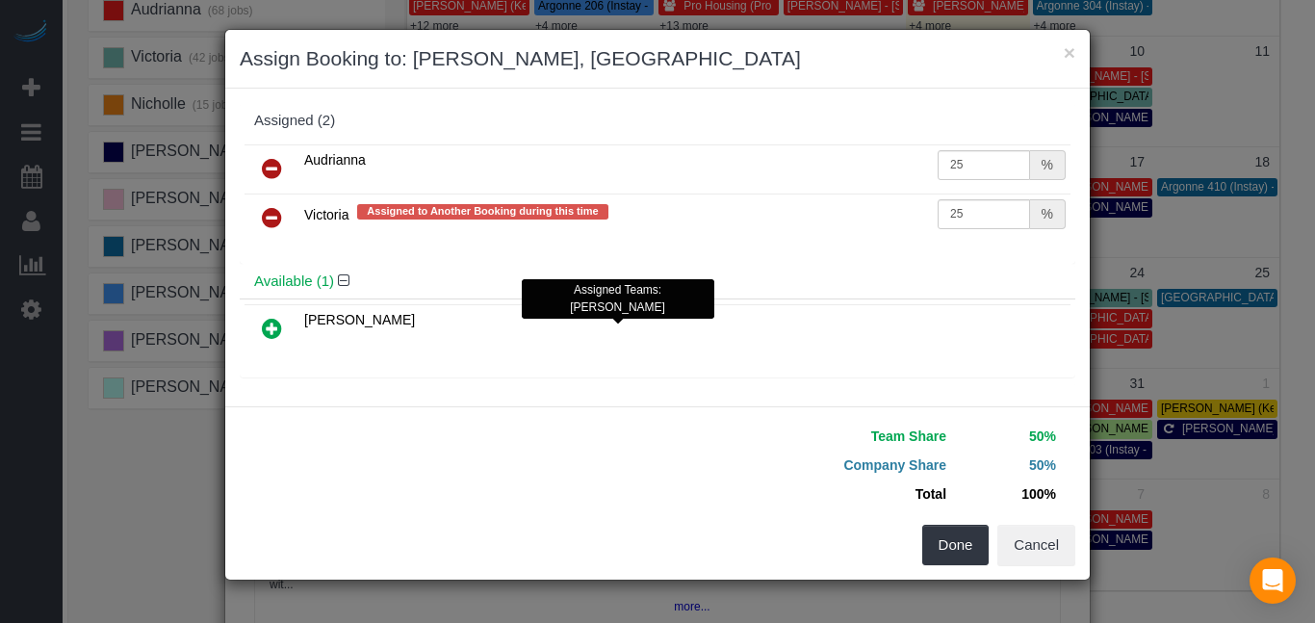
click at [268, 223] on icon at bounding box center [272, 217] width 20 height 23
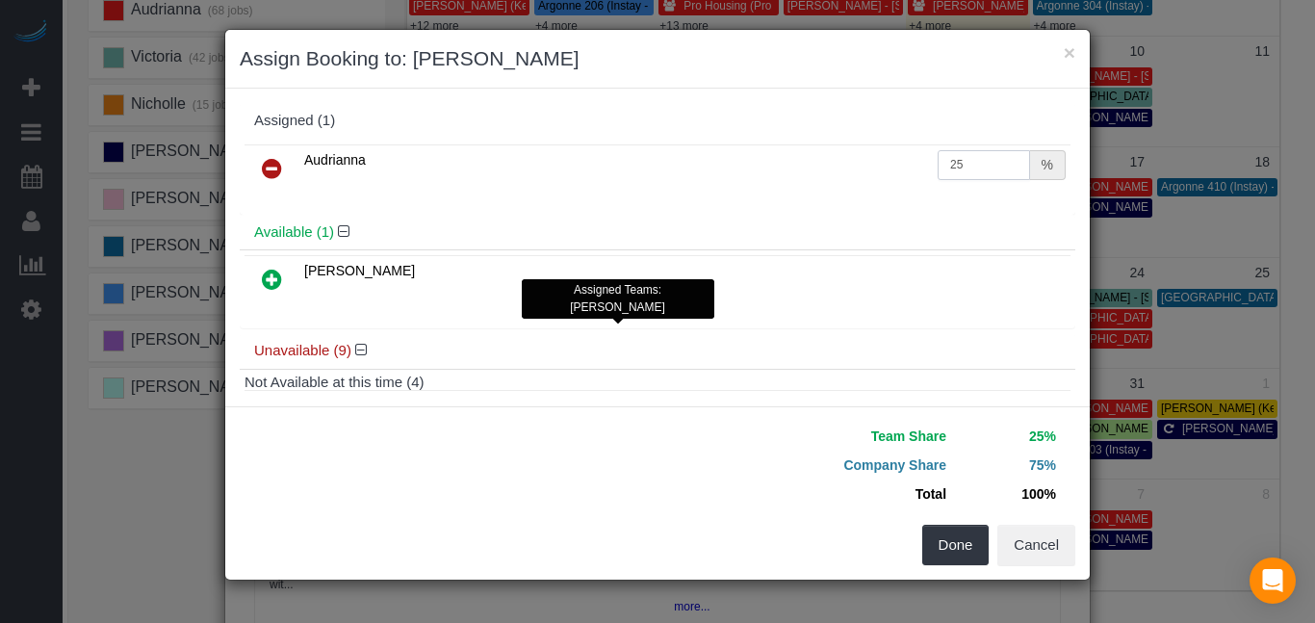
click at [985, 164] on input "25" at bounding box center [983, 165] width 92 height 30
type input "2"
type input "50"
click at [951, 543] on button "Done" at bounding box center [955, 544] width 67 height 40
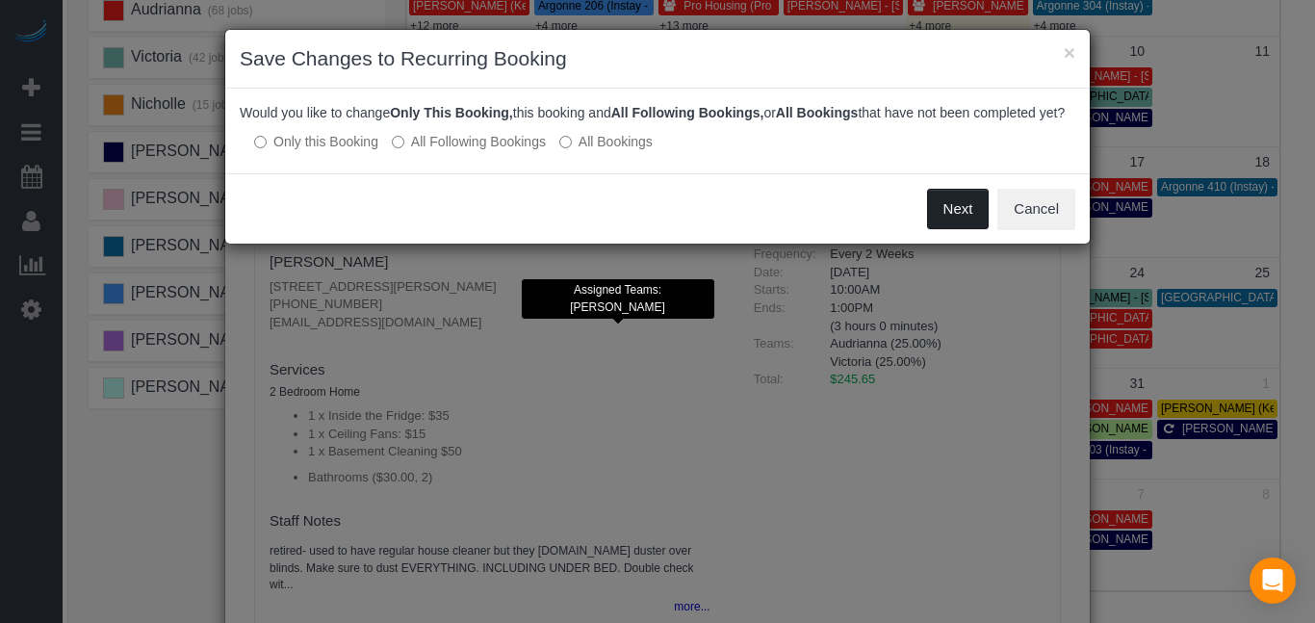
click at [948, 229] on button "Next" at bounding box center [958, 209] width 63 height 40
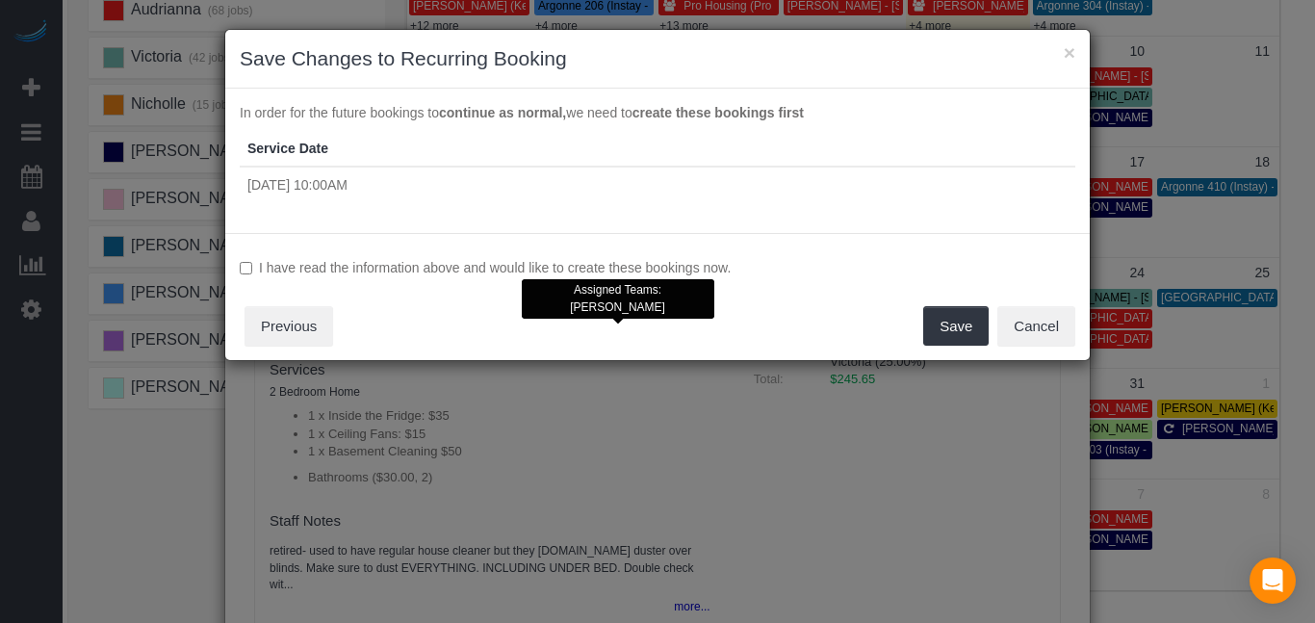
click at [668, 268] on label "I have read the information above and would like to create these bookings now." at bounding box center [657, 267] width 835 height 19
click at [958, 328] on button "Save" at bounding box center [955, 326] width 65 height 40
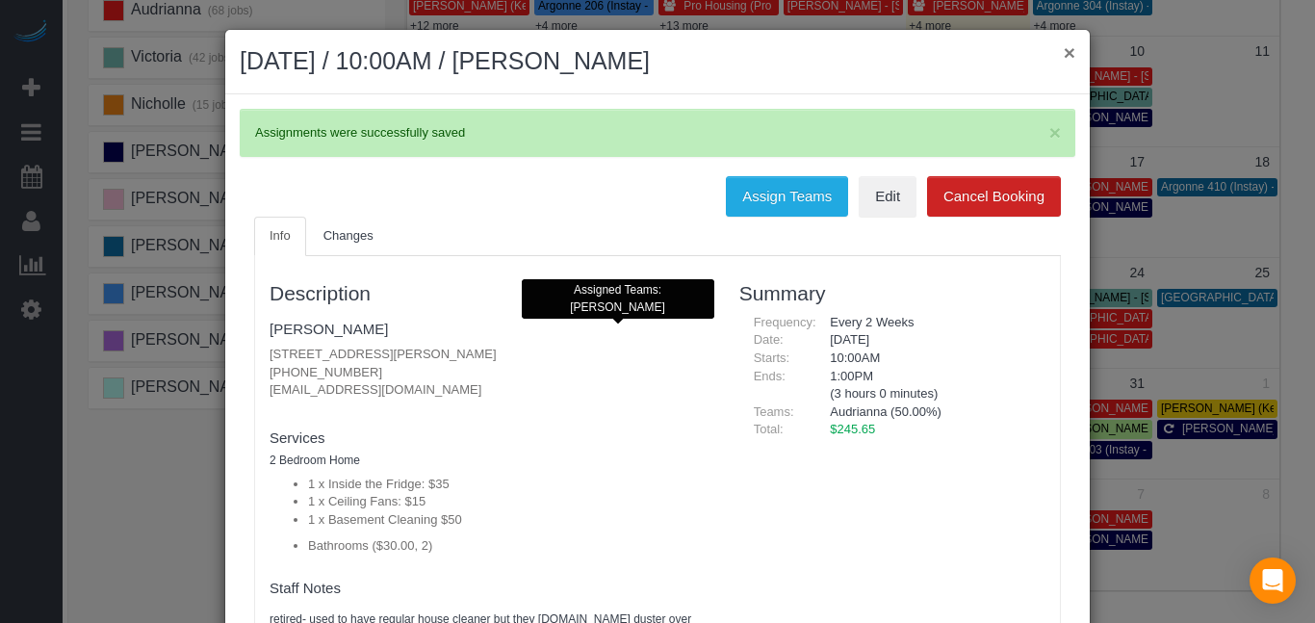
click at [1070, 50] on button "×" at bounding box center [1069, 52] width 12 height 20
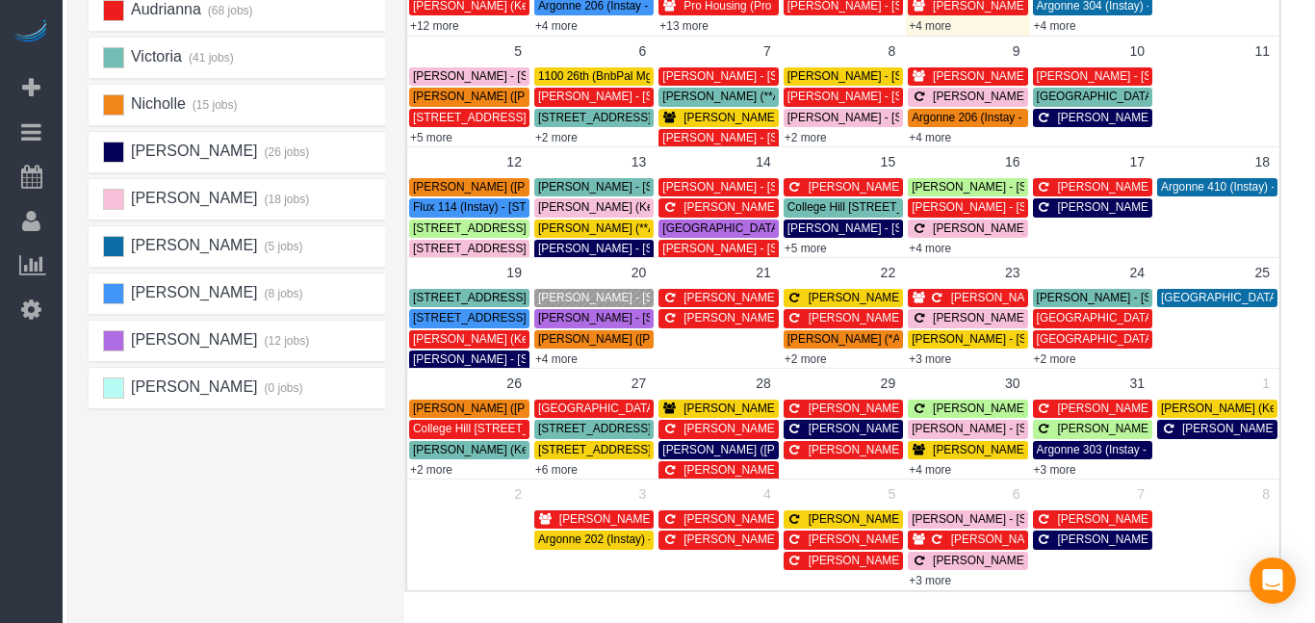
click at [557, 301] on span "[PERSON_NAME] - [STREET_ADDRESS]" at bounding box center [646, 297] width 217 height 13
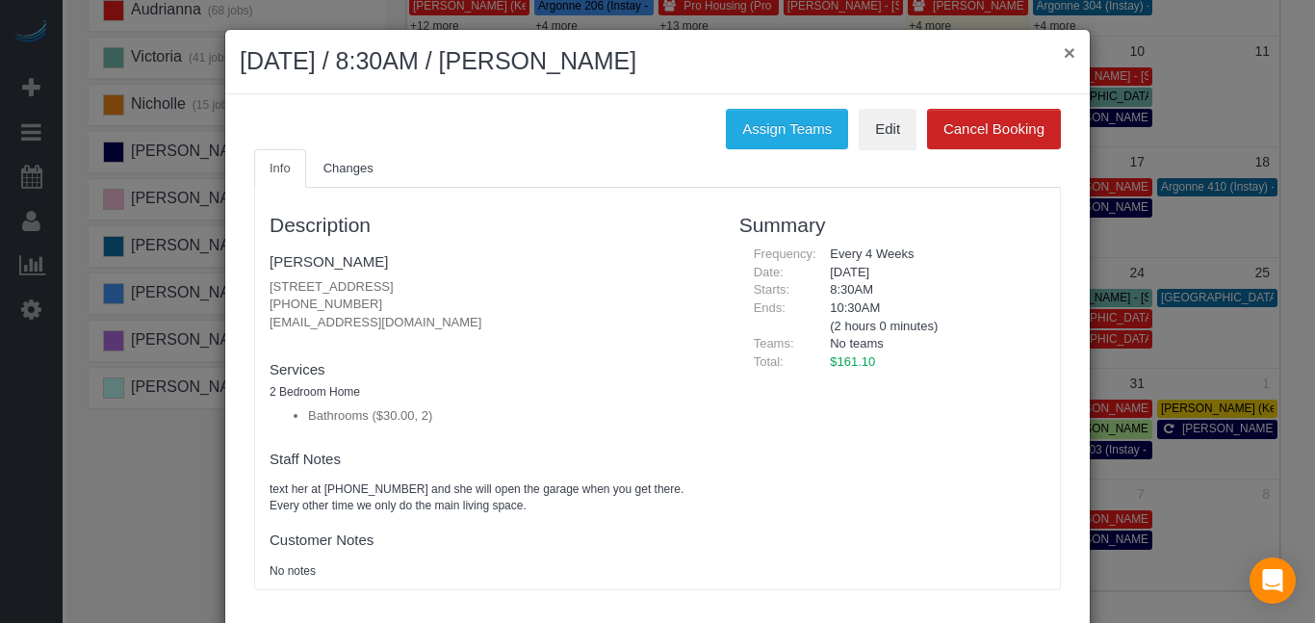
click at [1064, 51] on button "×" at bounding box center [1069, 52] width 12 height 20
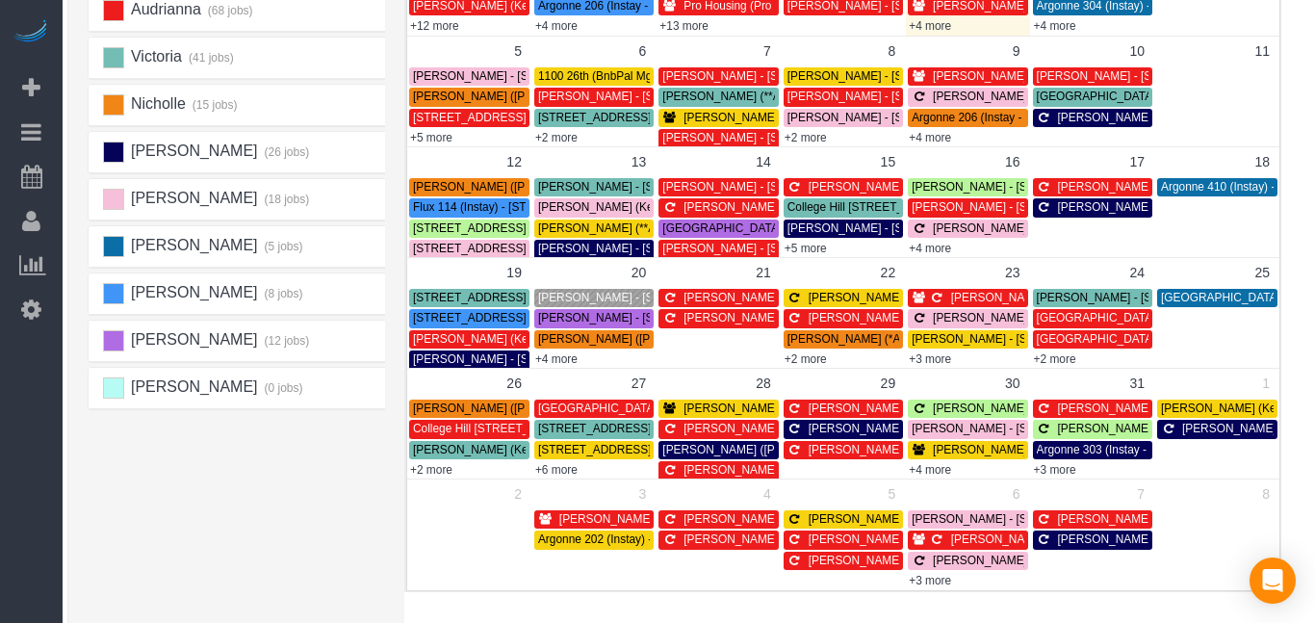
click at [136, 502] on div "[PERSON_NAME] (17 jobs) [PERSON_NAME] (16 jobs) Audrianna (68 jobs) [GEOGRAPHIC…" at bounding box center [242, 275] width 308 height 770
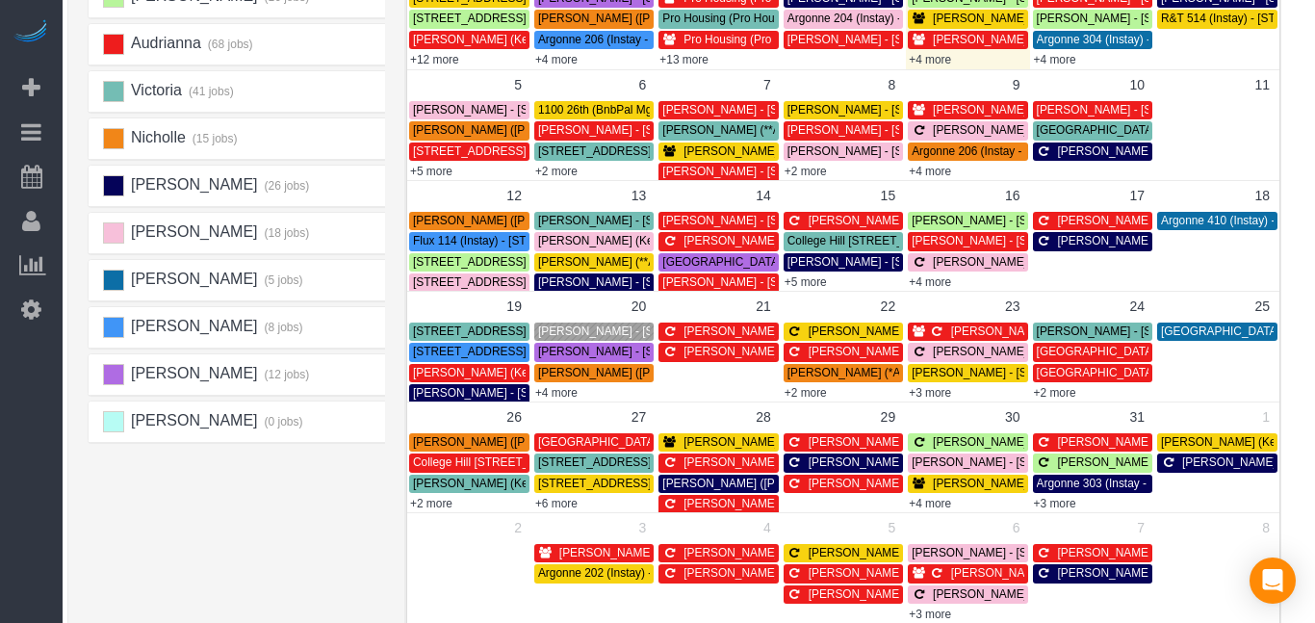
scroll to position [270, 14]
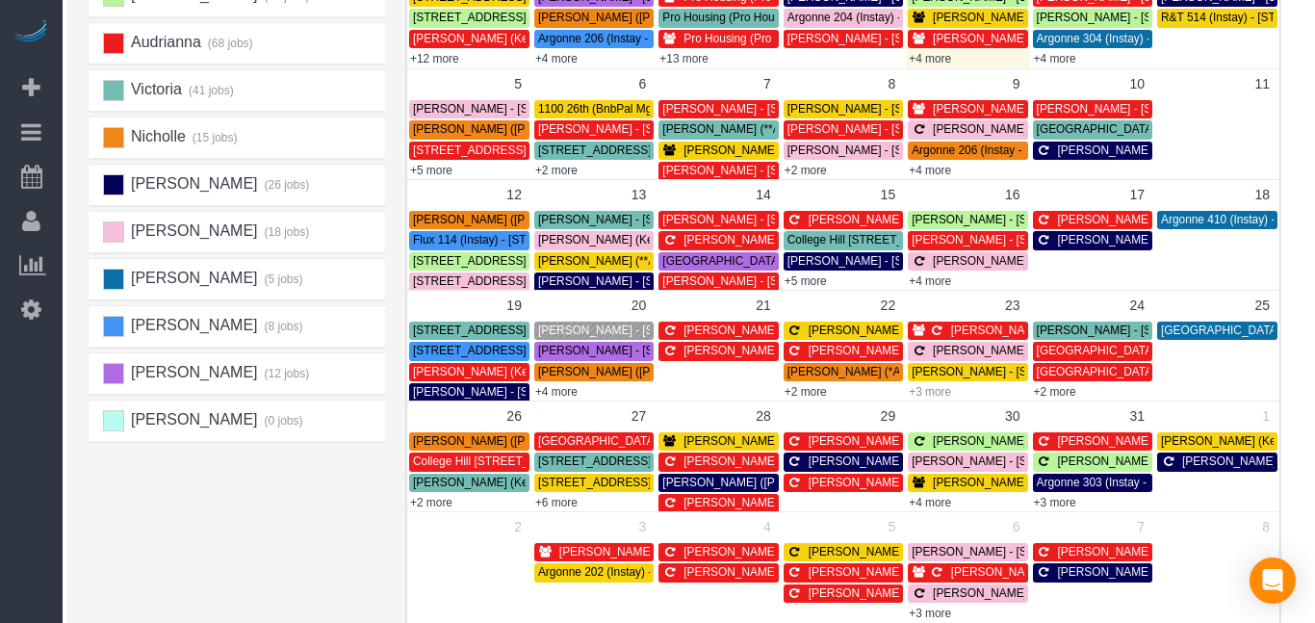
click at [937, 390] on link "+3 more" at bounding box center [929, 391] width 42 height 13
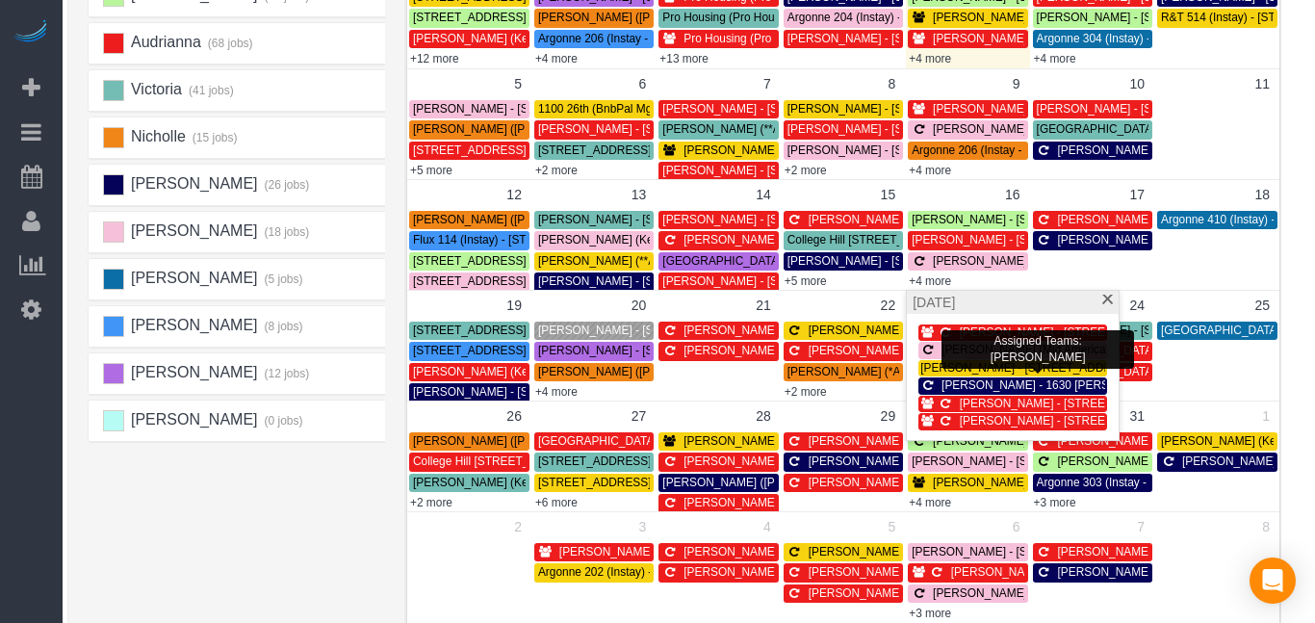
click at [935, 367] on span "[PERSON_NAME] - [STREET_ADDRESS]" at bounding box center [1028, 367] width 217 height 13
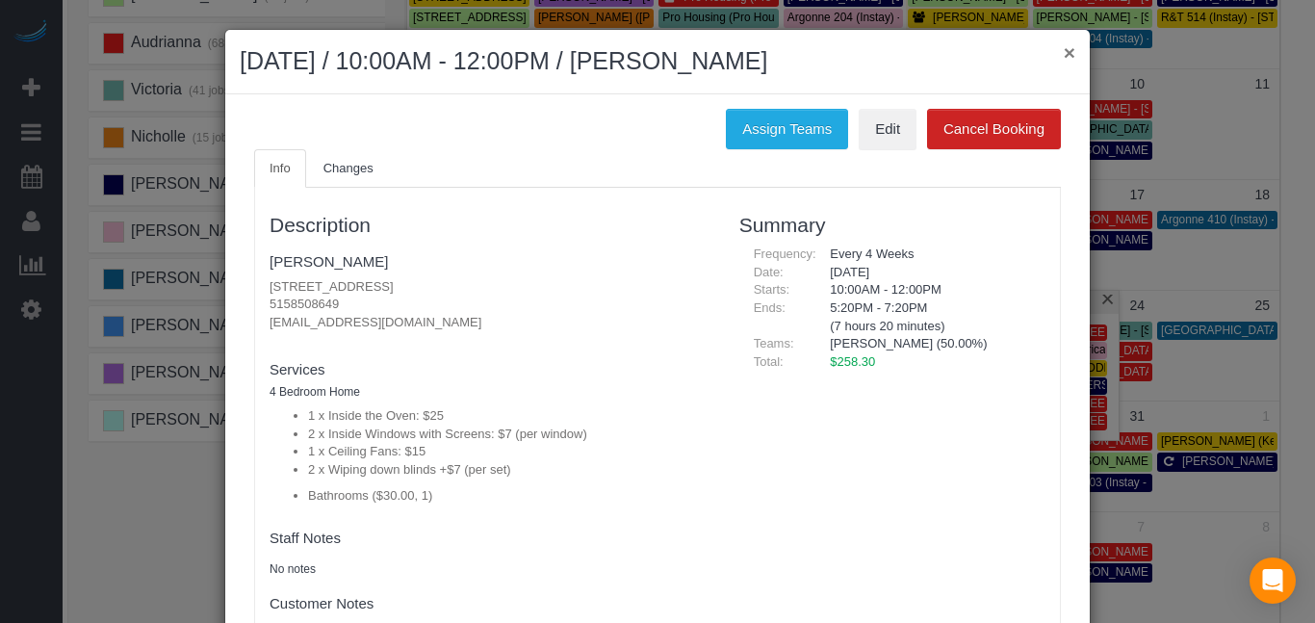
click at [1063, 52] on button "×" at bounding box center [1069, 52] width 12 height 20
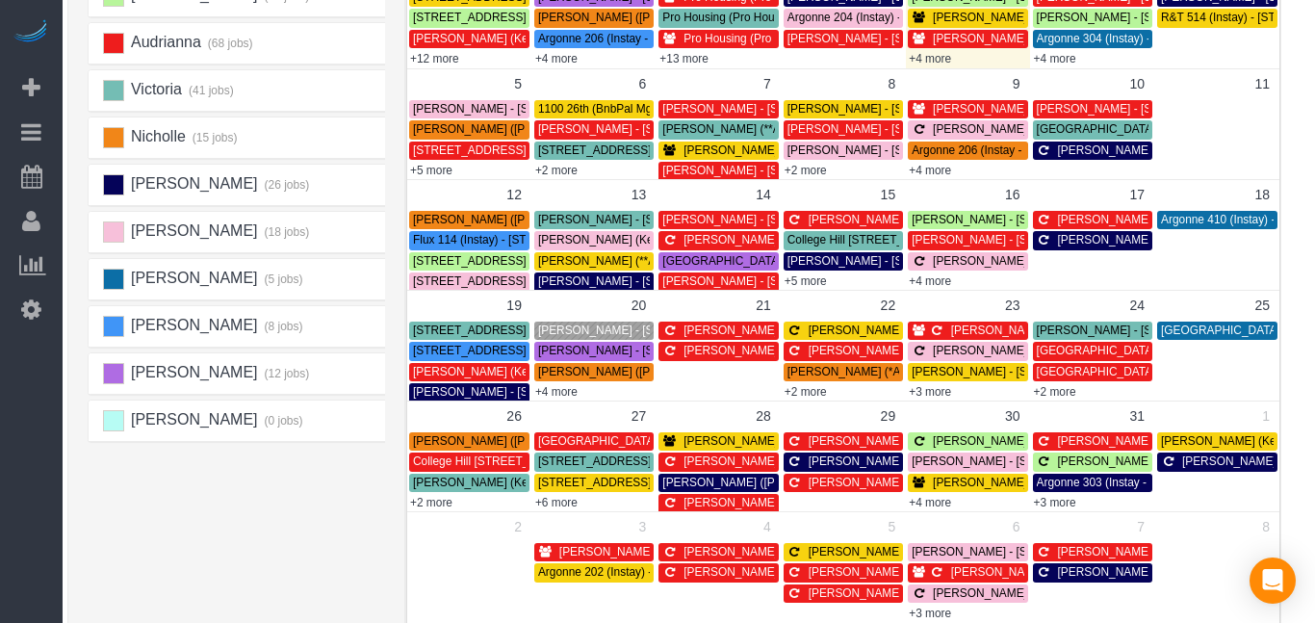
click at [306, 527] on div "[PERSON_NAME] (17 jobs) [PERSON_NAME] (16 jobs) Audrianna (68 jobs) [GEOGRAPHIC…" at bounding box center [242, 308] width 308 height 770
